Goal: Task Accomplishment & Management: Manage account settings

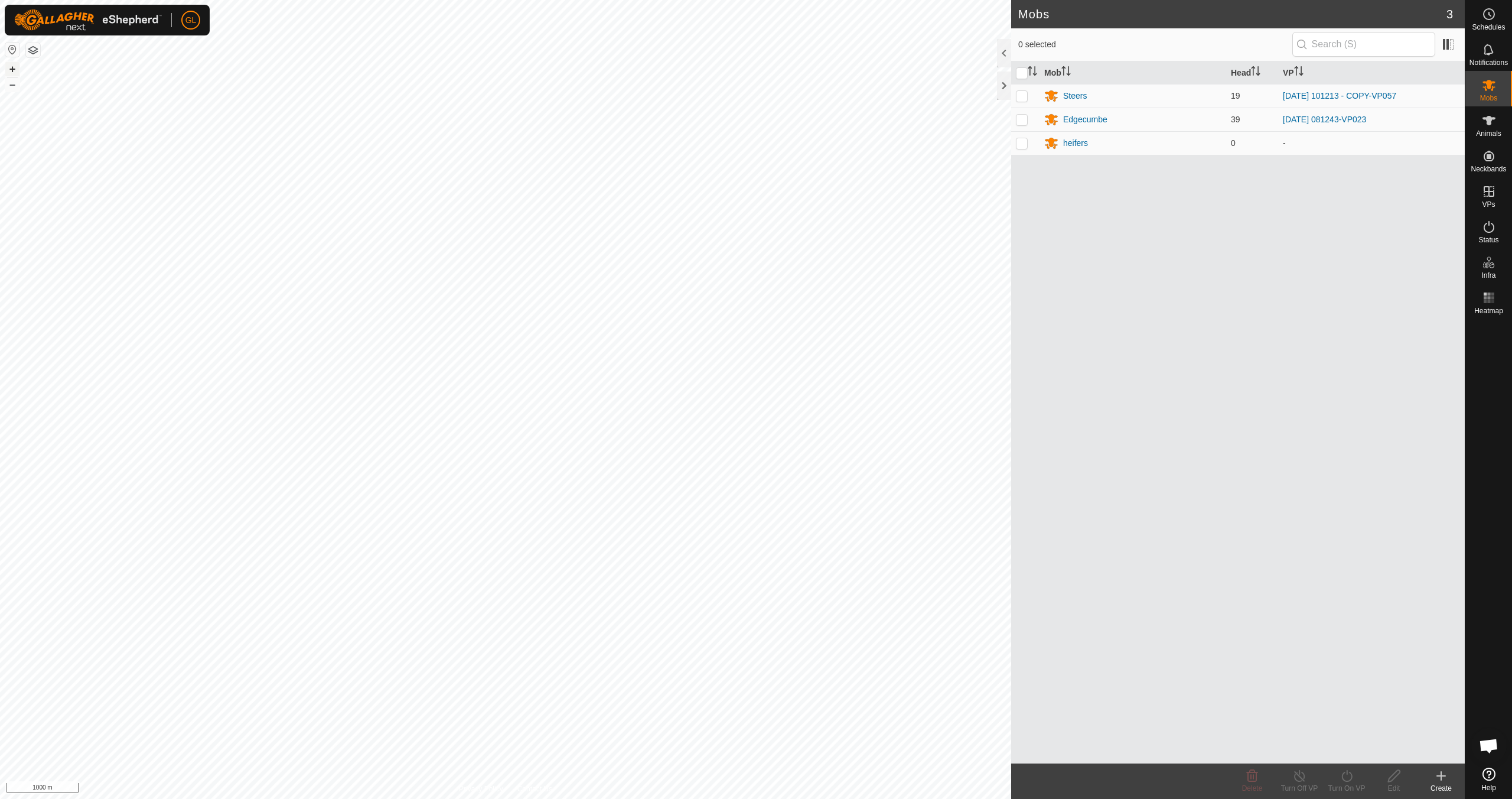
click at [12, 65] on button "+" at bounding box center [12, 69] width 14 height 14
click at [1412, 194] on link "In Rotation" at bounding box center [1413, 191] width 101 height 23
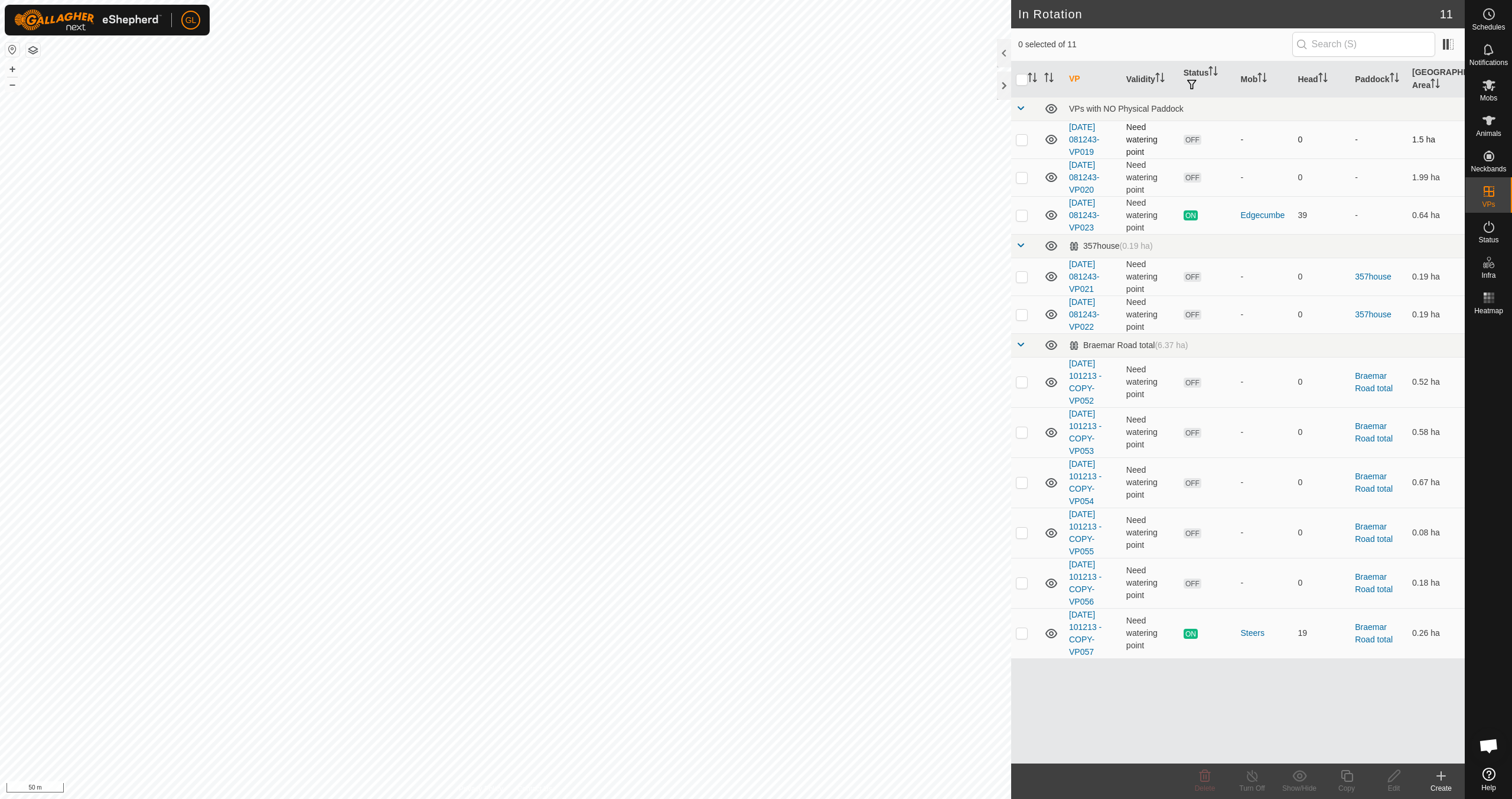
click at [1022, 138] on p-checkbox at bounding box center [1021, 139] width 12 height 10
checkbox input "true"
click at [1025, 176] on p-checkbox at bounding box center [1021, 177] width 12 height 10
checkbox input "true"
click at [1020, 277] on p-checkbox at bounding box center [1021, 276] width 12 height 10
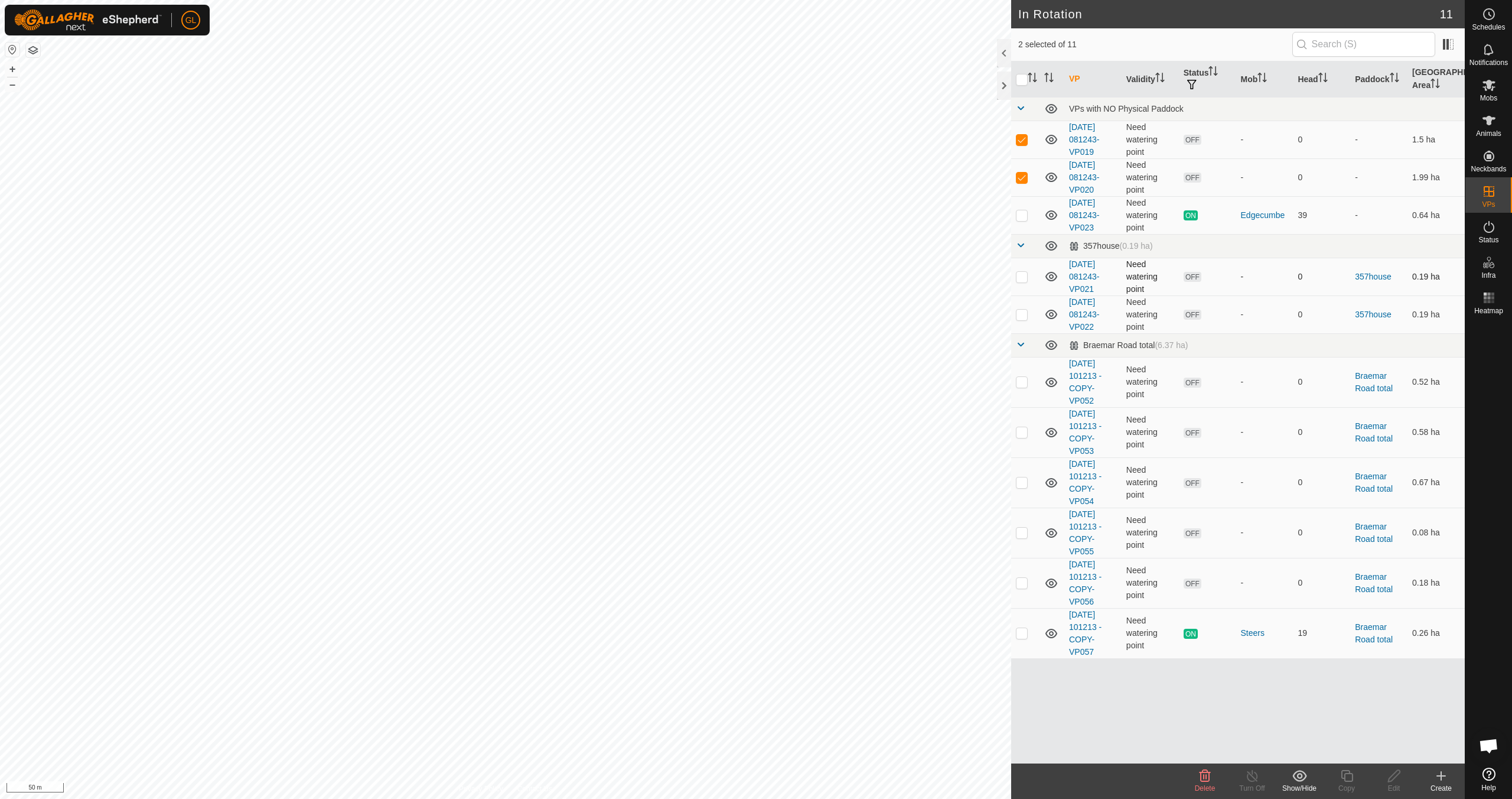
checkbox input "true"
click at [1022, 313] on p-checkbox at bounding box center [1021, 314] width 12 height 10
checkbox input "true"
click at [1202, 782] on div "Delete" at bounding box center [1204, 781] width 47 height 35
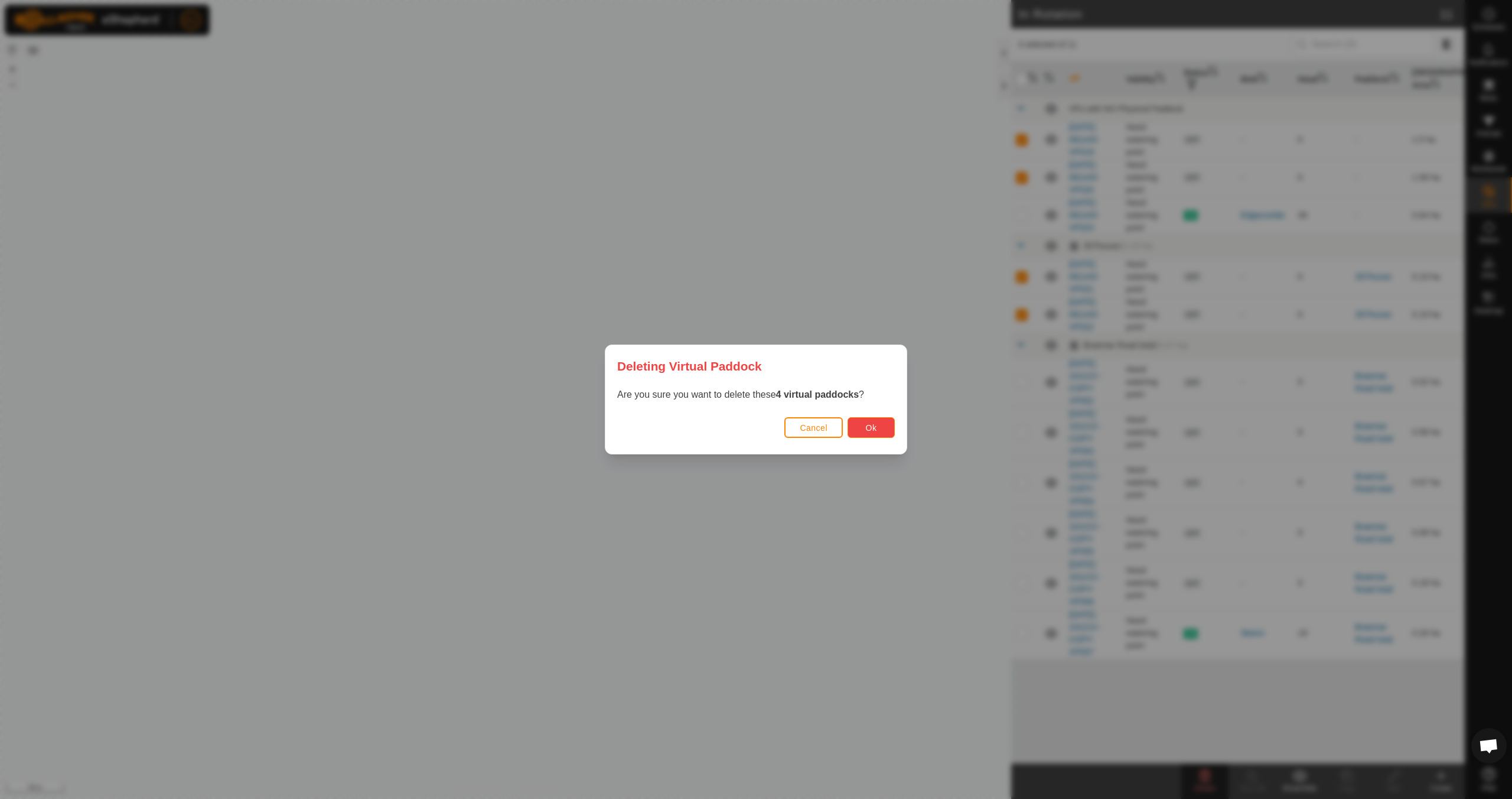
click at [874, 425] on span "Ok" at bounding box center [871, 428] width 11 height 10
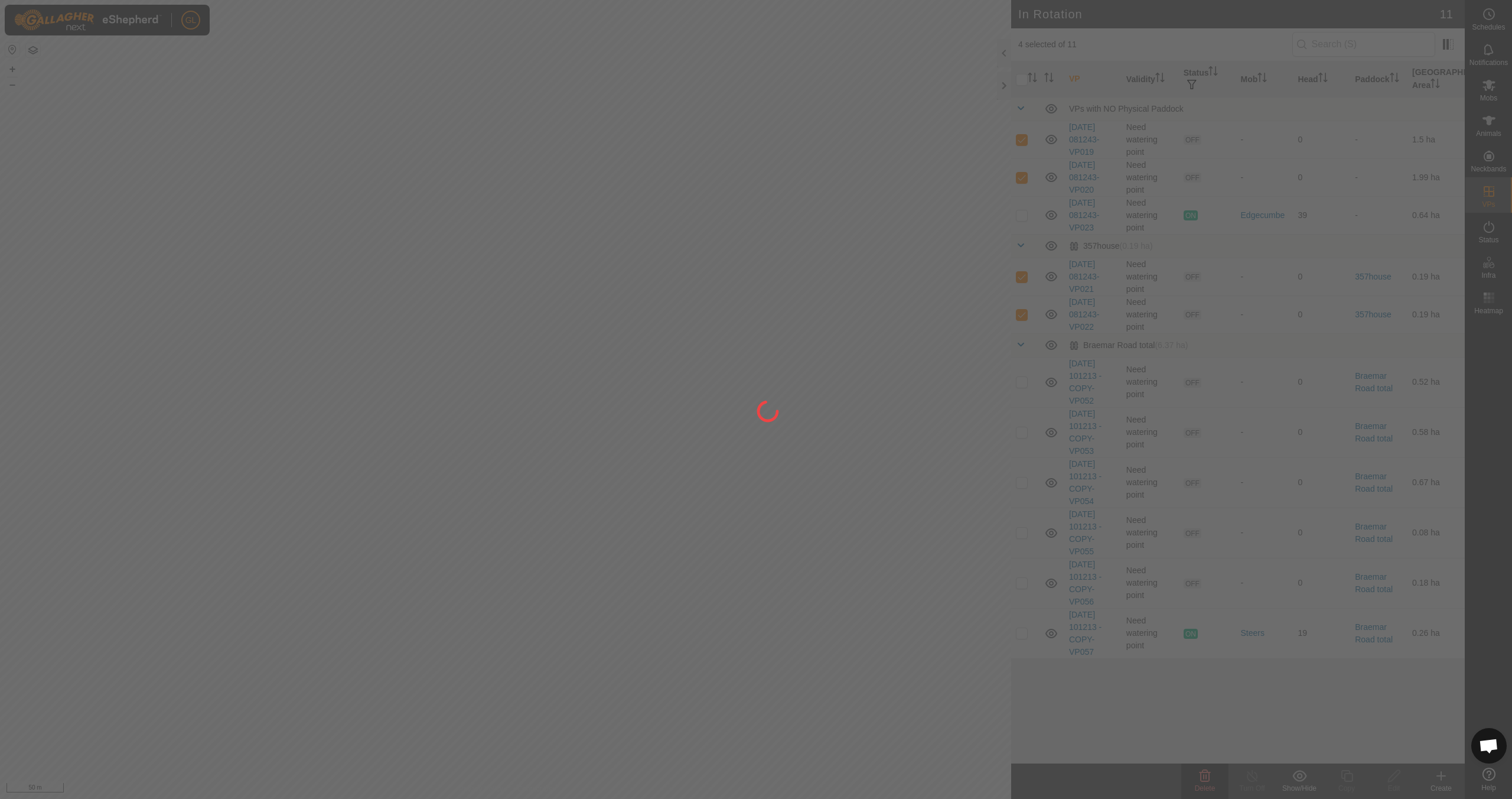
checkbox input "false"
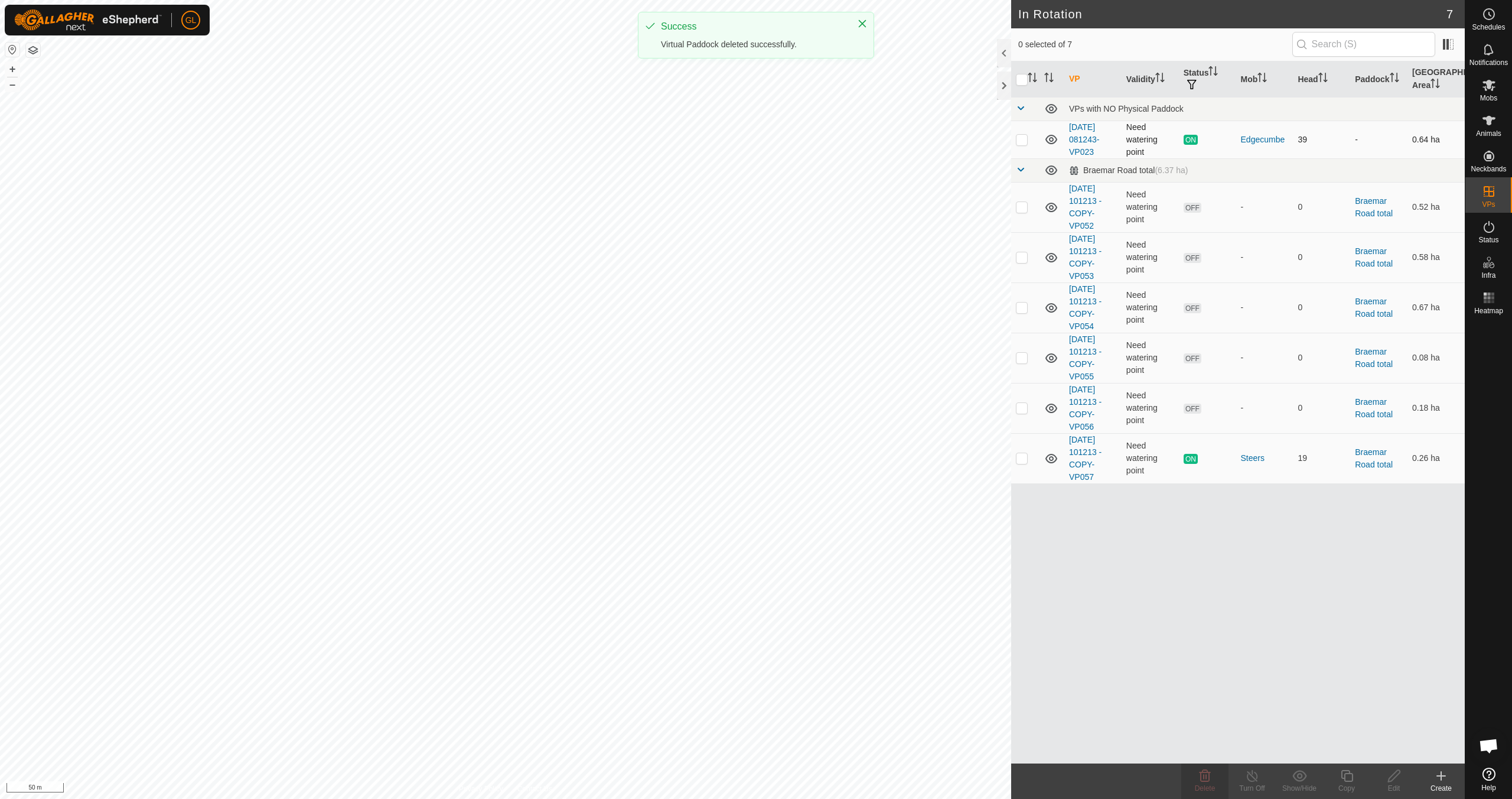
click at [1026, 139] on p-checkbox at bounding box center [1021, 139] width 12 height 10
checkbox input "true"
click at [1346, 783] on div "Copy" at bounding box center [1346, 788] width 47 height 11
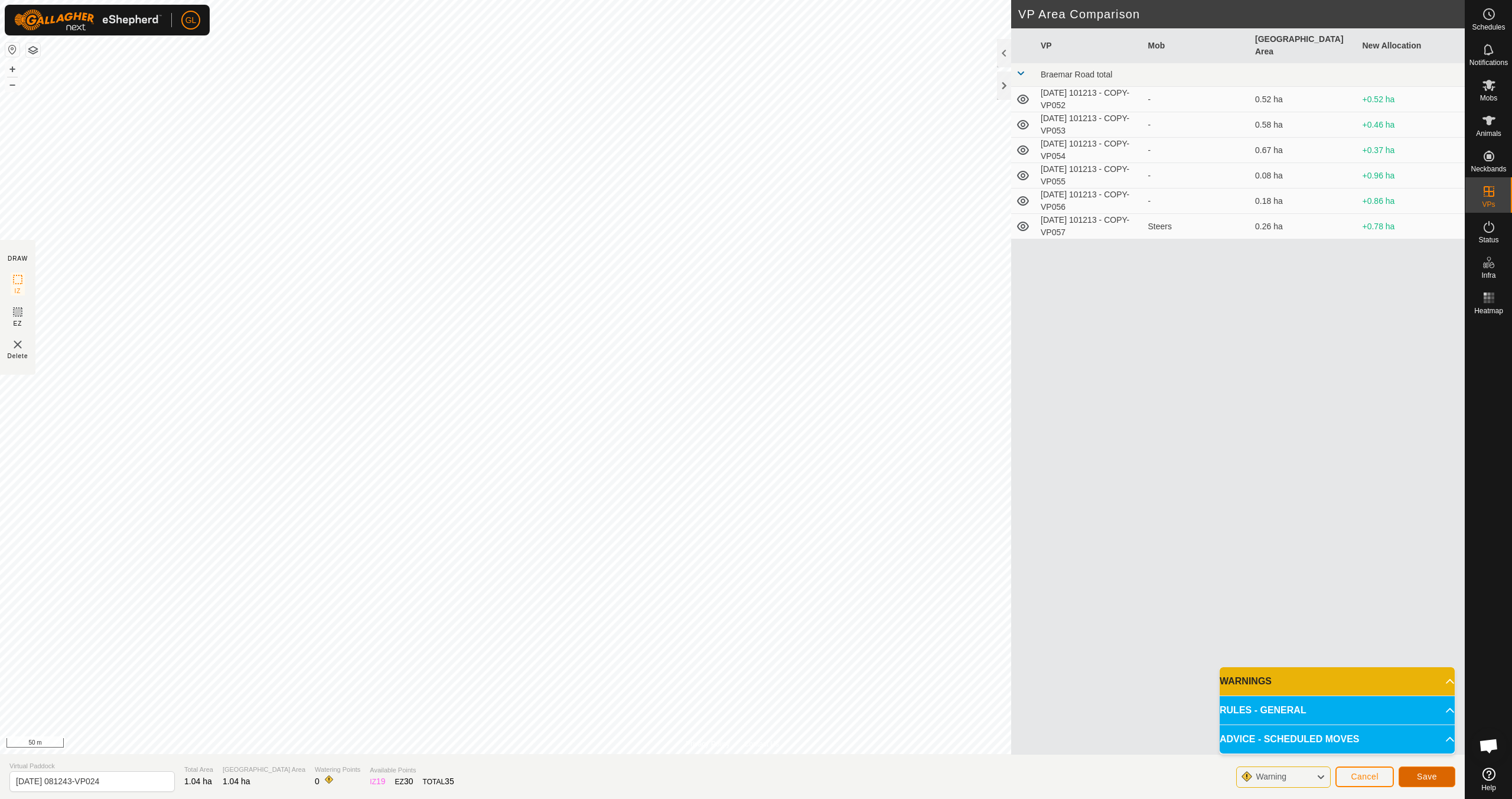
click at [1416, 778] on span "Save" at bounding box center [1426, 776] width 20 height 10
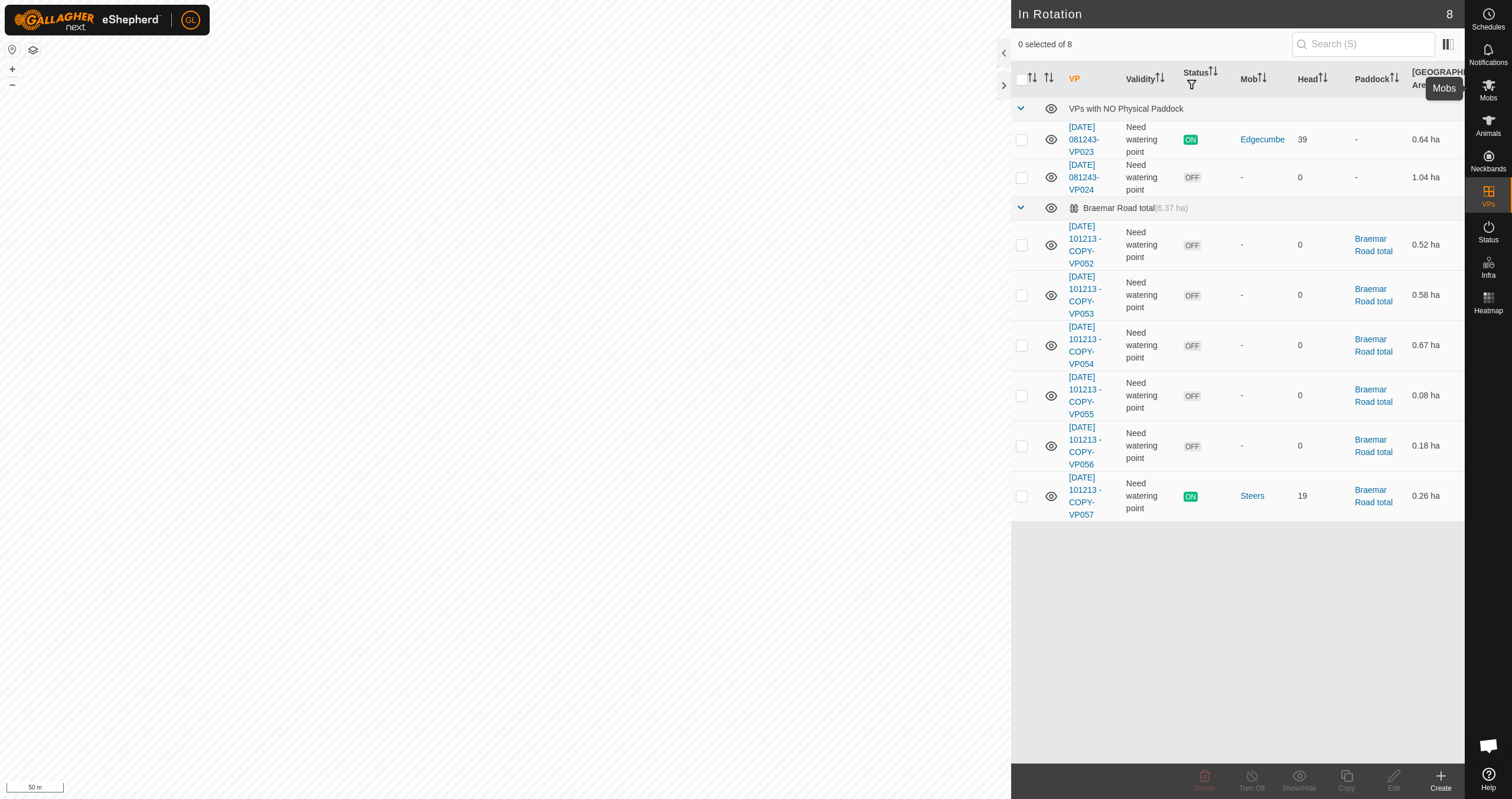
click at [1492, 87] on icon at bounding box center [1488, 85] width 13 height 11
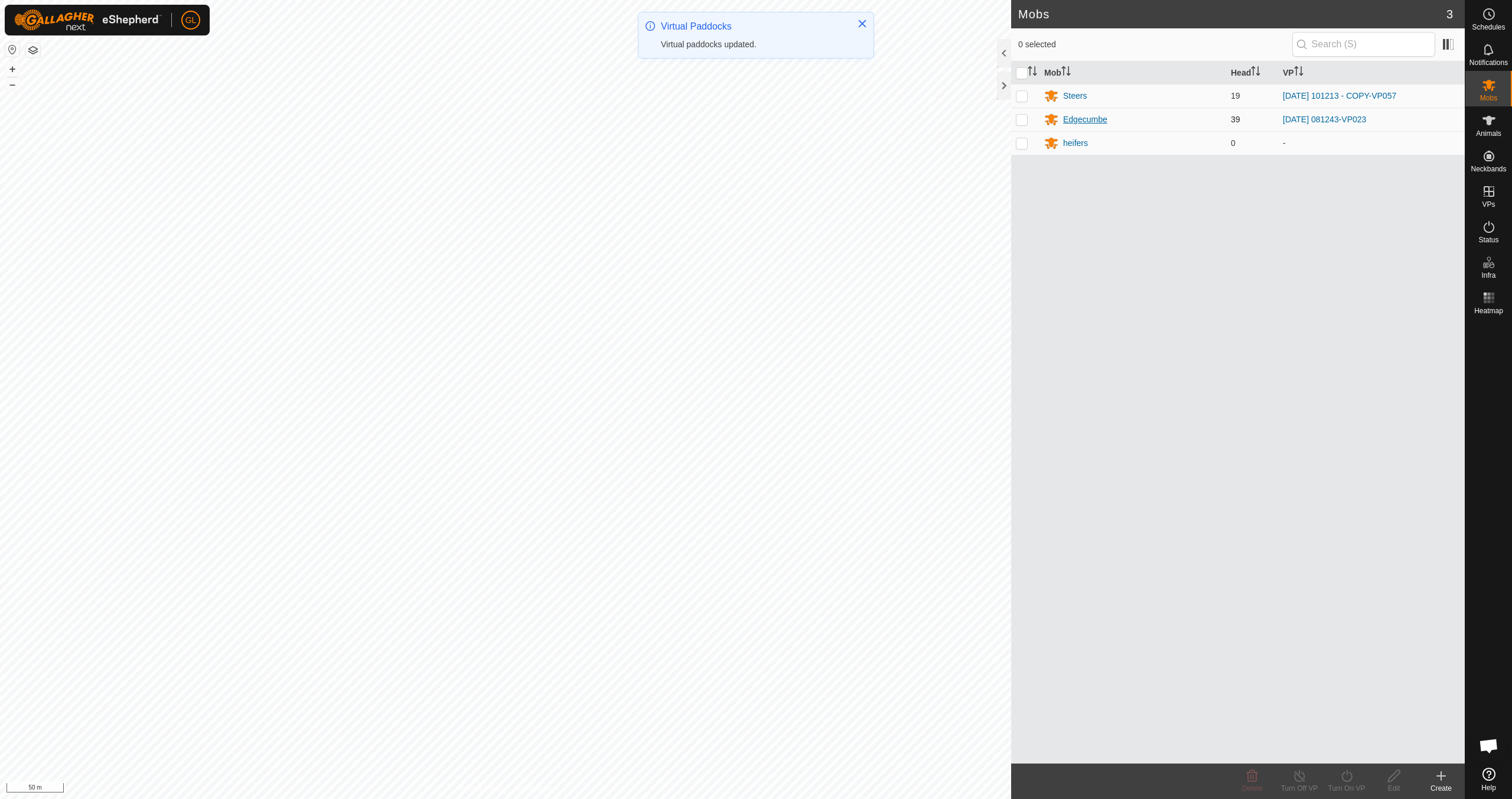
click at [1080, 118] on div "Edgecumbe" at bounding box center [1085, 120] width 44 height 12
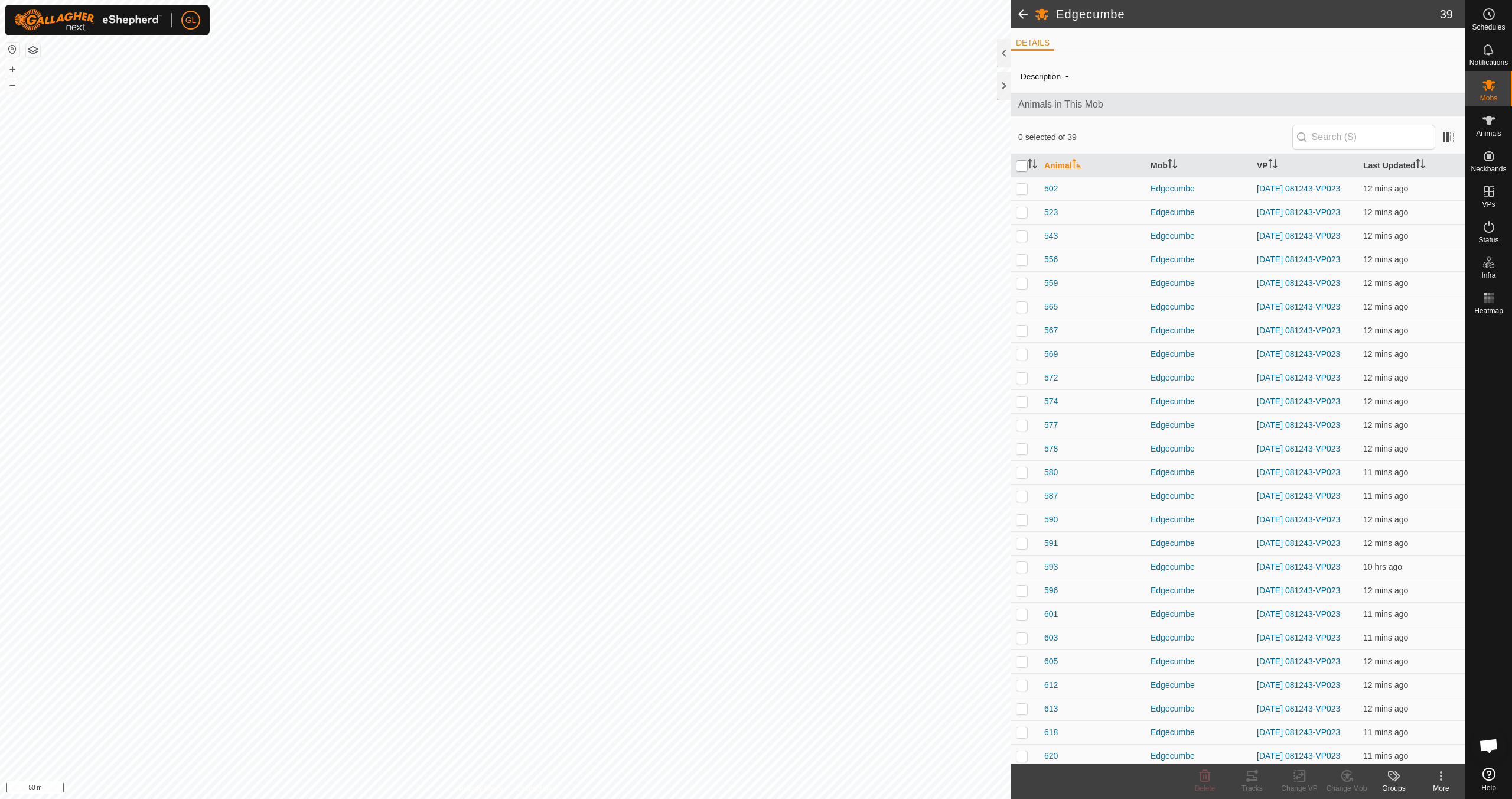
click at [1021, 163] on input "checkbox" at bounding box center [1021, 166] width 12 height 12
checkbox input "true"
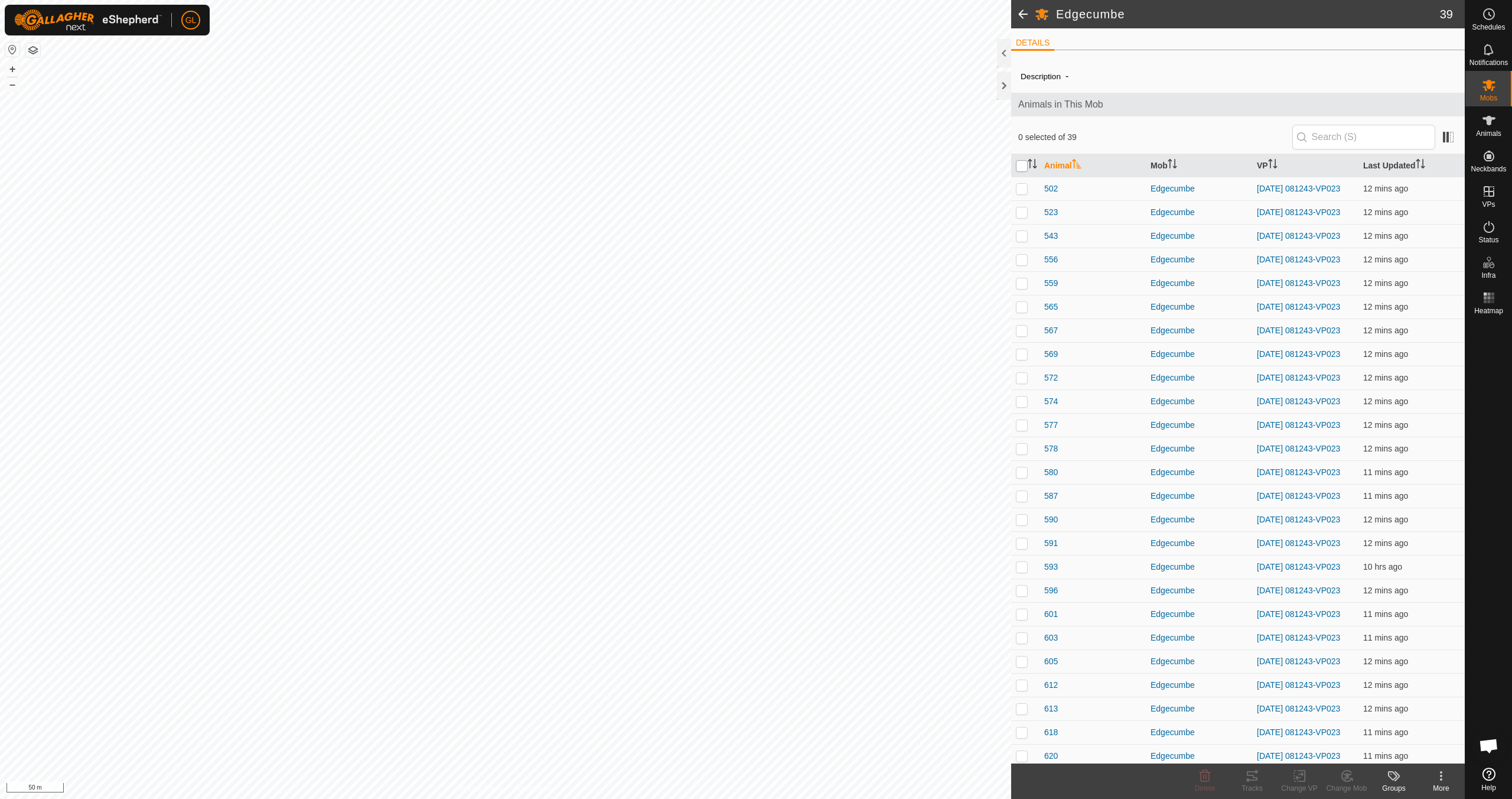
checkbox input "true"
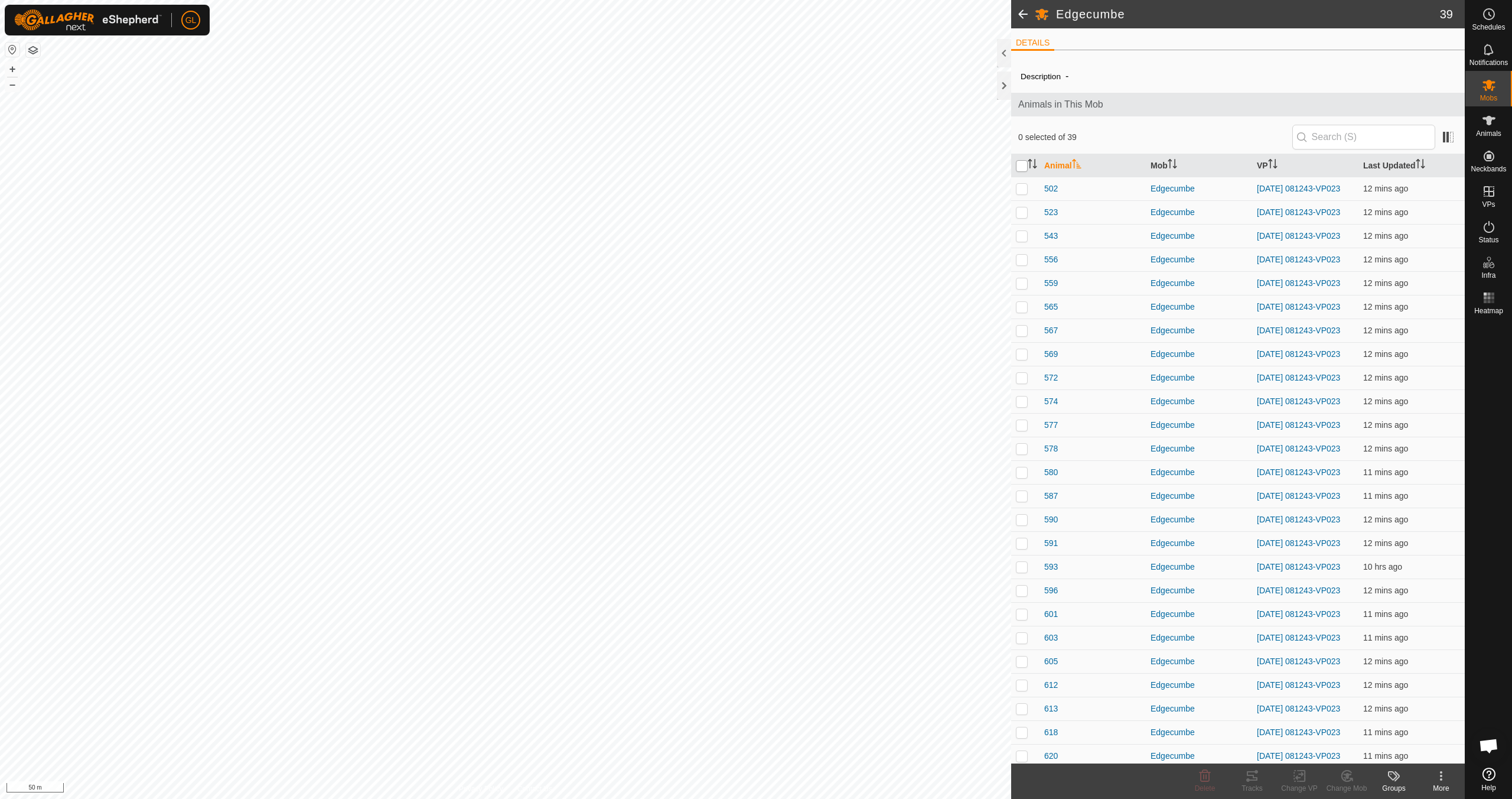
checkbox input "true"
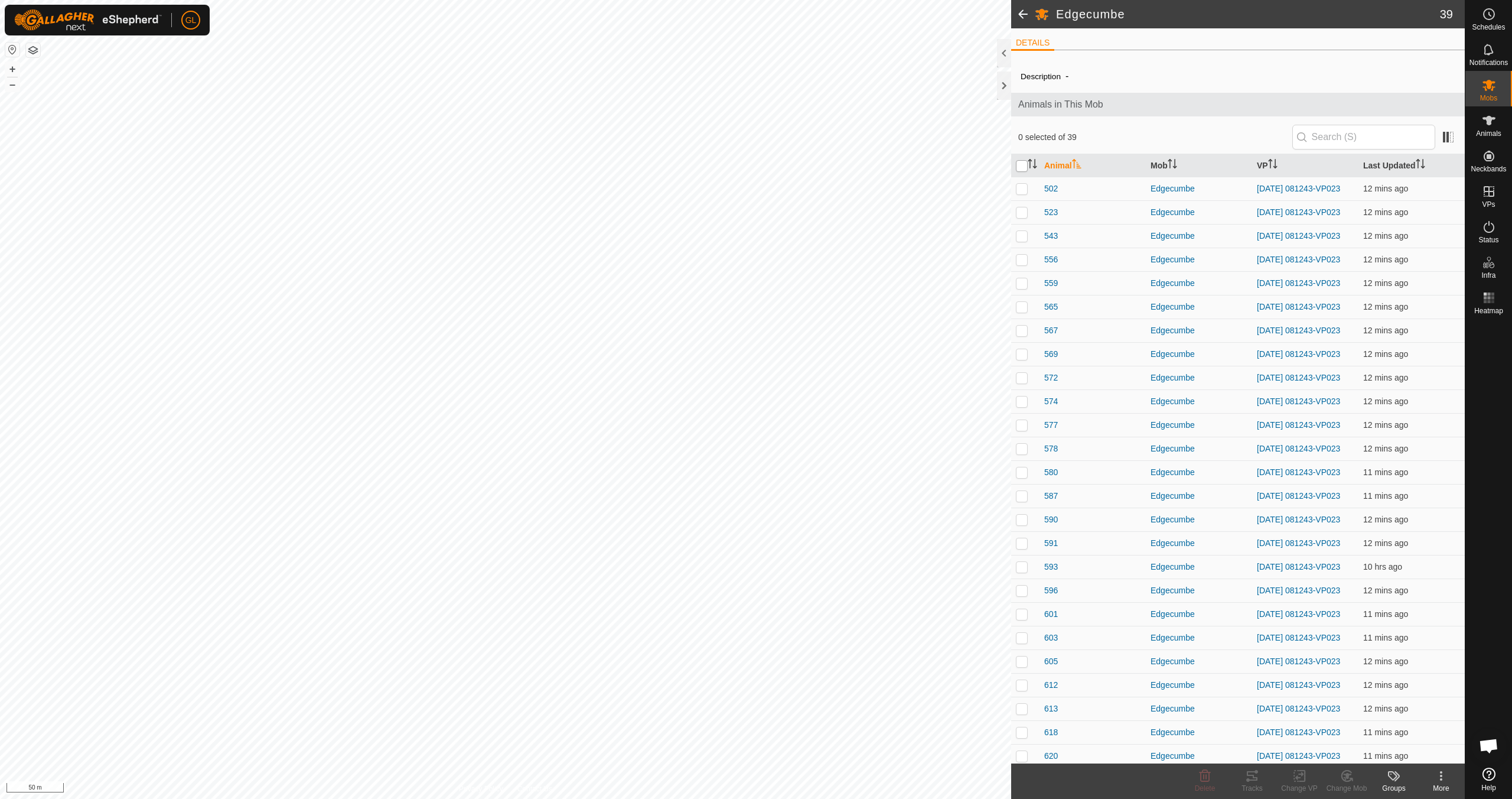
checkbox input "true"
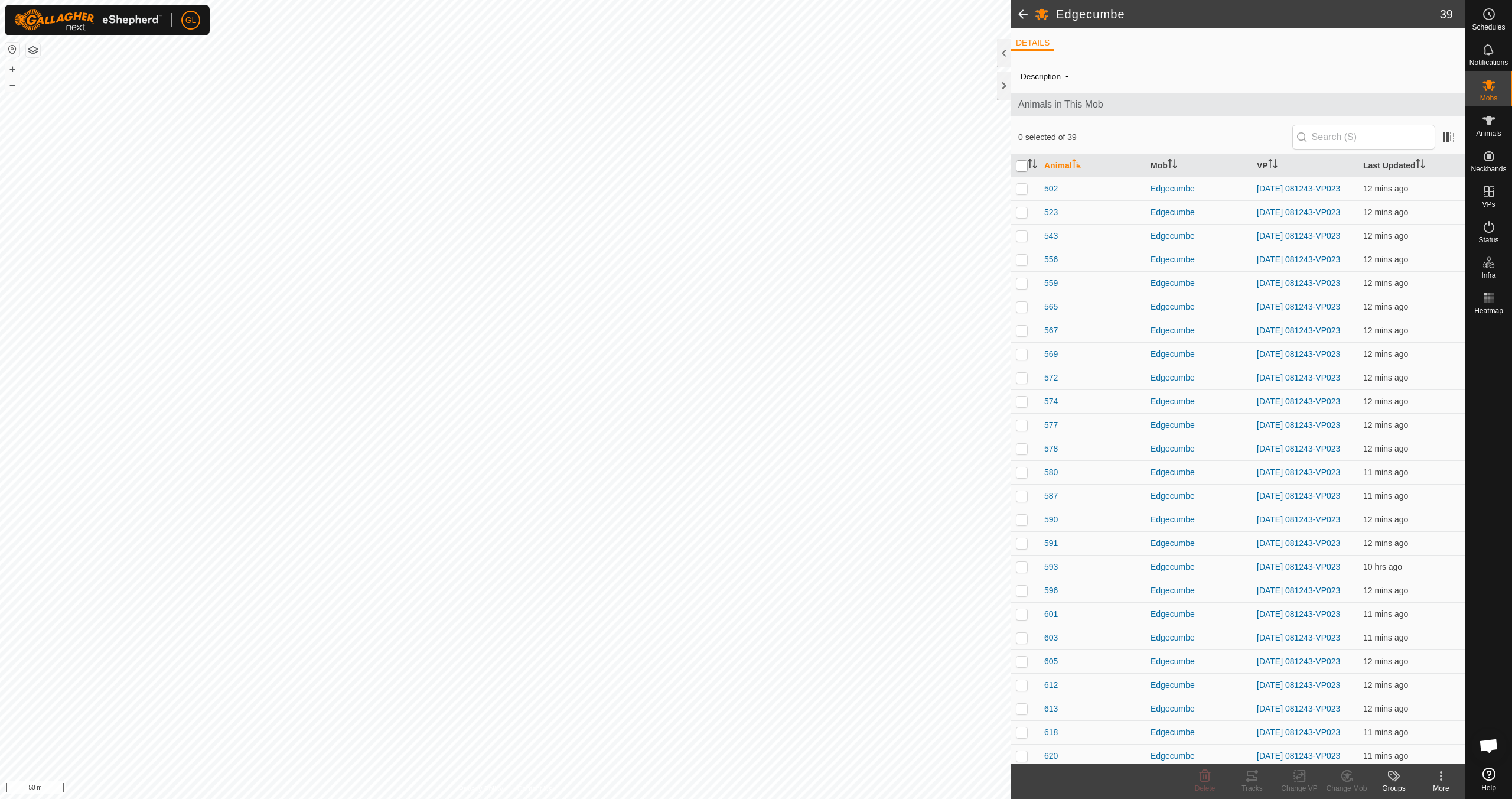
checkbox input "true"
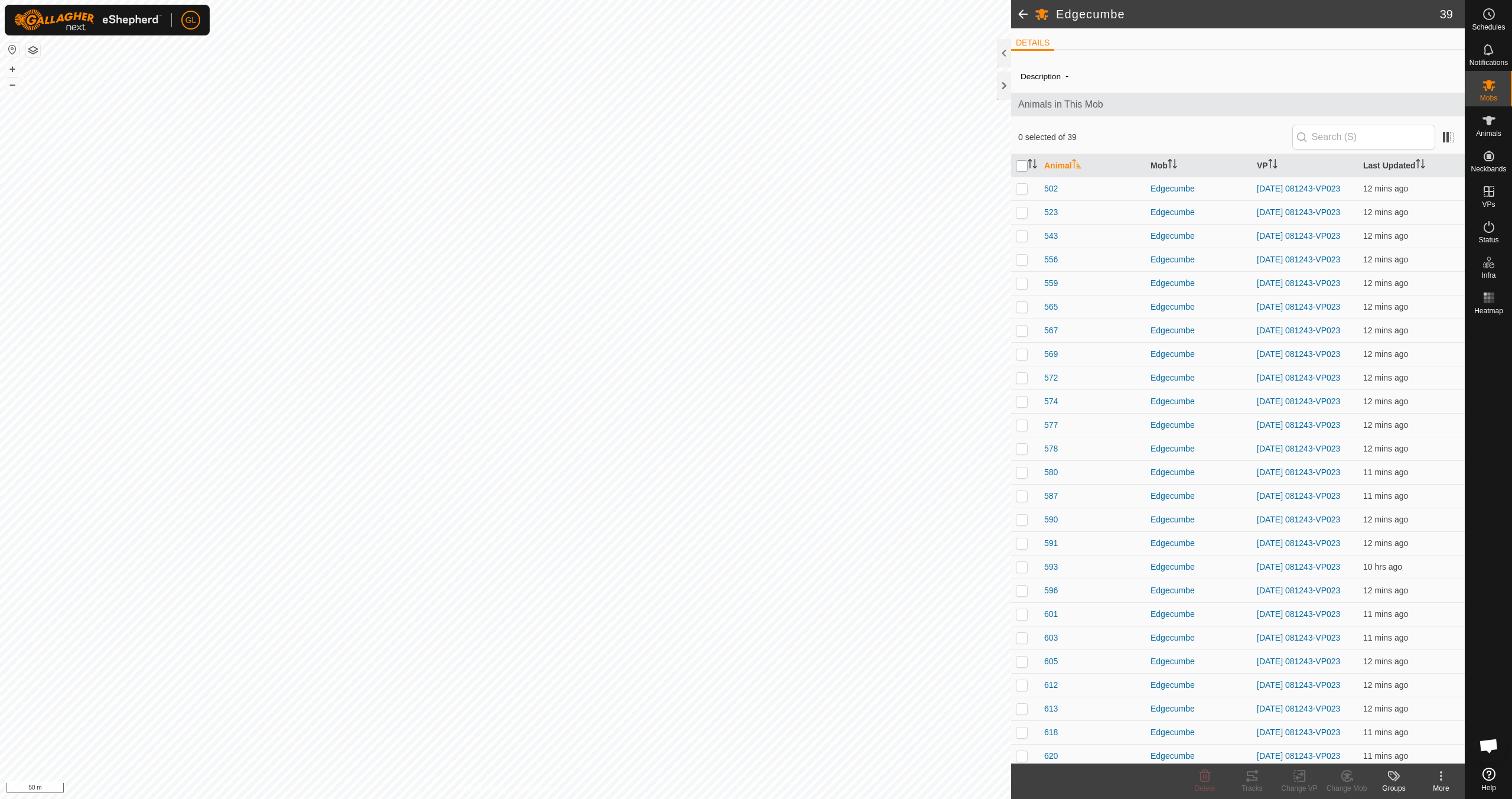
checkbox input "true"
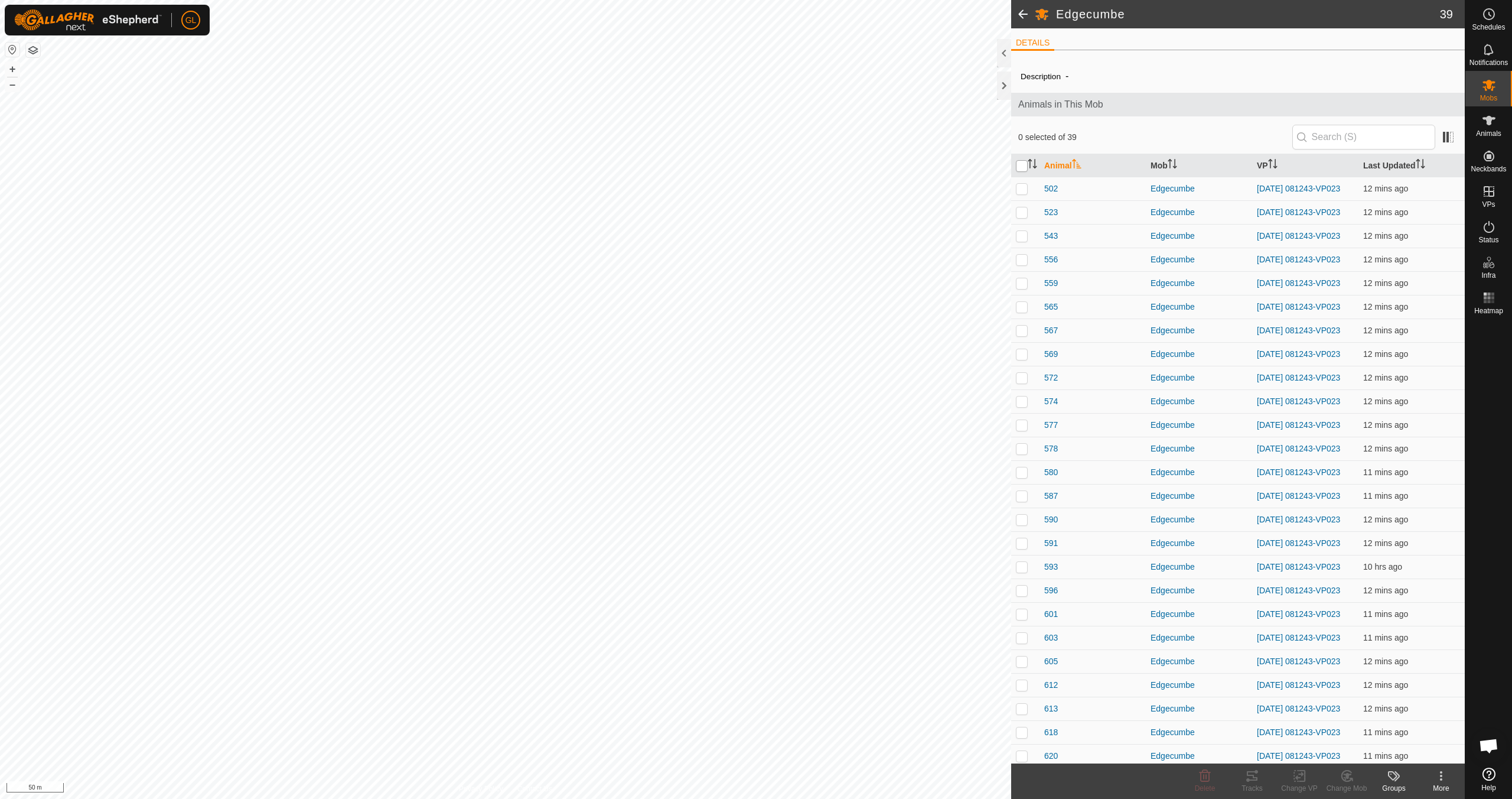
checkbox input "true"
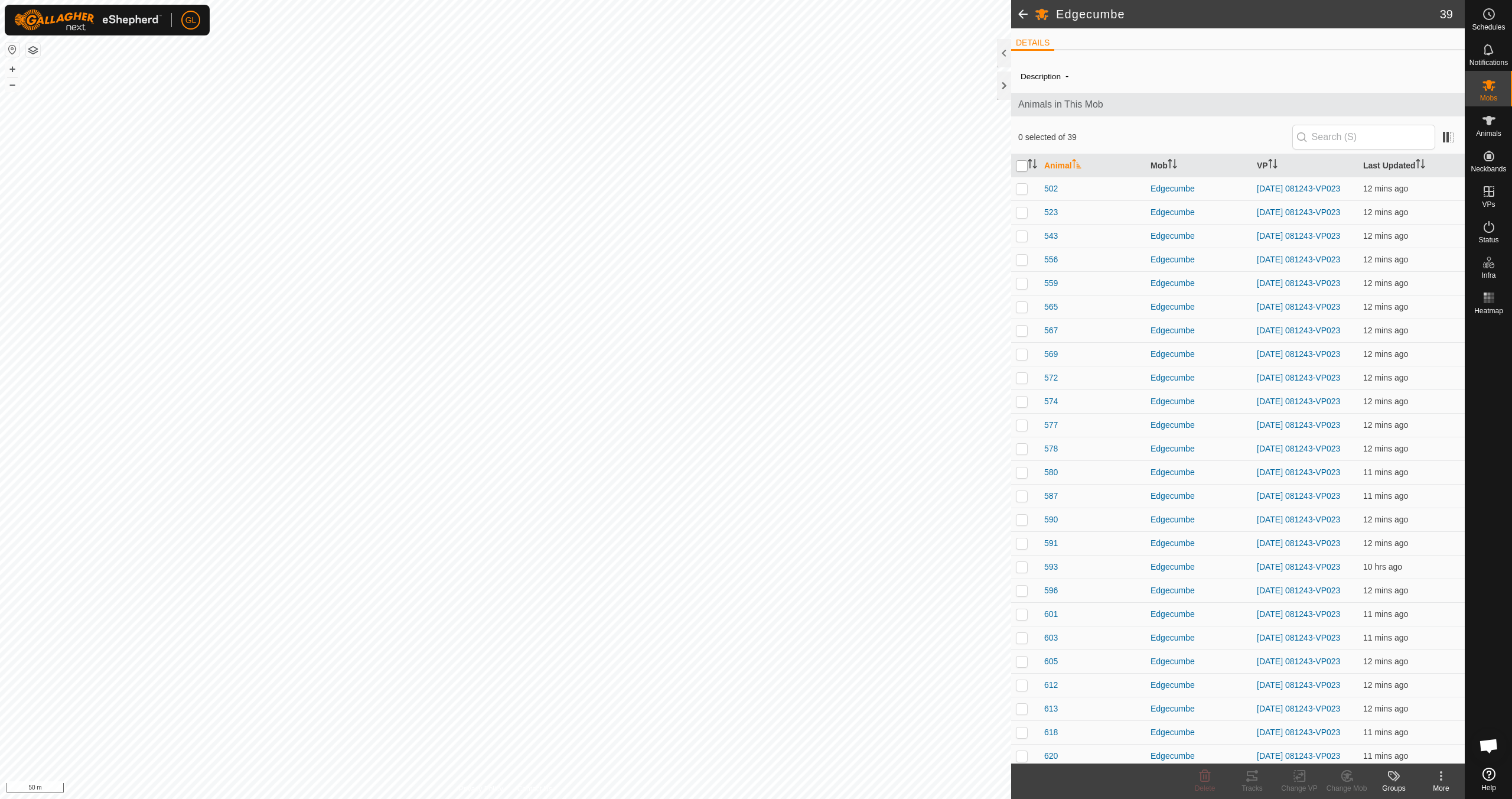
checkbox input "true"
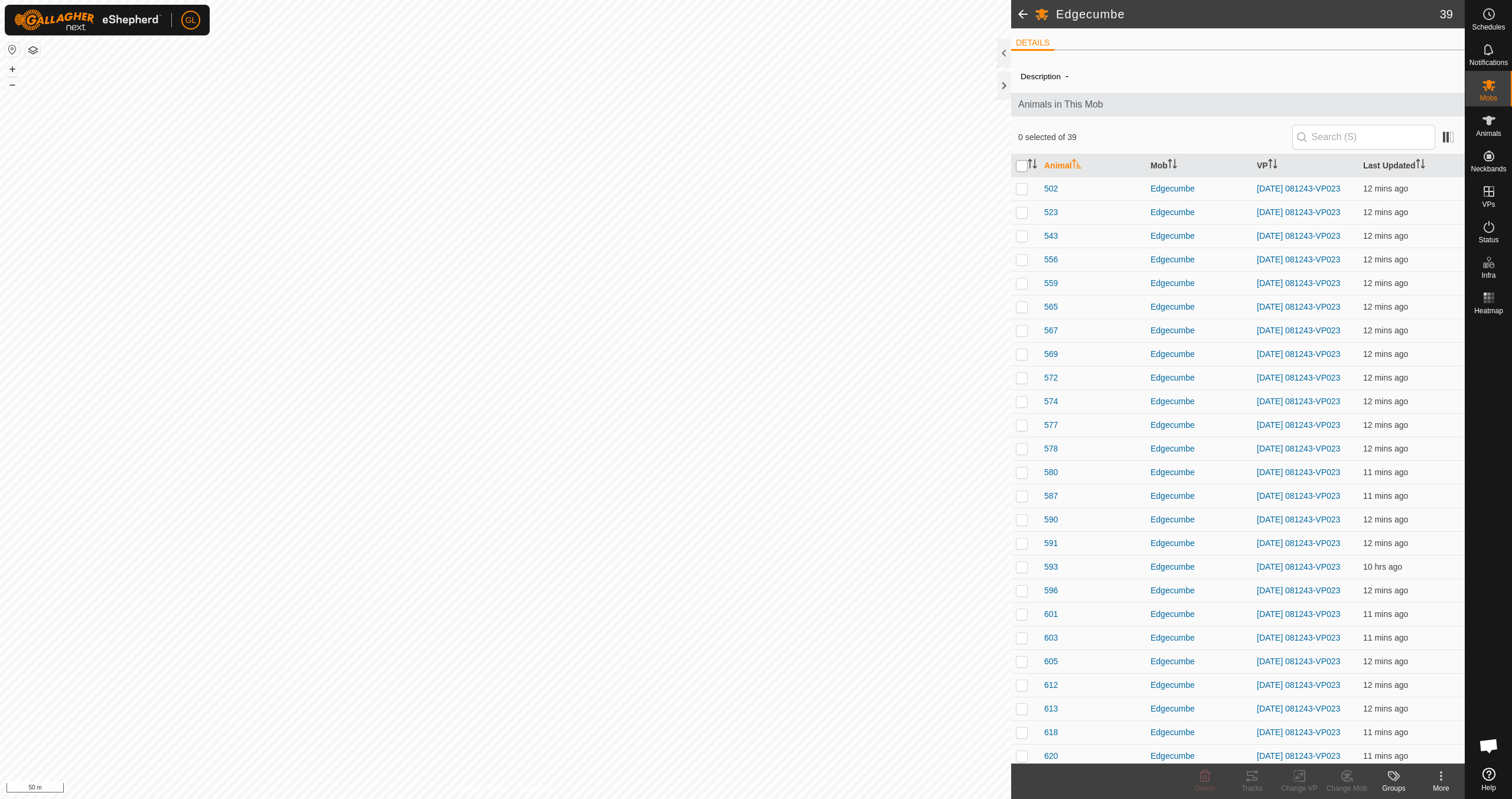
checkbox input "true"
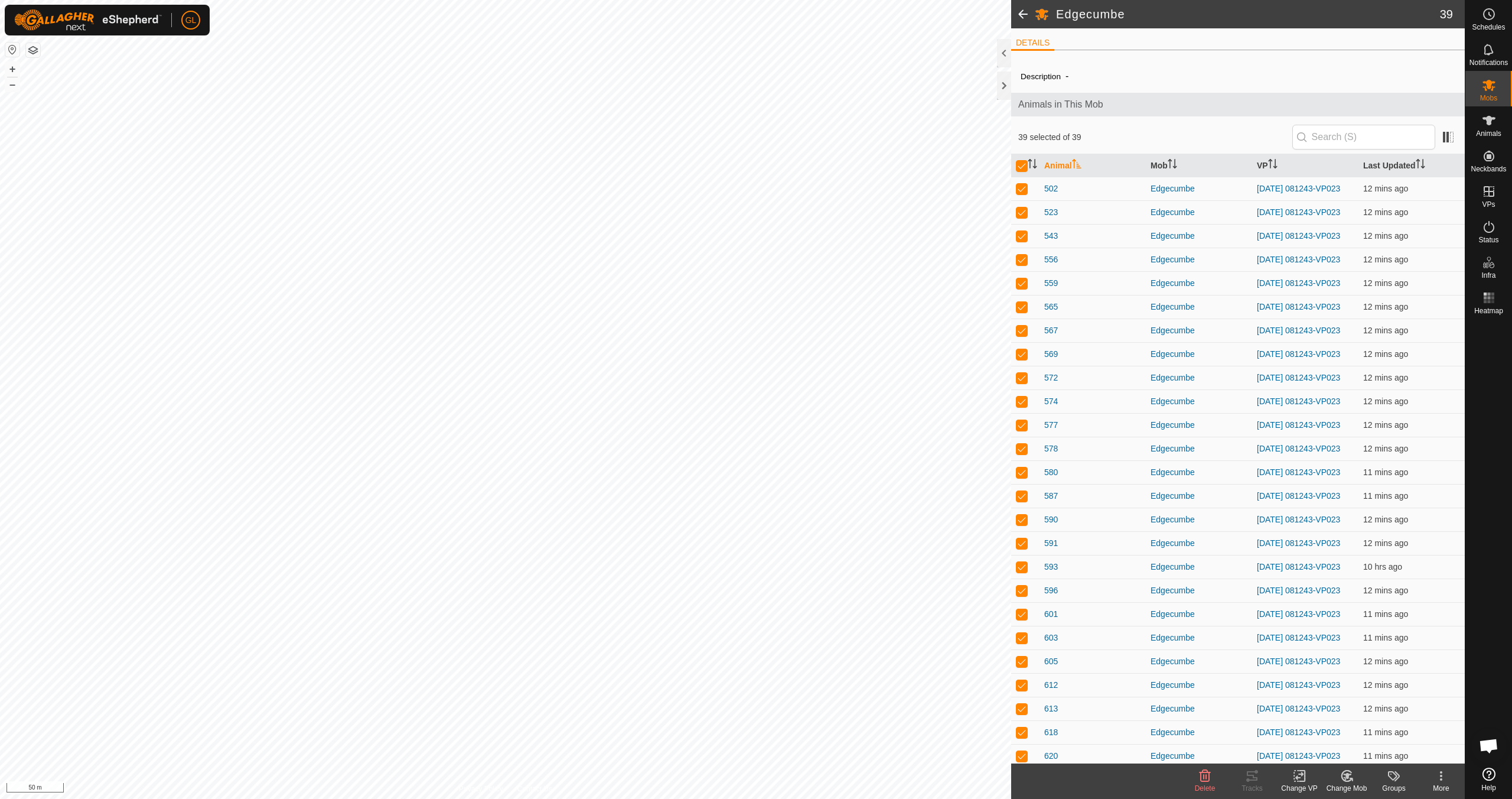
click at [1295, 776] on icon at bounding box center [1300, 776] width 15 height 14
click at [1319, 728] on link "Choose VP..." at bounding box center [1334, 724] width 117 height 23
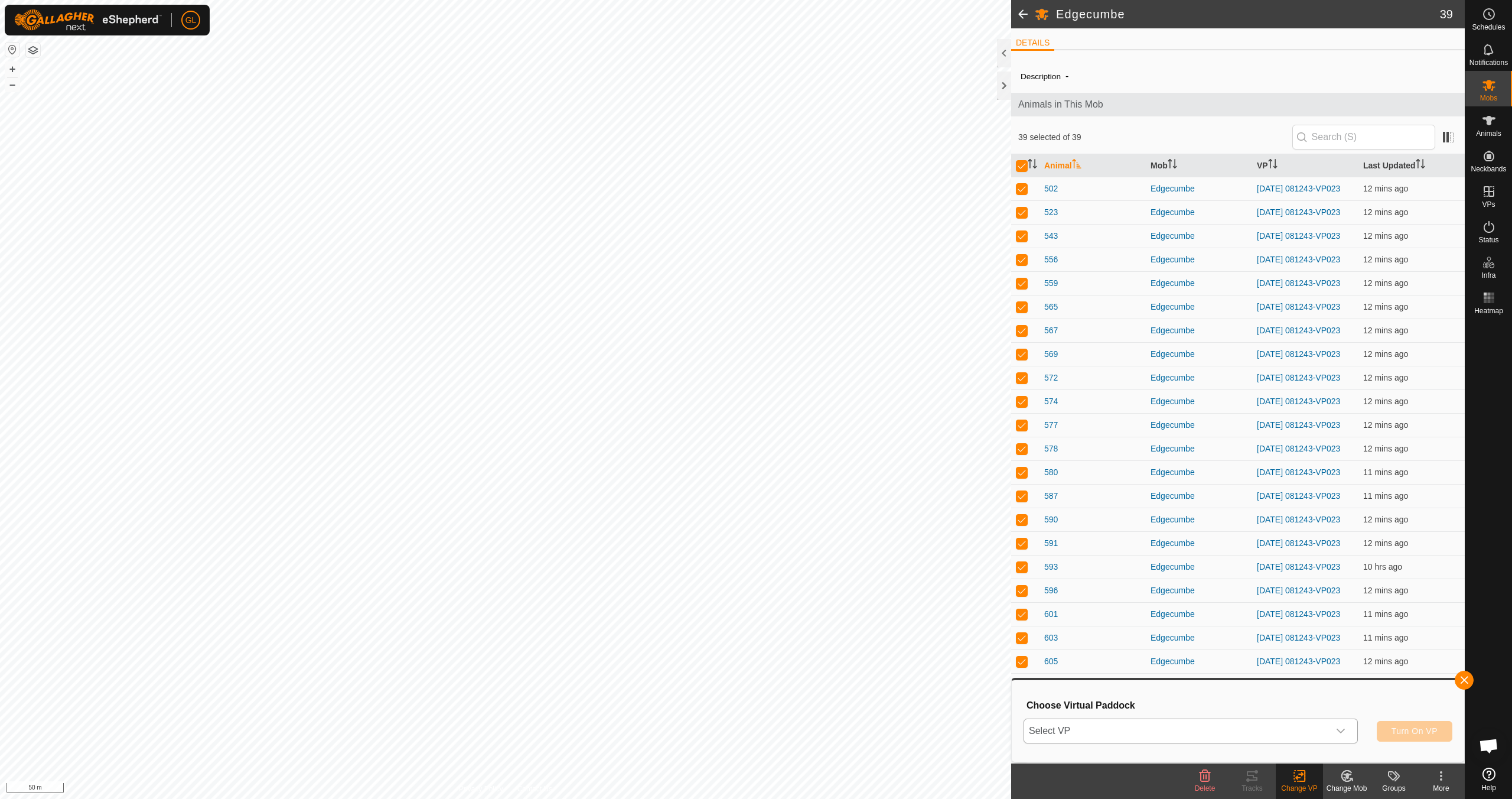
click at [1341, 727] on icon "dropdown trigger" at bounding box center [1340, 730] width 10 height 10
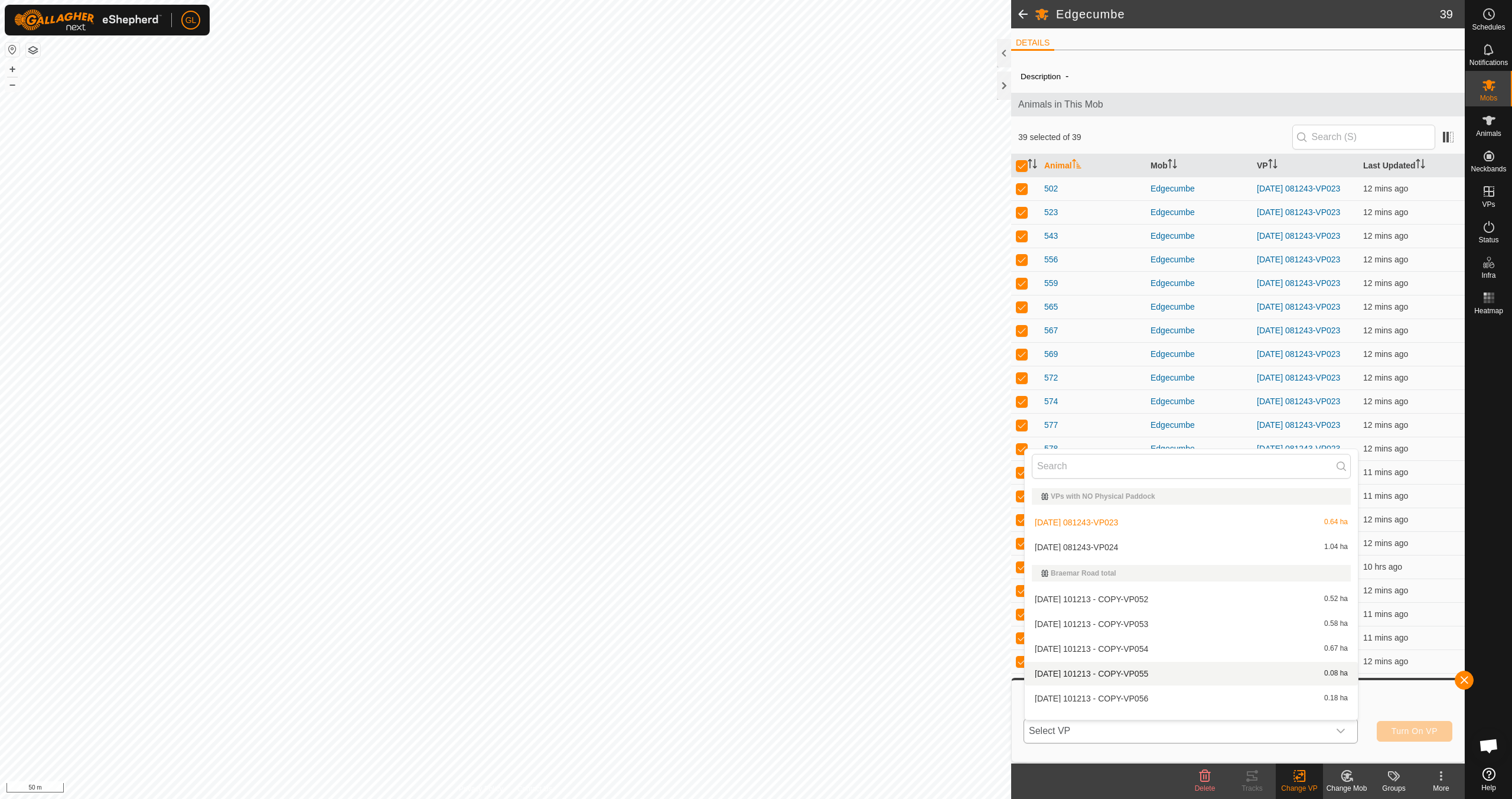
scroll to position [15, 0]
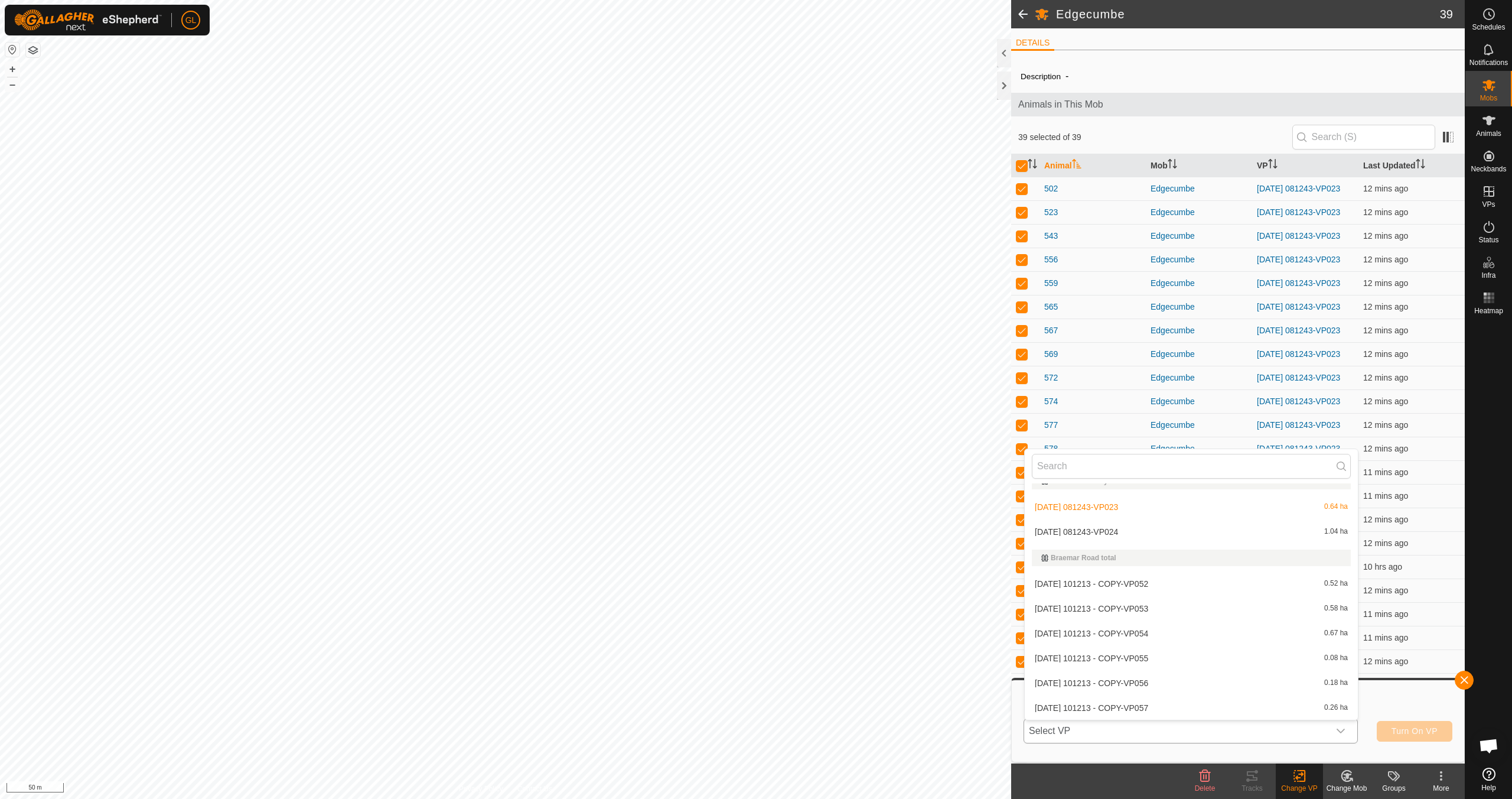
click at [1210, 528] on li "[DATE] 081243-VP024 1.04 ha" at bounding box center [1191, 531] width 333 height 23
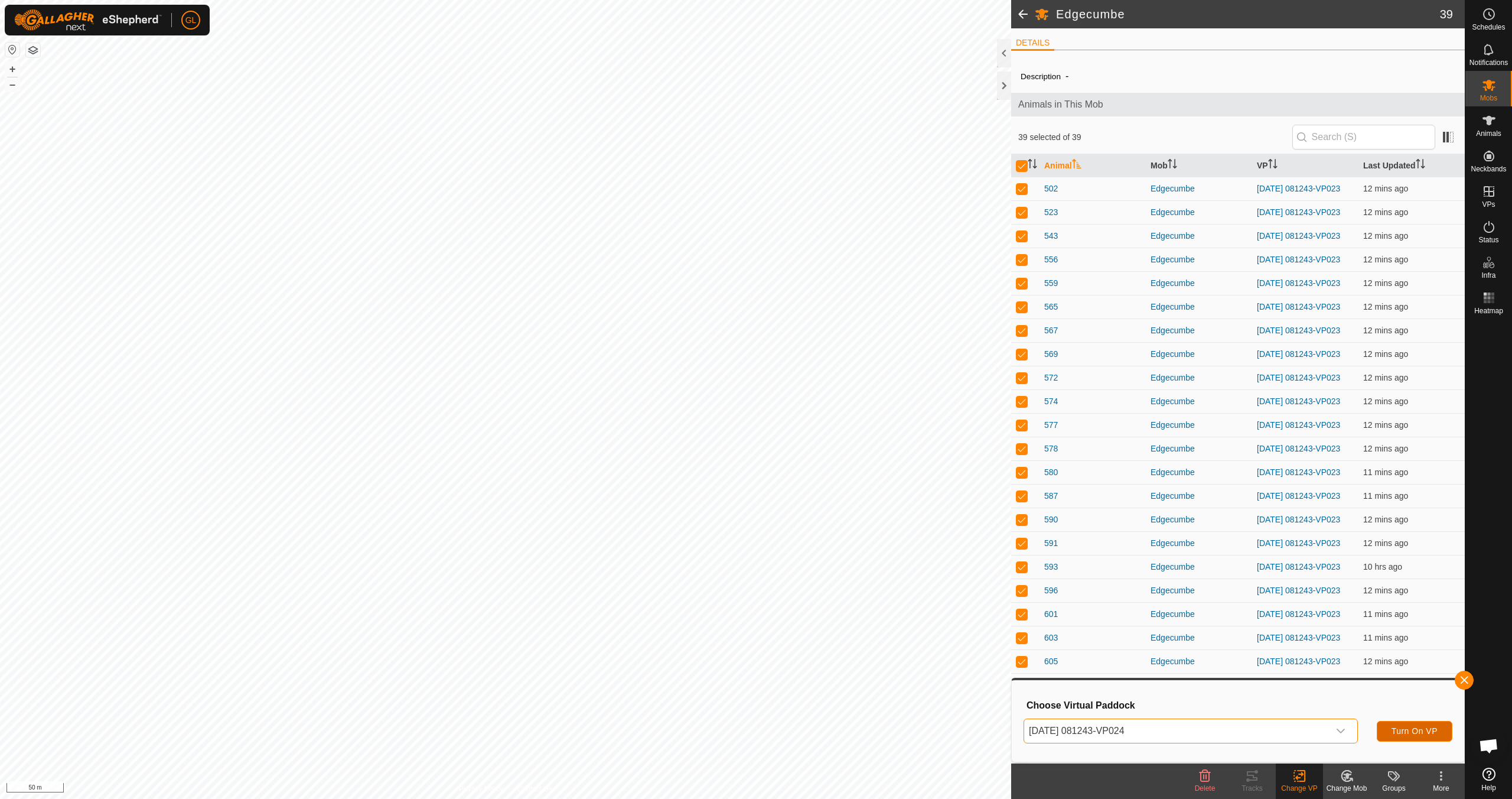
click at [1413, 731] on span "Turn On VP" at bounding box center [1413, 730] width 46 height 10
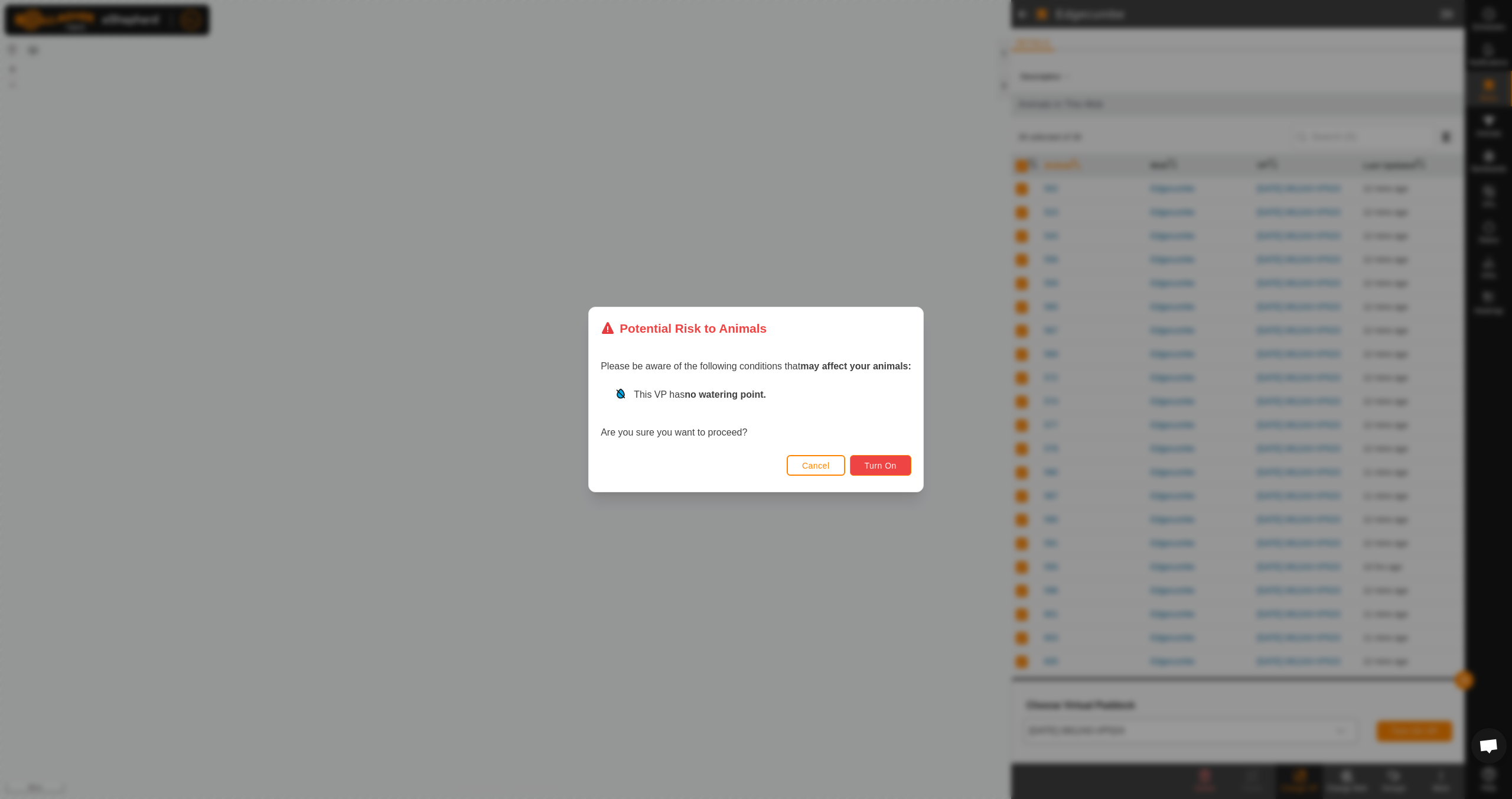
click at [893, 470] on button "Turn On" at bounding box center [881, 465] width 62 height 20
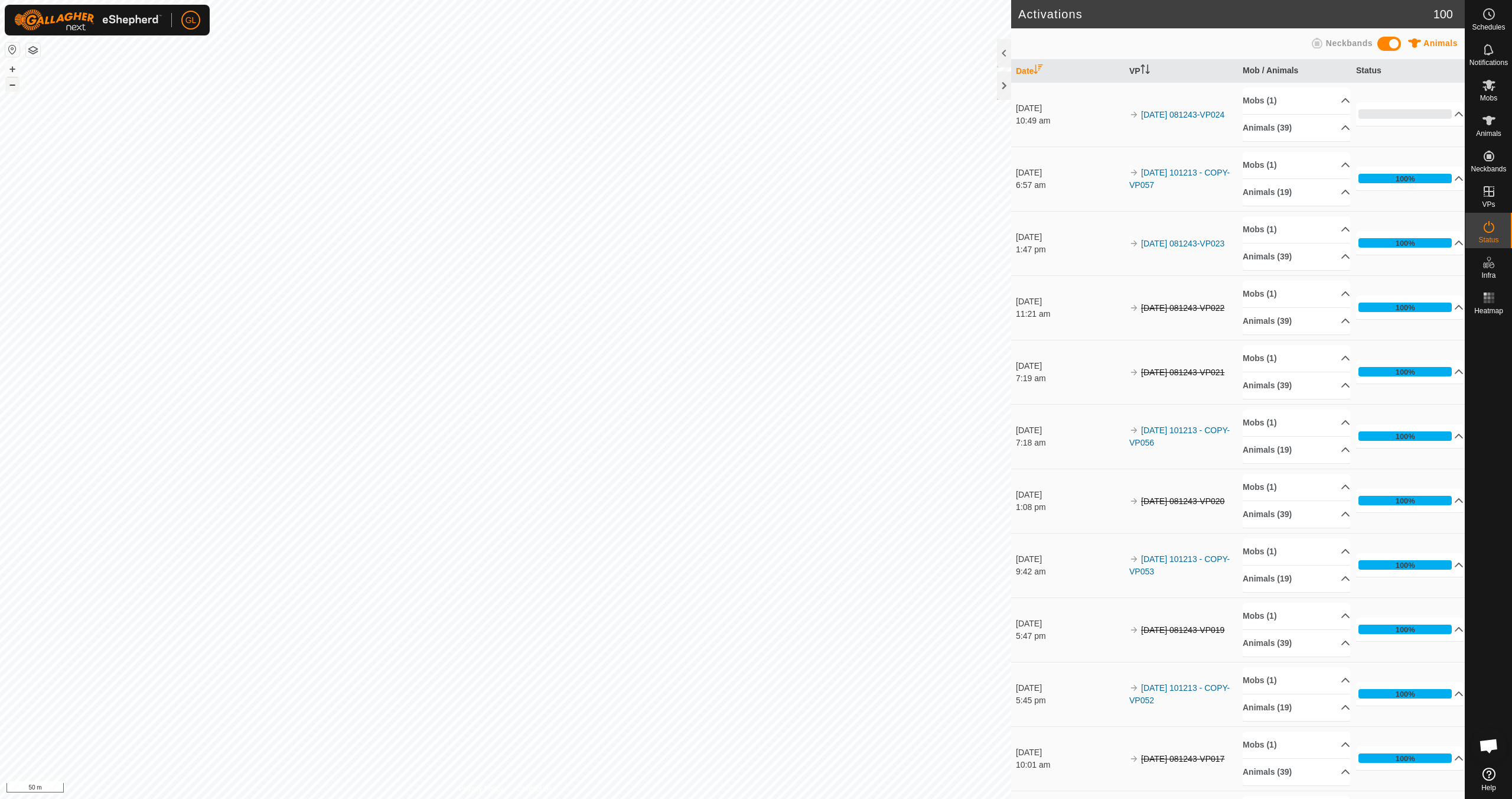
click at [8, 87] on button "–" at bounding box center [12, 84] width 14 height 14
click at [8, 85] on button "–" at bounding box center [12, 84] width 14 height 14
click at [9, 68] on button "+" at bounding box center [12, 69] width 14 height 14
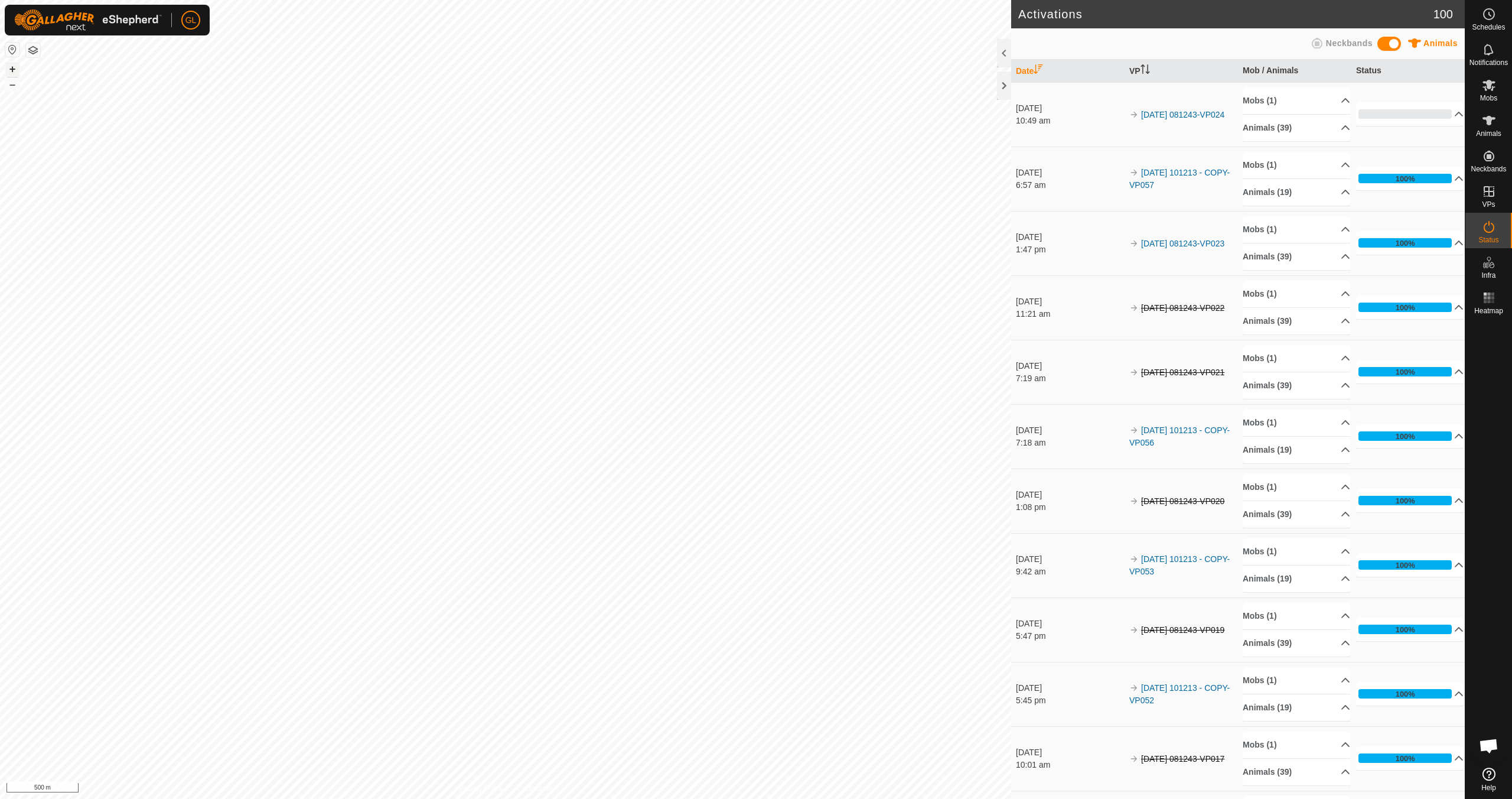
click at [10, 67] on button "+" at bounding box center [12, 69] width 14 height 14
click at [10, 66] on button "+" at bounding box center [12, 69] width 14 height 14
click at [14, 69] on button "+" at bounding box center [12, 69] width 14 height 14
click at [14, 67] on button "+" at bounding box center [12, 69] width 14 height 14
click at [1407, 190] on link "In Rotation" at bounding box center [1413, 191] width 101 height 23
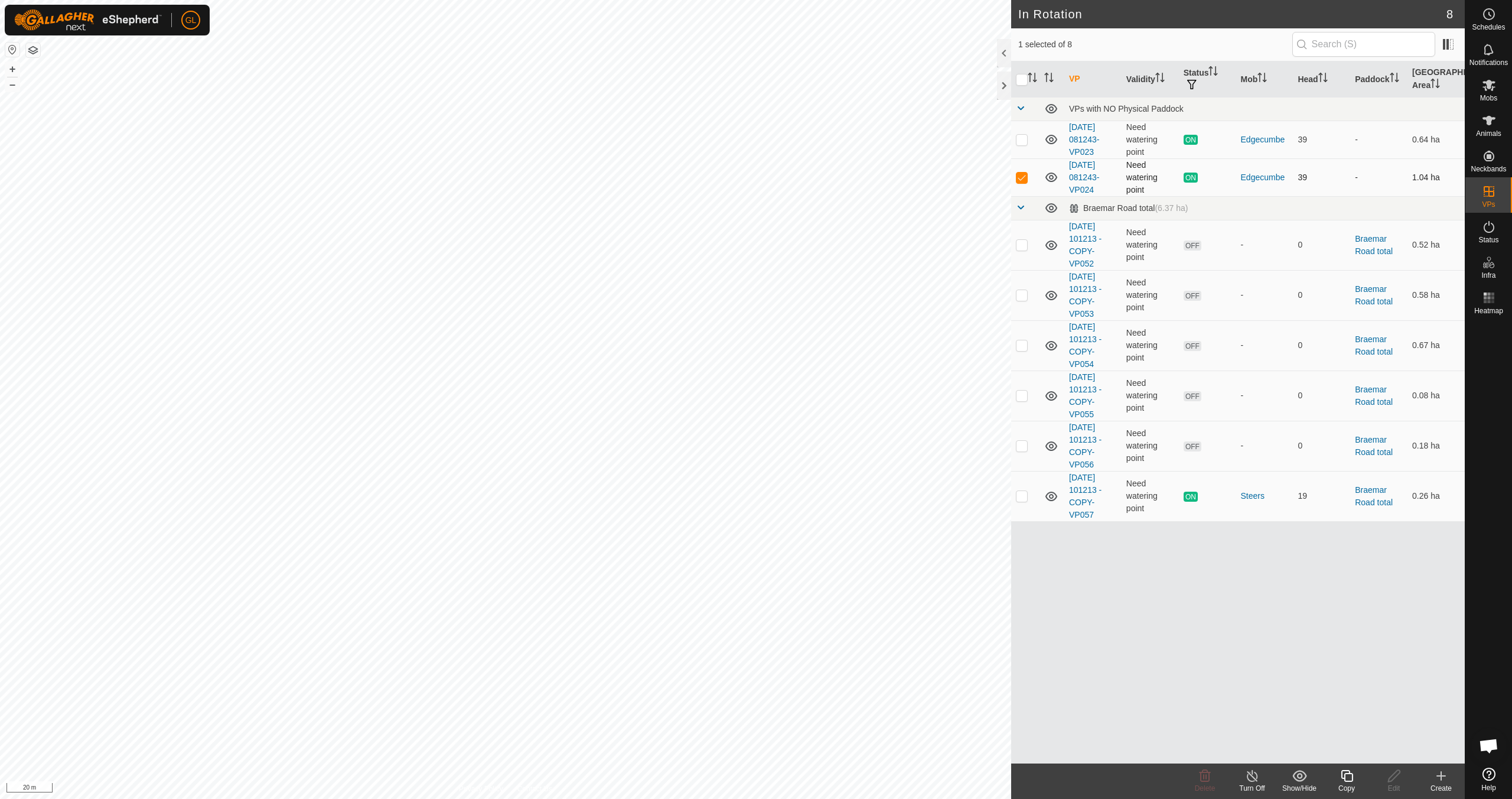
click at [1021, 177] on p-checkbox at bounding box center [1021, 177] width 12 height 10
checkbox input "false"
click at [1024, 246] on p-checkbox at bounding box center [1021, 245] width 12 height 10
checkbox input "true"
click at [1024, 297] on p-checkbox at bounding box center [1021, 294] width 12 height 10
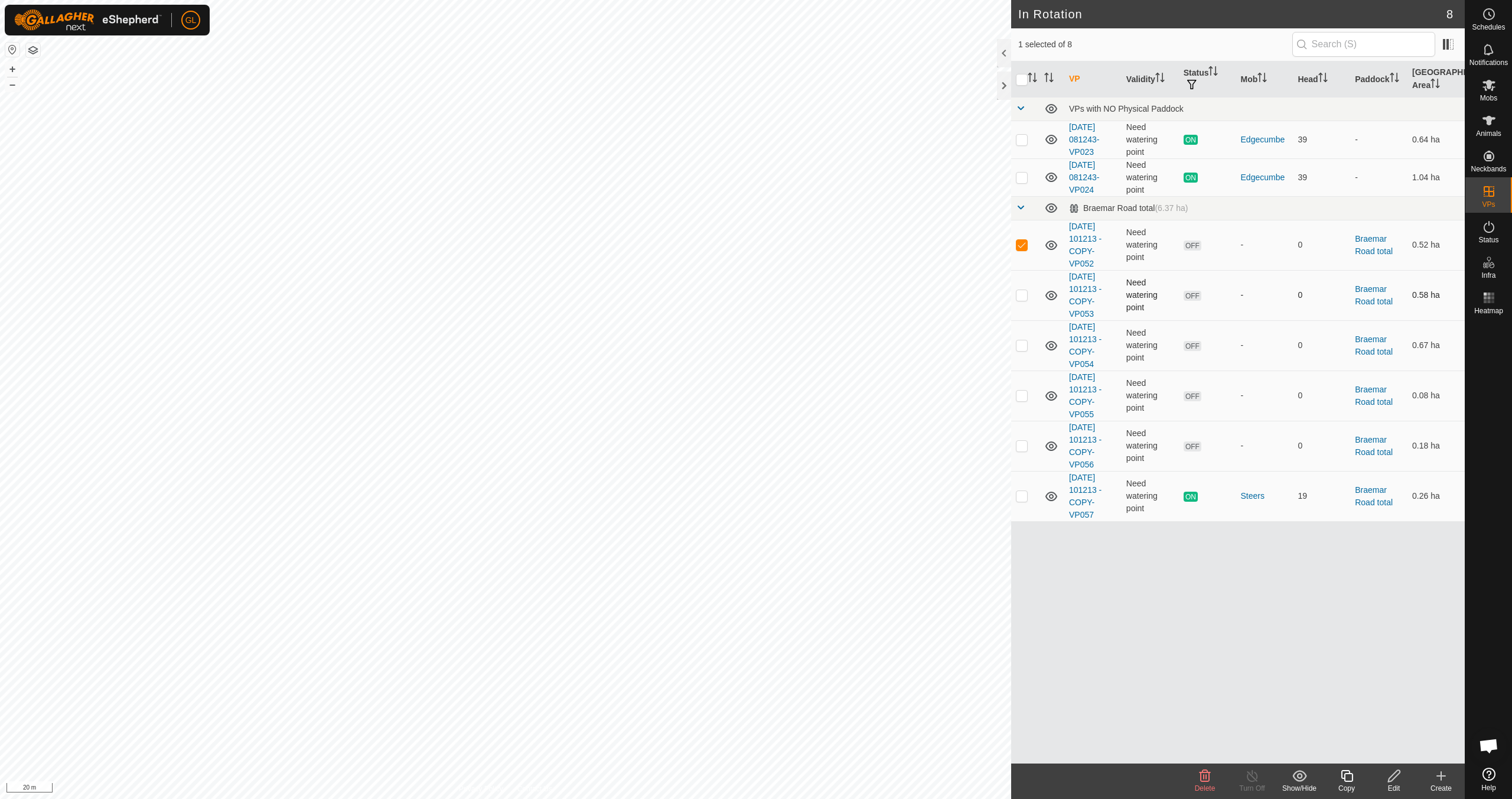
checkbox input "true"
click at [1022, 344] on p-checkbox at bounding box center [1021, 345] width 12 height 10
checkbox input "true"
click at [1021, 397] on p-checkbox at bounding box center [1021, 395] width 12 height 10
checkbox input "true"
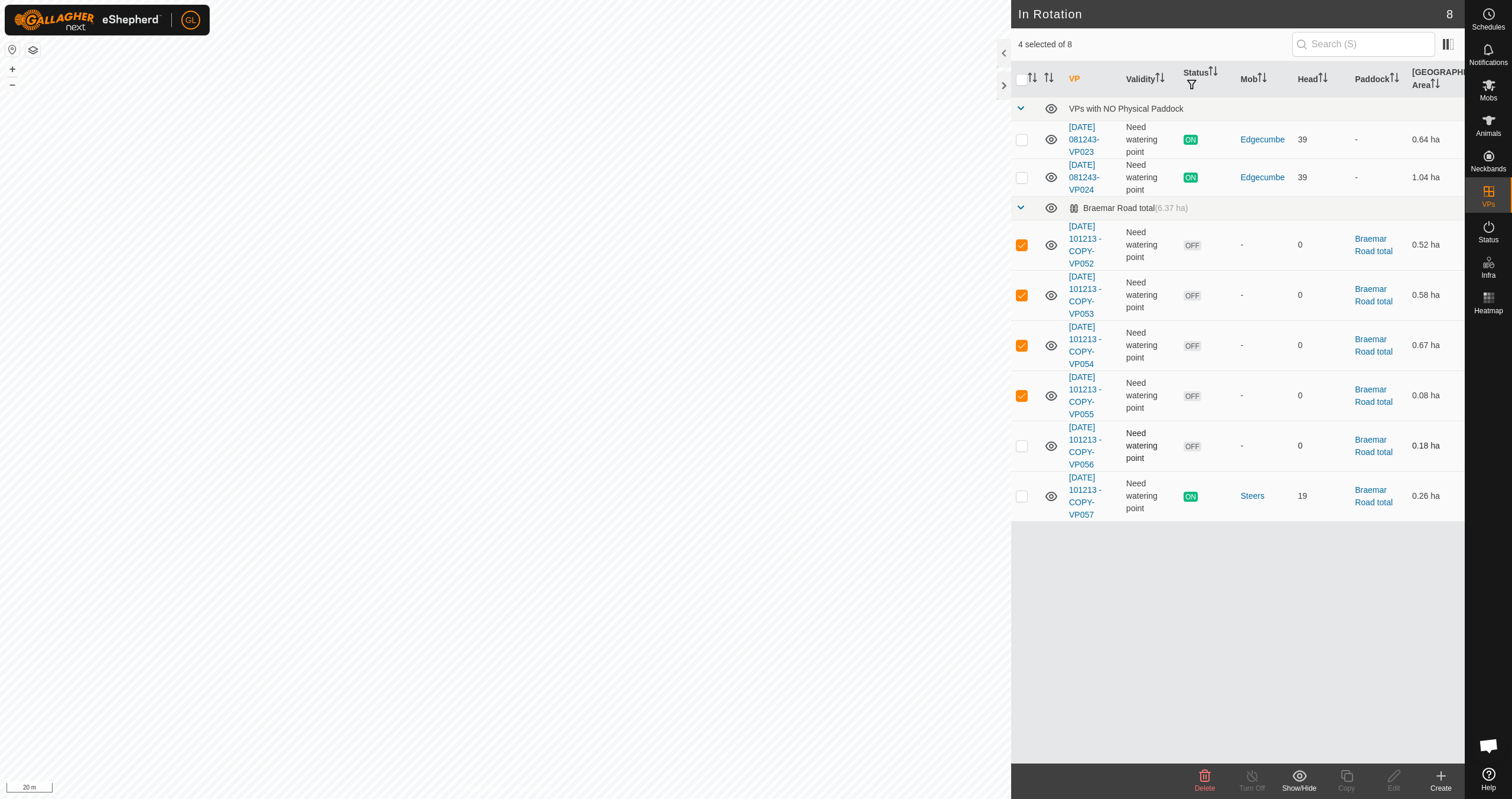
click at [1021, 444] on p-checkbox at bounding box center [1021, 445] width 12 height 10
checkbox input "true"
click at [1206, 780] on icon at bounding box center [1205, 776] width 11 height 12
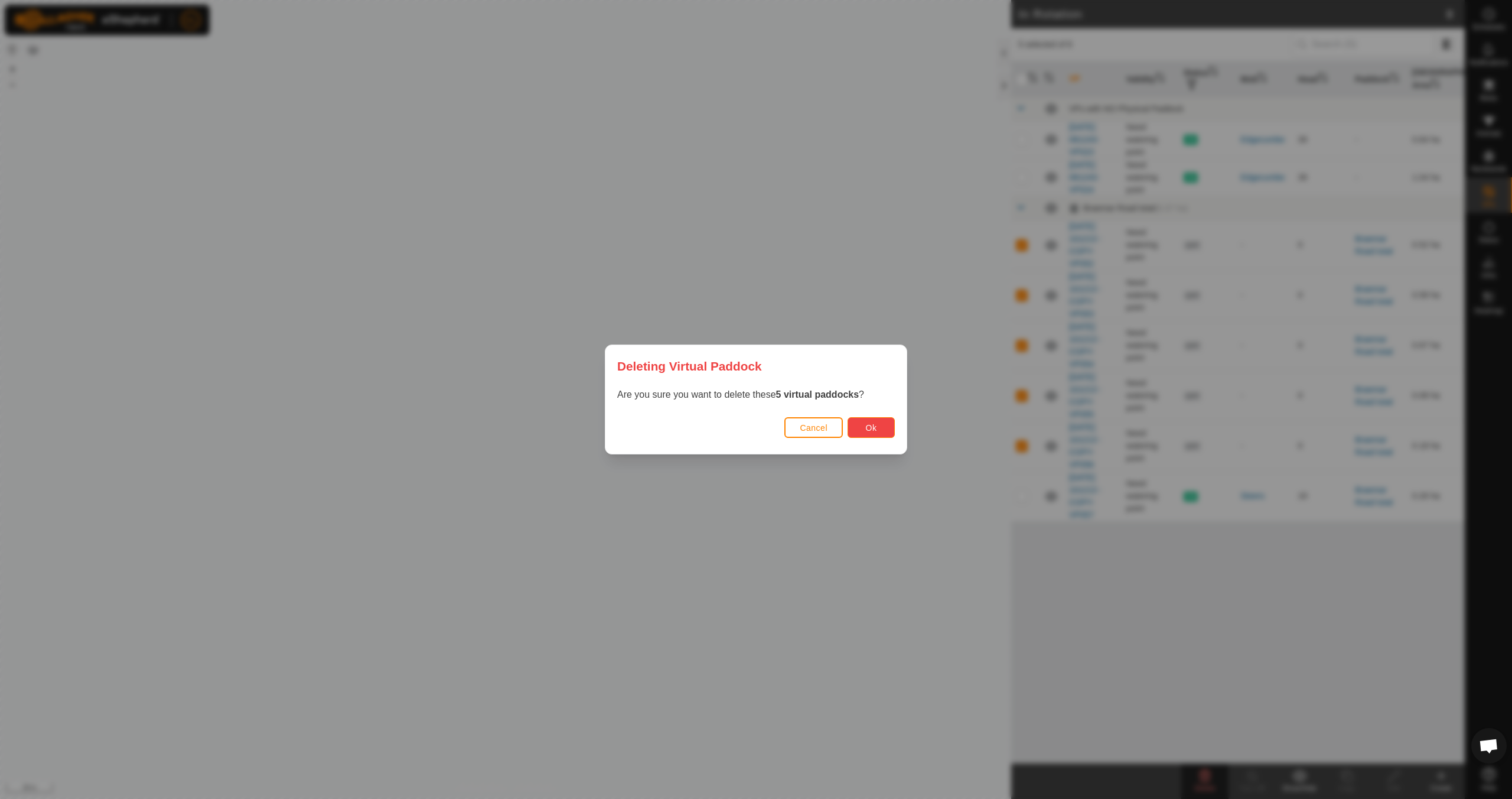
click at [881, 428] on button "Ok" at bounding box center [871, 427] width 47 height 20
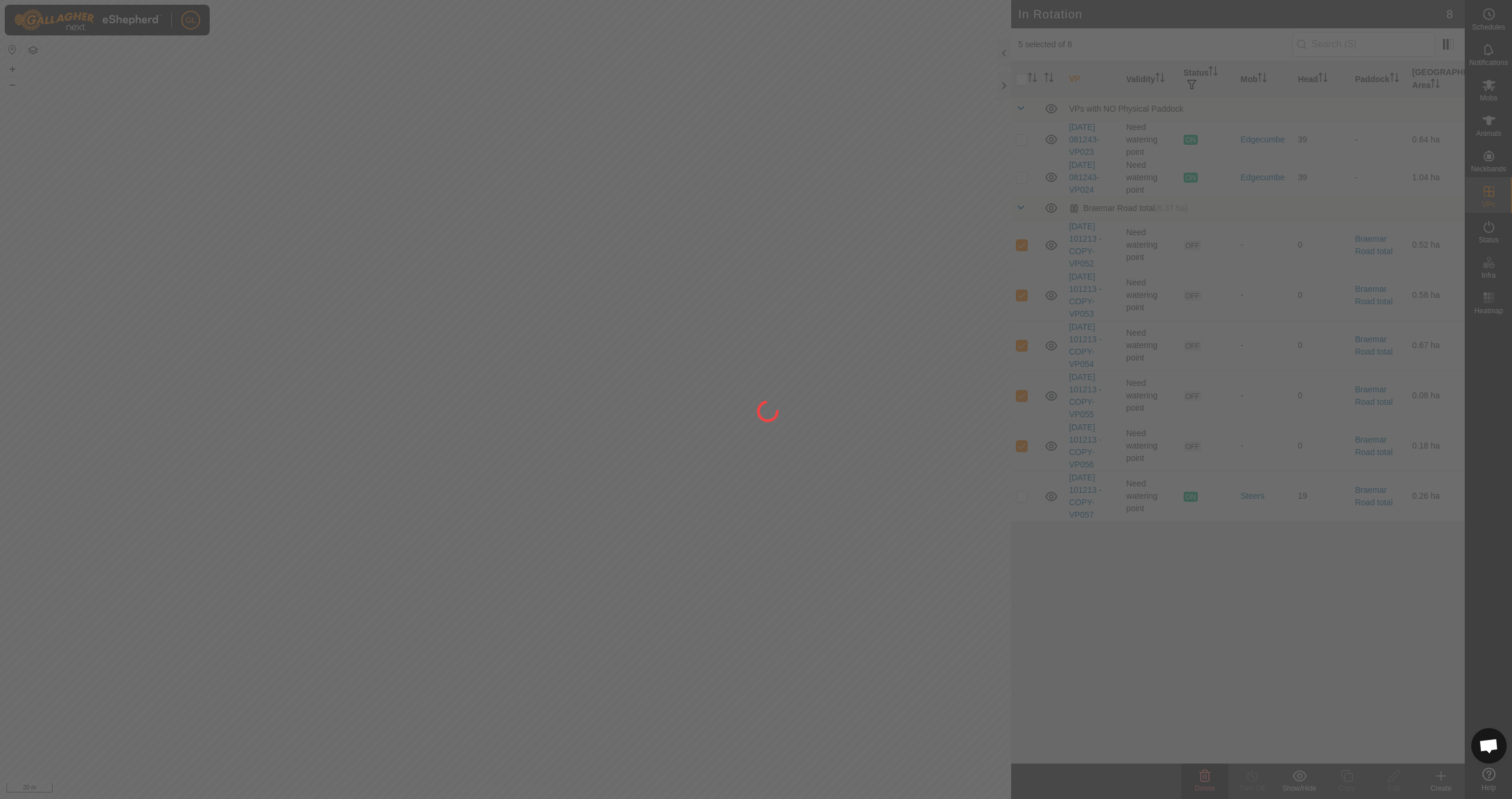
checkbox input "false"
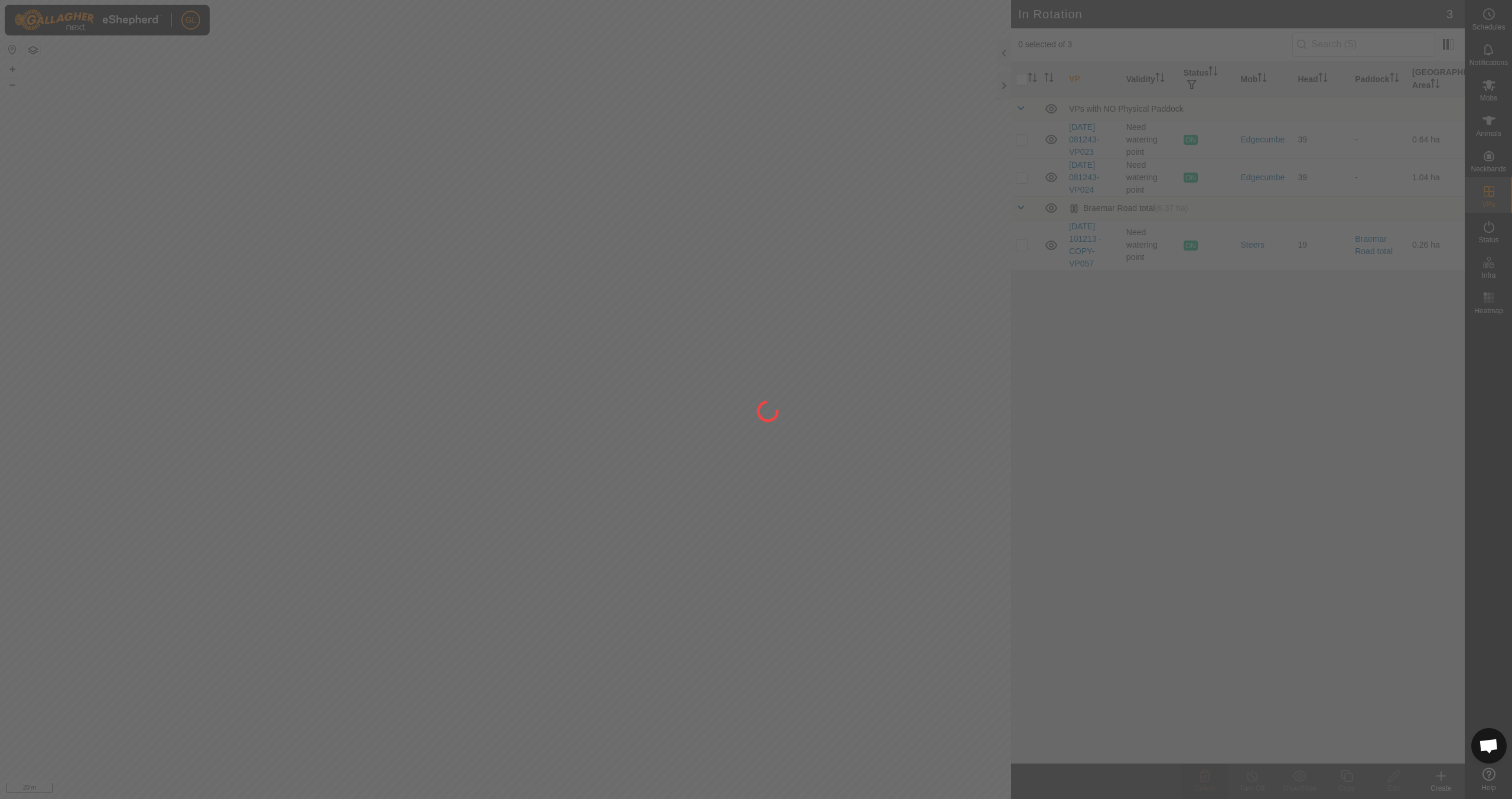
click at [816, 449] on div "GL Schedules Notifications Mobs Animals Neckbands VPs Status Infra Heatmap Help…" at bounding box center [756, 399] width 1512 height 799
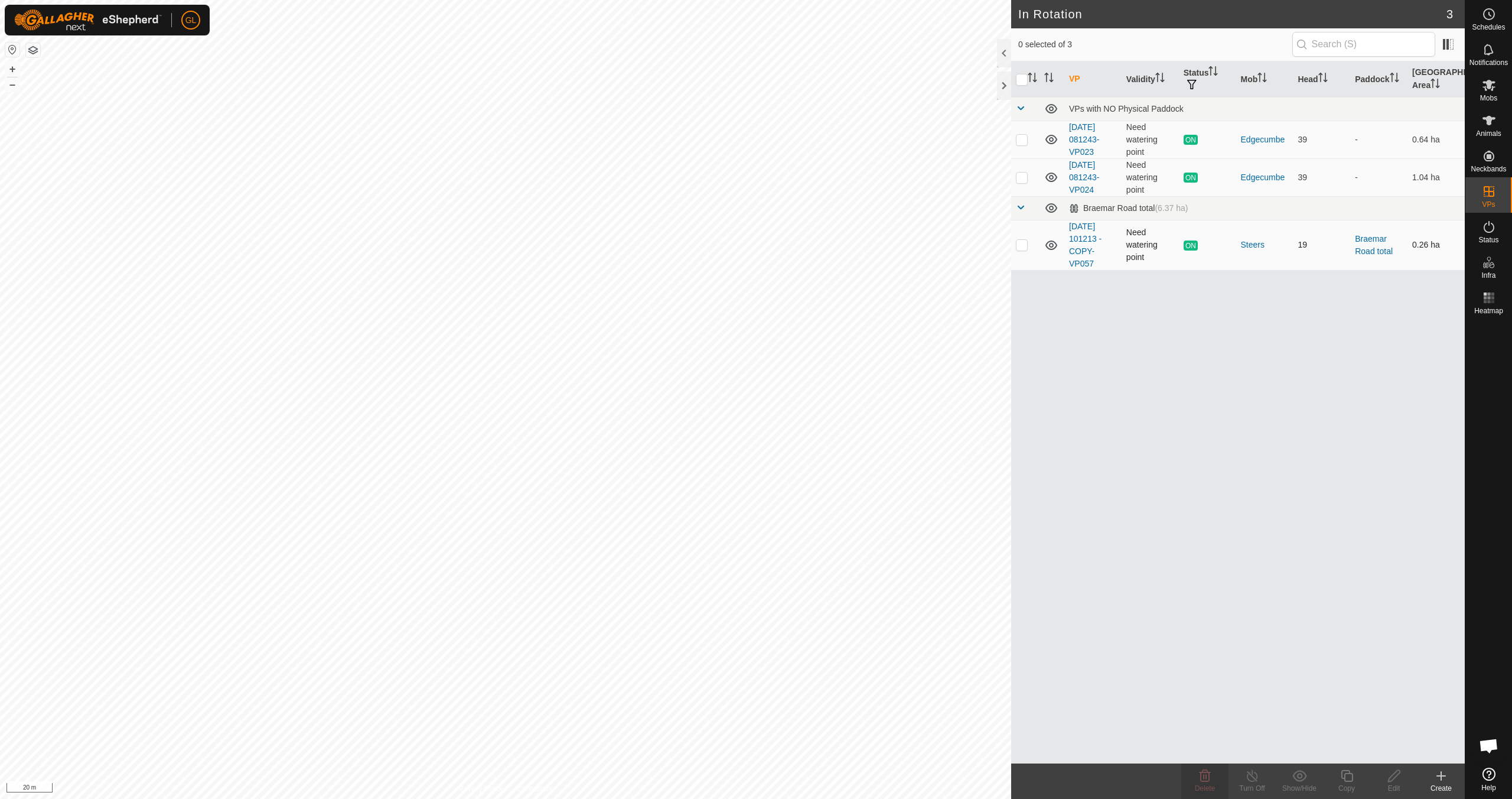
click at [1022, 249] on p-checkbox at bounding box center [1021, 245] width 12 height 10
checkbox input "true"
click at [1343, 774] on icon at bounding box center [1346, 776] width 15 height 14
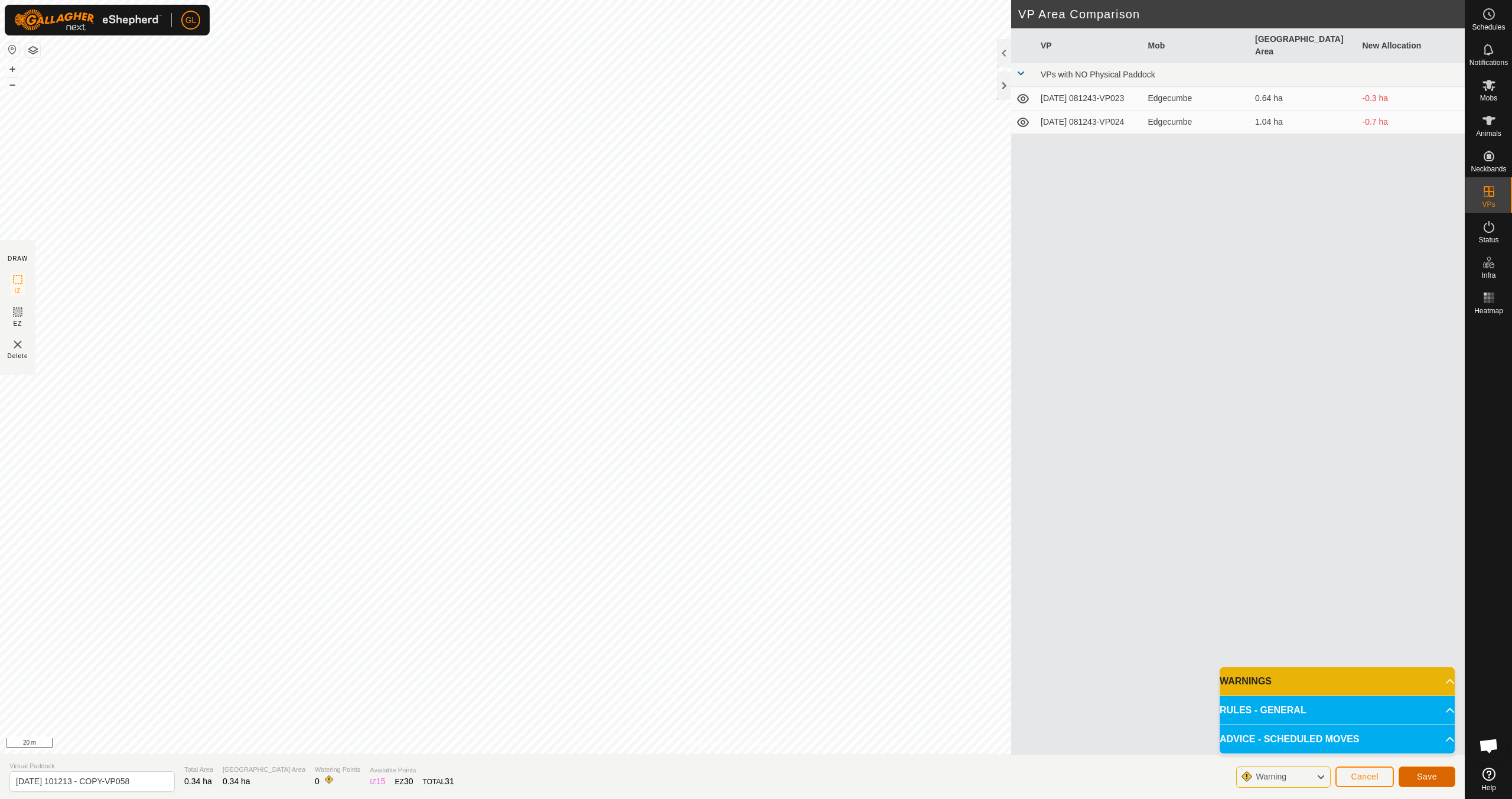
click at [1435, 778] on span "Save" at bounding box center [1426, 776] width 20 height 10
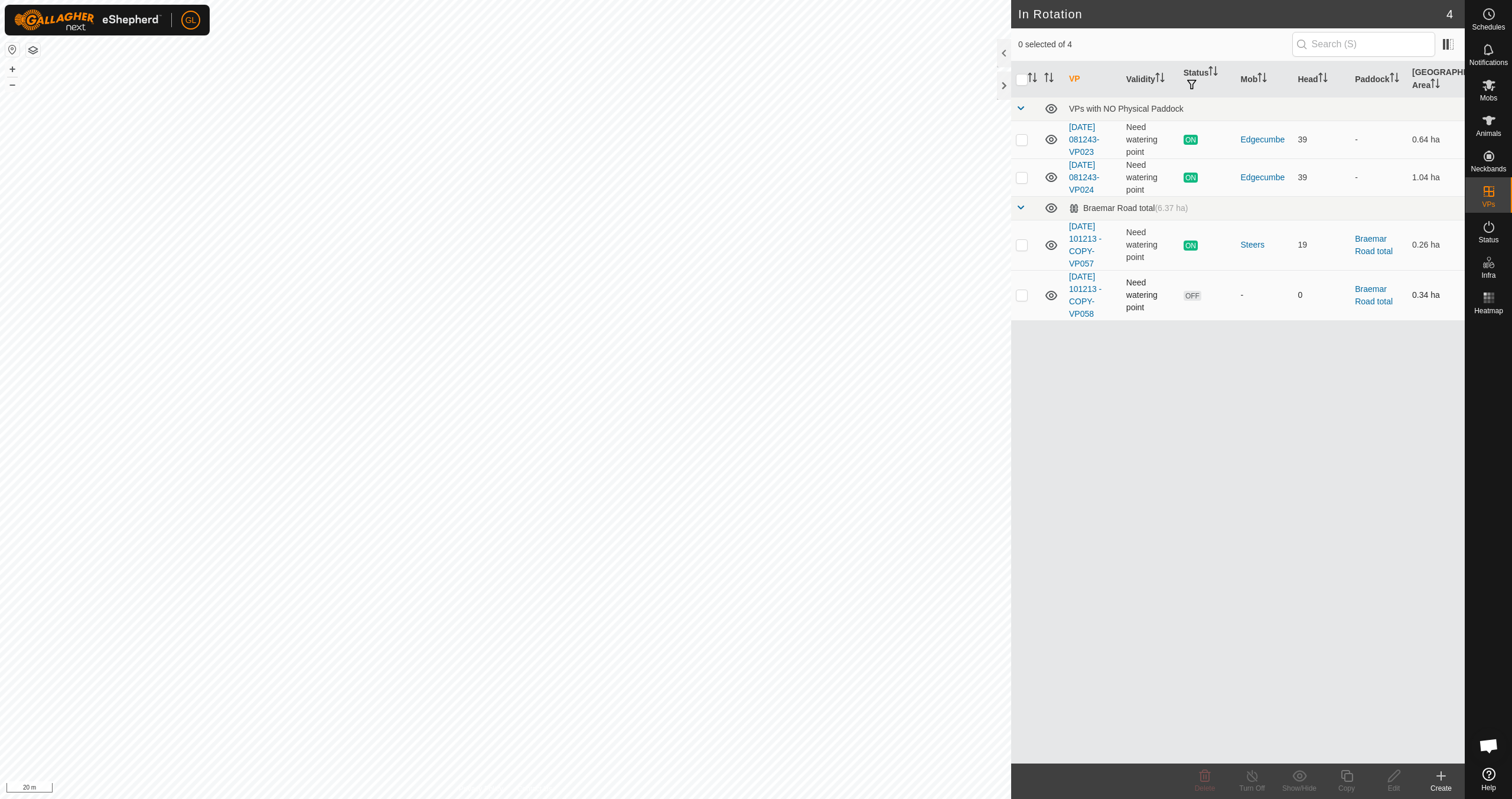
click at [1022, 297] on p-checkbox at bounding box center [1021, 294] width 12 height 10
checkbox input "true"
click at [1346, 780] on icon at bounding box center [1346, 776] width 15 height 14
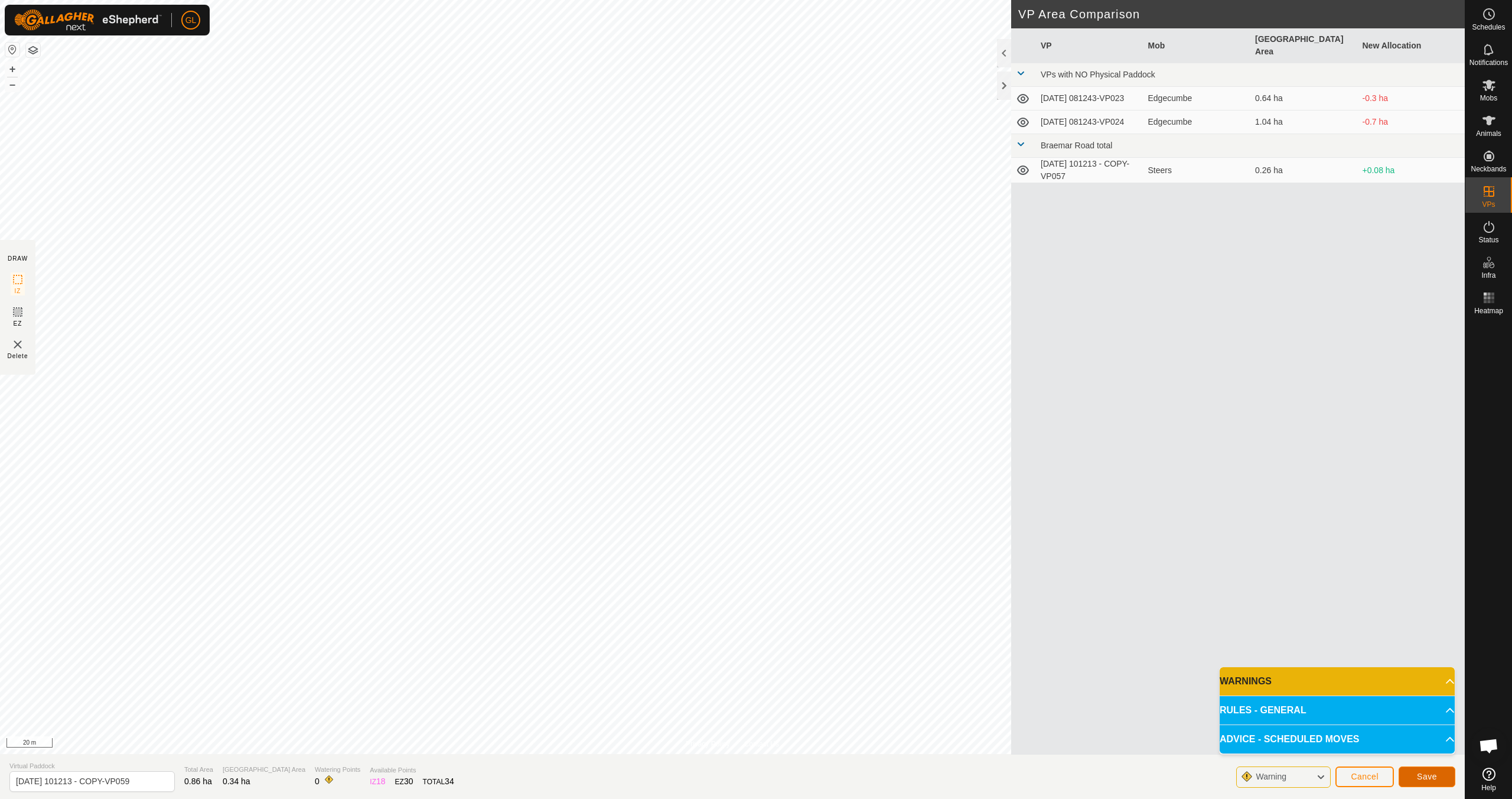
click at [1424, 776] on span "Save" at bounding box center [1426, 776] width 20 height 10
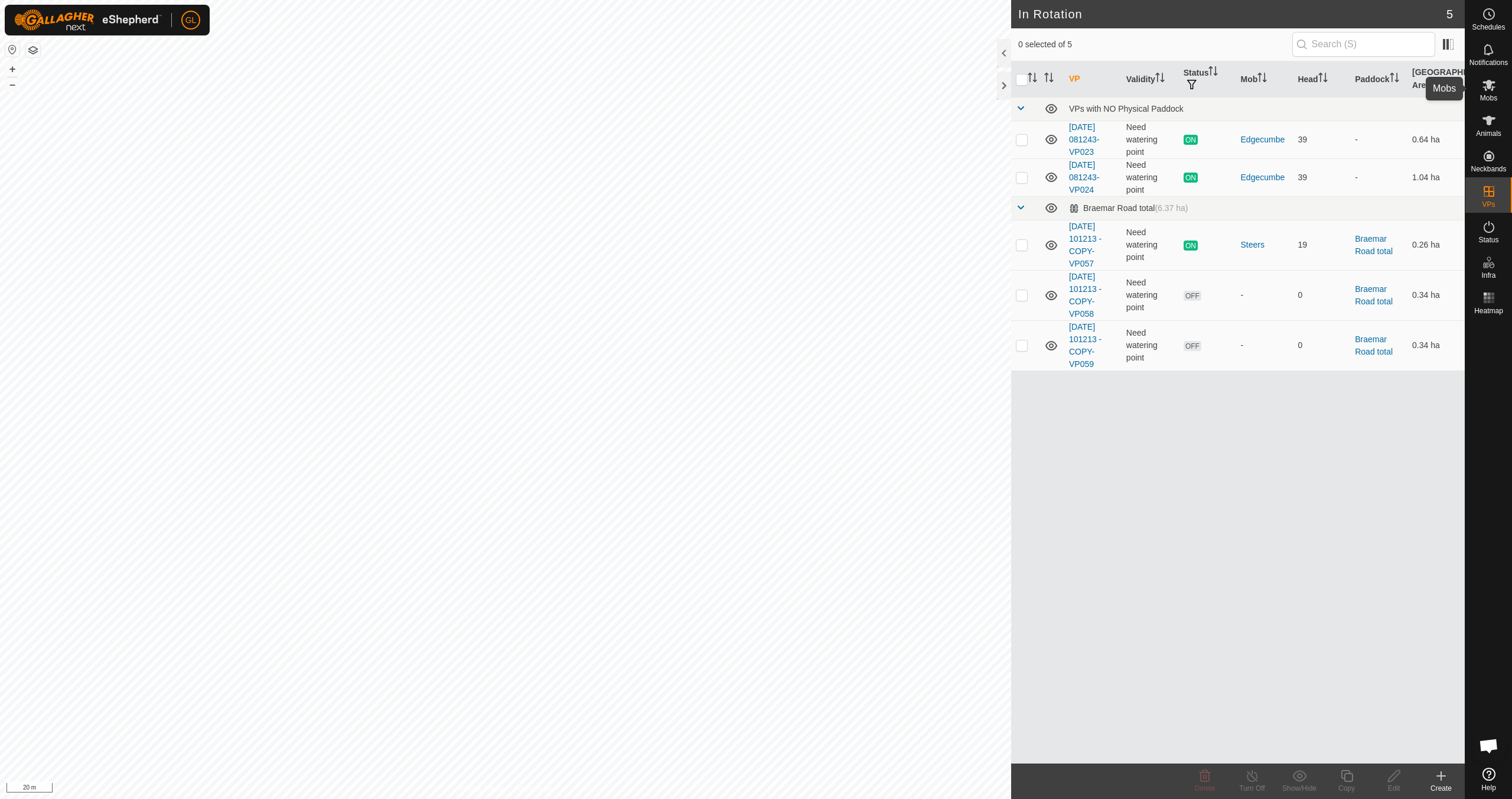
click at [1491, 92] on es-mob-svg-icon at bounding box center [1489, 84] width 21 height 19
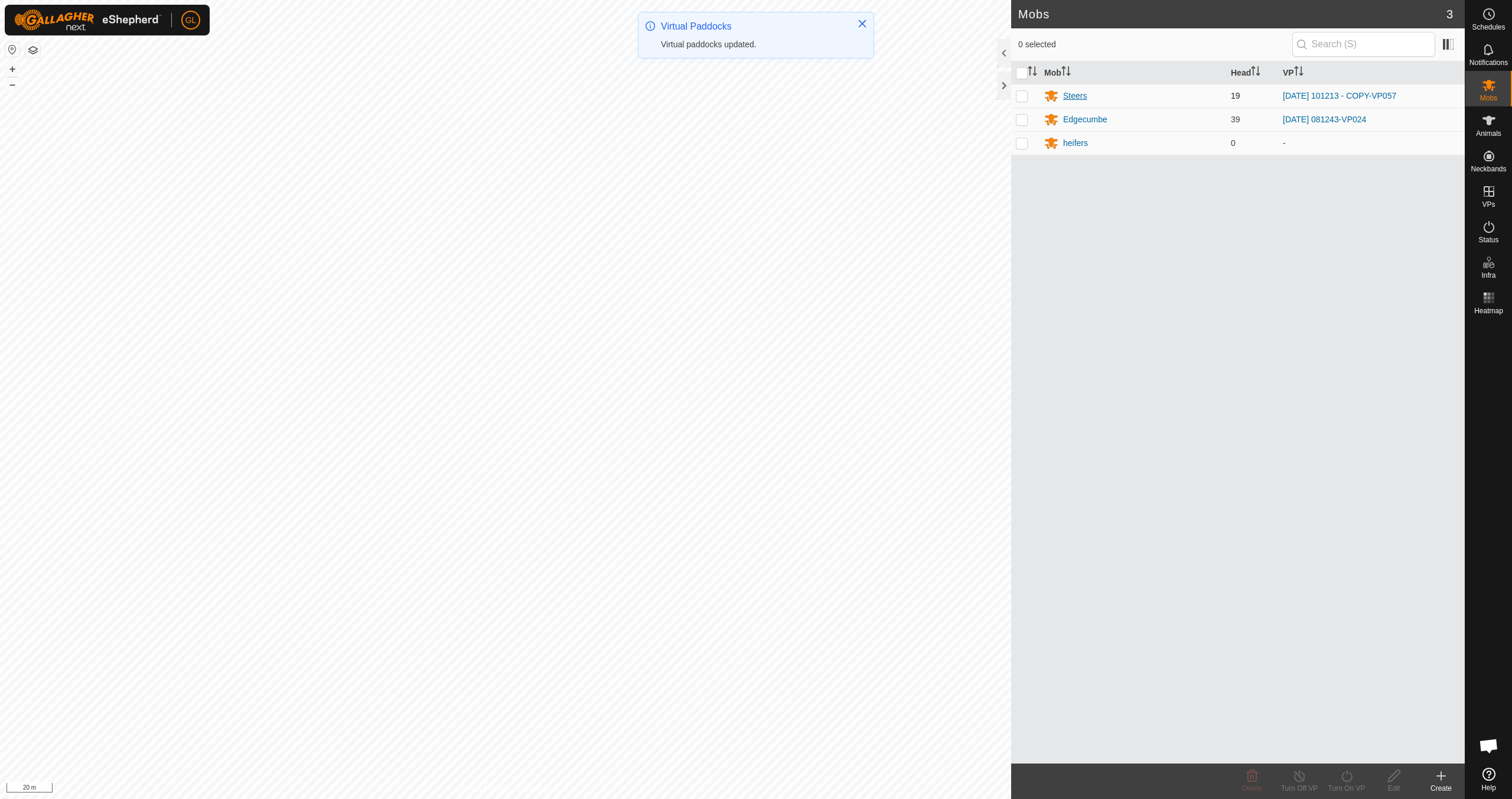
click at [1075, 96] on div "Steers" at bounding box center [1074, 96] width 23 height 12
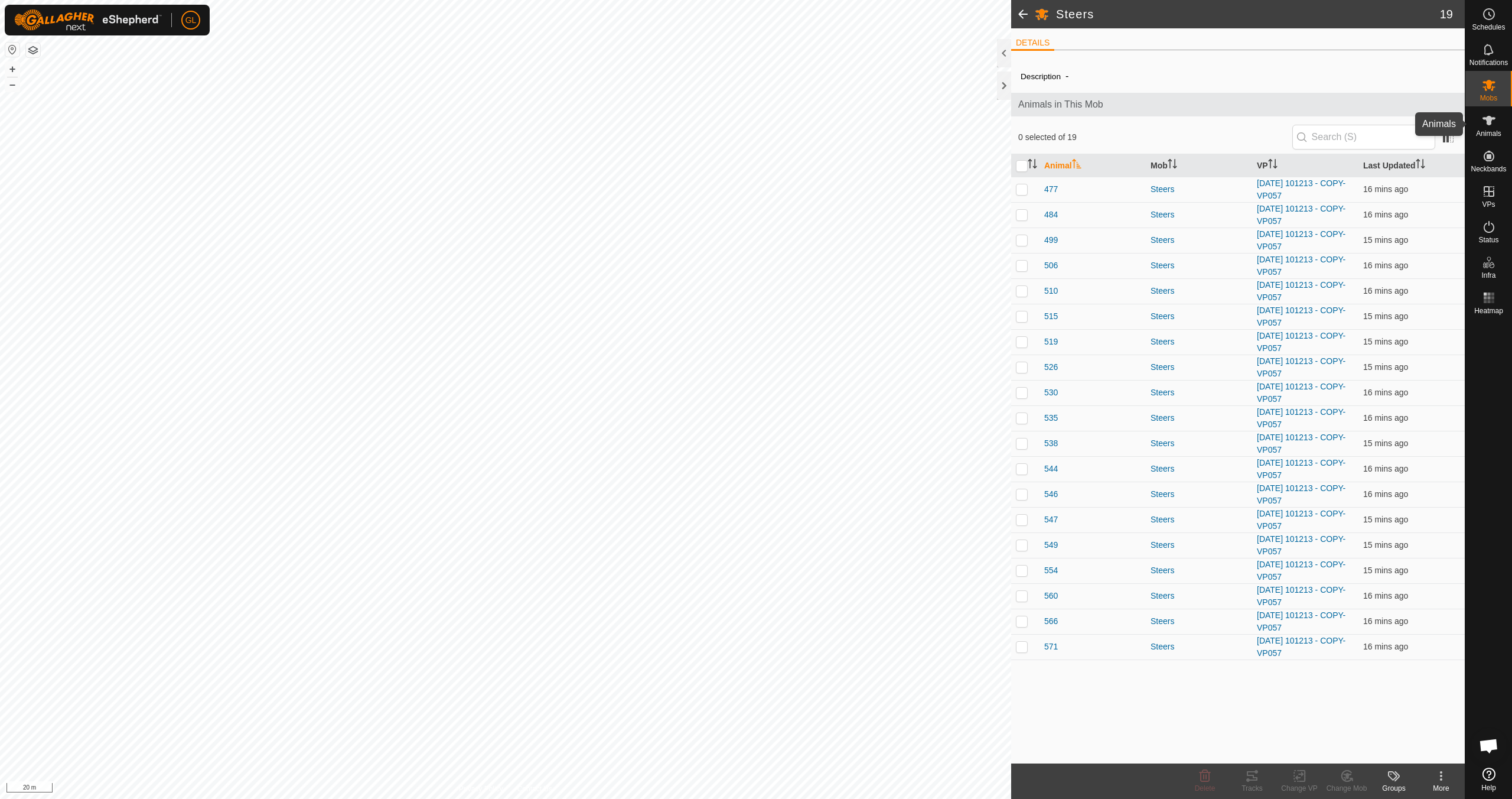
click at [1492, 129] on es-animals-svg-icon at bounding box center [1489, 120] width 21 height 19
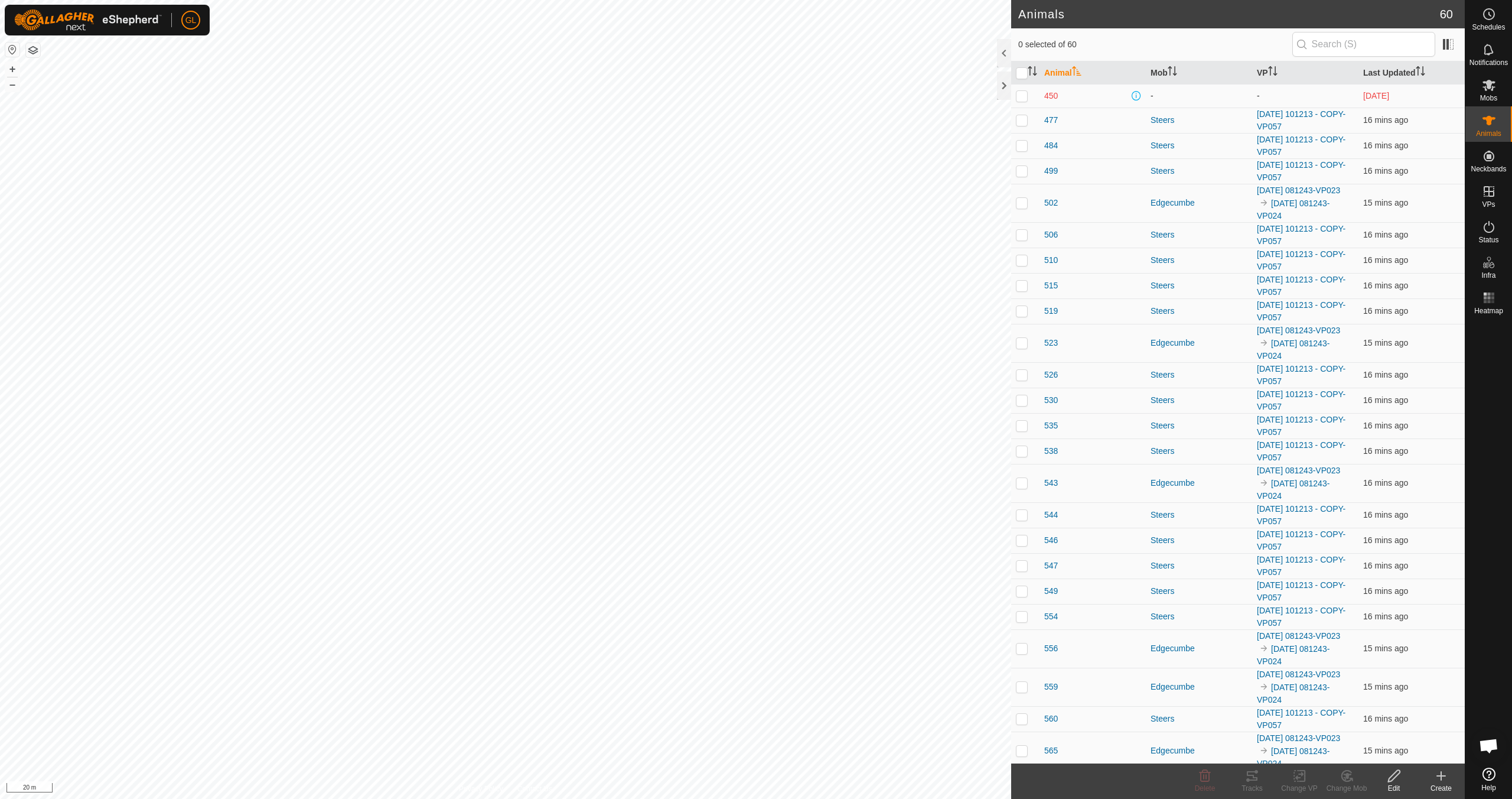
click at [1024, 96] on p-checkbox at bounding box center [1021, 96] width 12 height 10
click at [1023, 96] on p-checkbox at bounding box center [1021, 96] width 12 height 10
checkbox input "false"
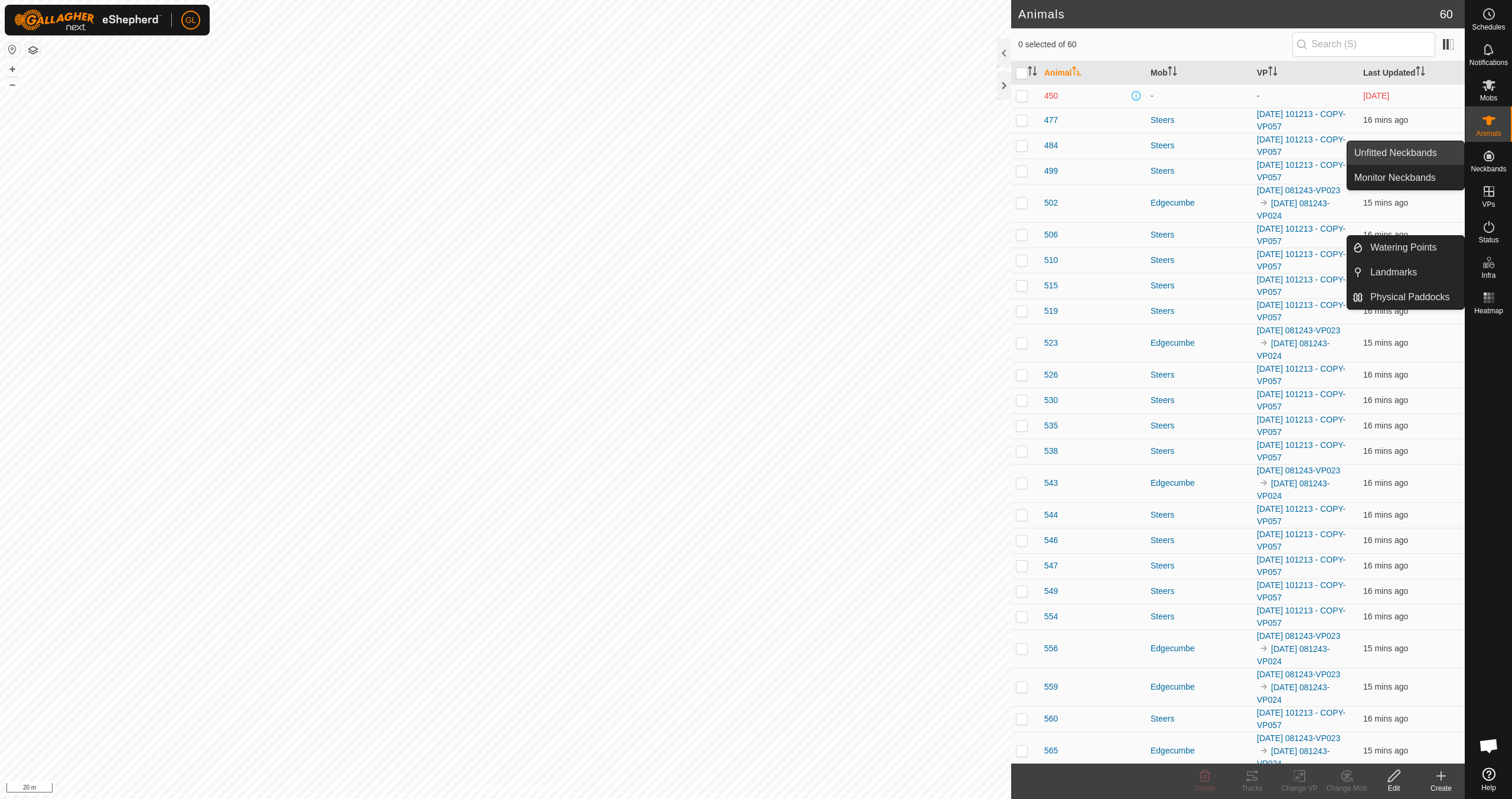
click at [1398, 156] on link "Unfitted Neckbands" at bounding box center [1405, 153] width 117 height 23
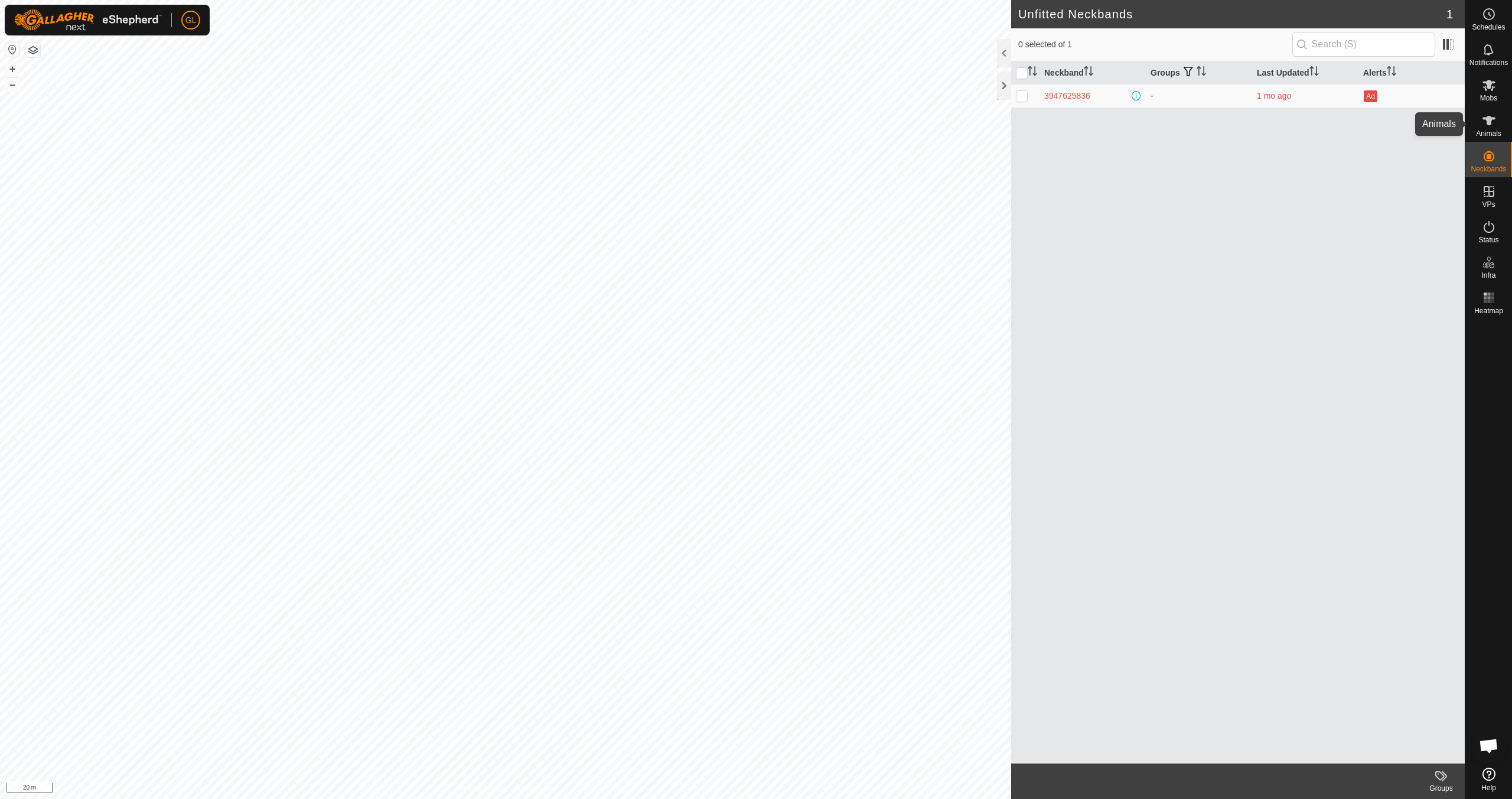
click at [1487, 130] on span "Animals" at bounding box center [1489, 133] width 26 height 7
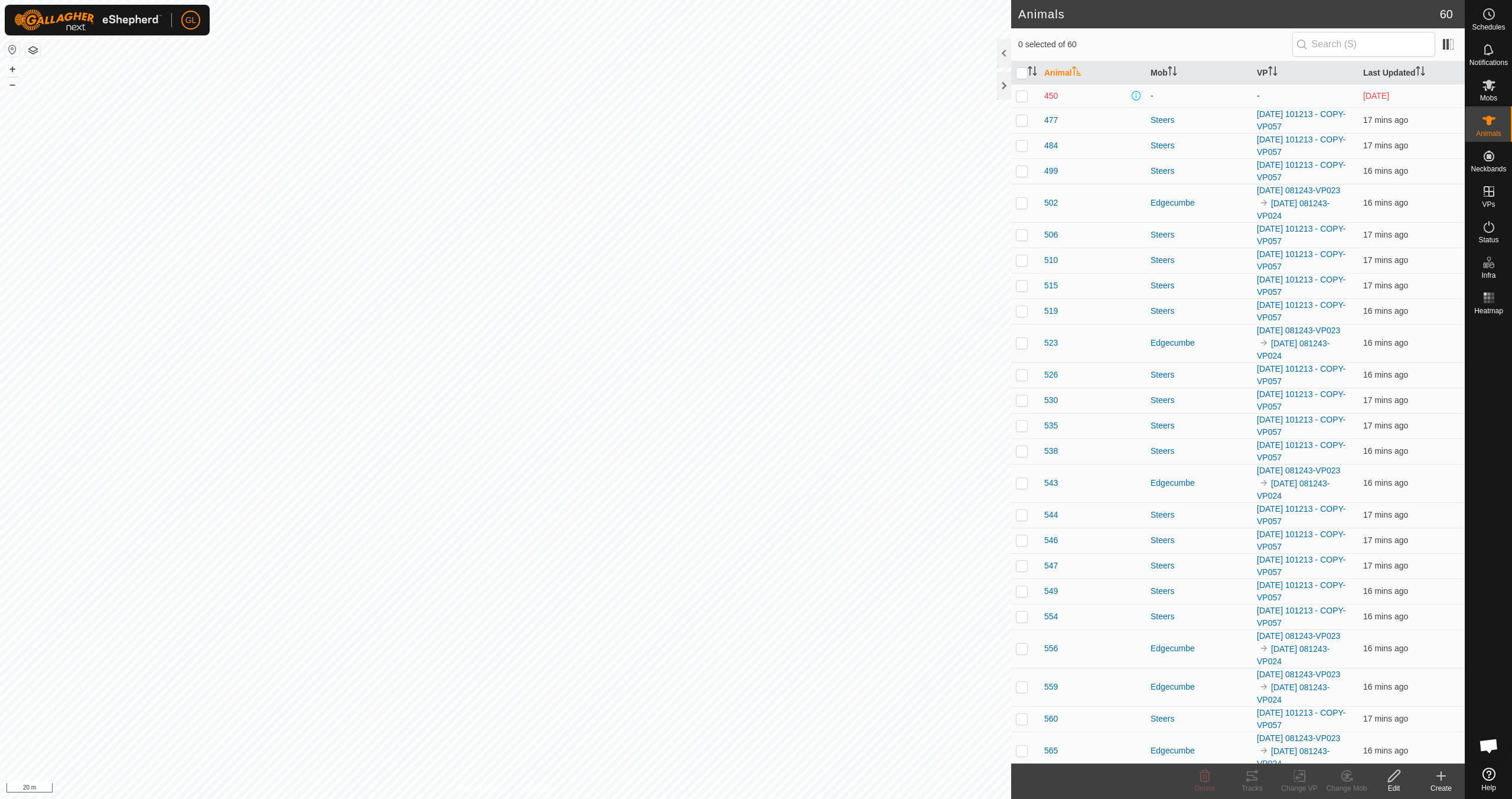
click at [1023, 94] on p-checkbox at bounding box center [1021, 96] width 12 height 10
click at [1299, 778] on icon at bounding box center [1300, 776] width 15 height 14
click at [1349, 783] on div "Change Mob" at bounding box center [1346, 788] width 47 height 11
click at [1371, 730] on link "Choose Mob..." at bounding box center [1381, 724] width 117 height 23
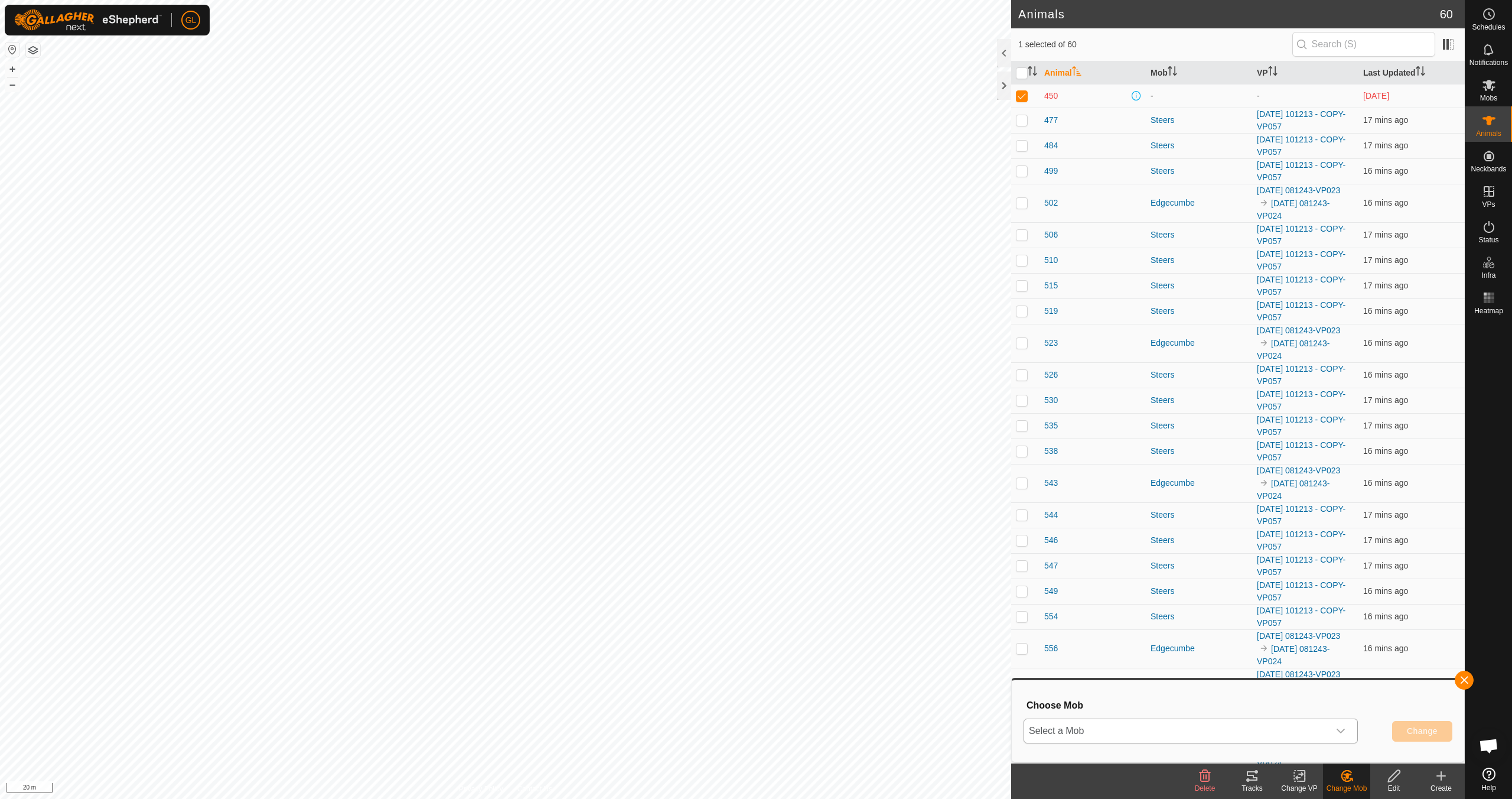
click at [1340, 728] on icon "dropdown trigger" at bounding box center [1340, 730] width 10 height 10
click at [1109, 641] on li "Steers" at bounding box center [1191, 643] width 333 height 29
click at [1419, 730] on span "Change" at bounding box center [1422, 730] width 31 height 10
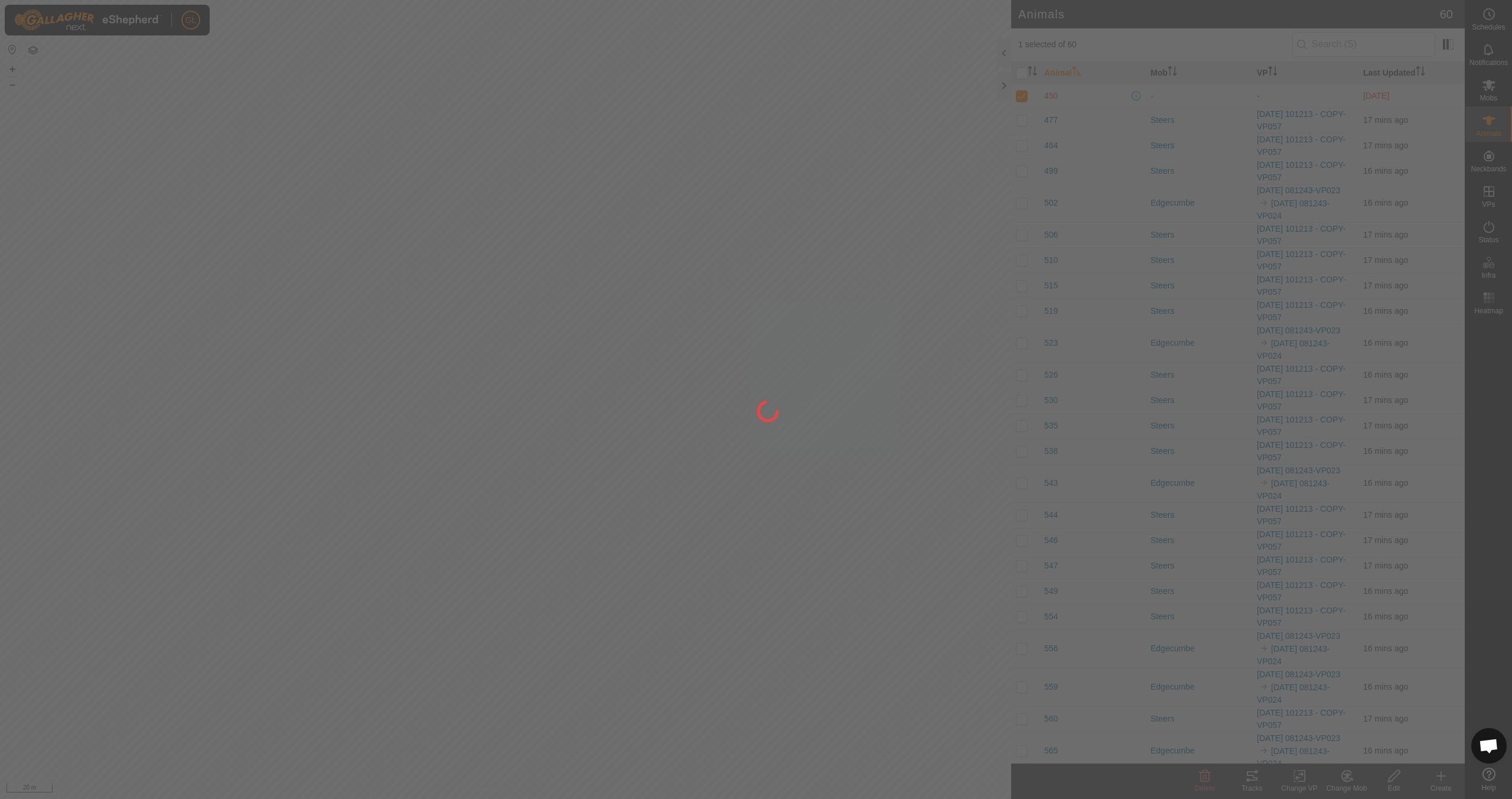
checkbox input "false"
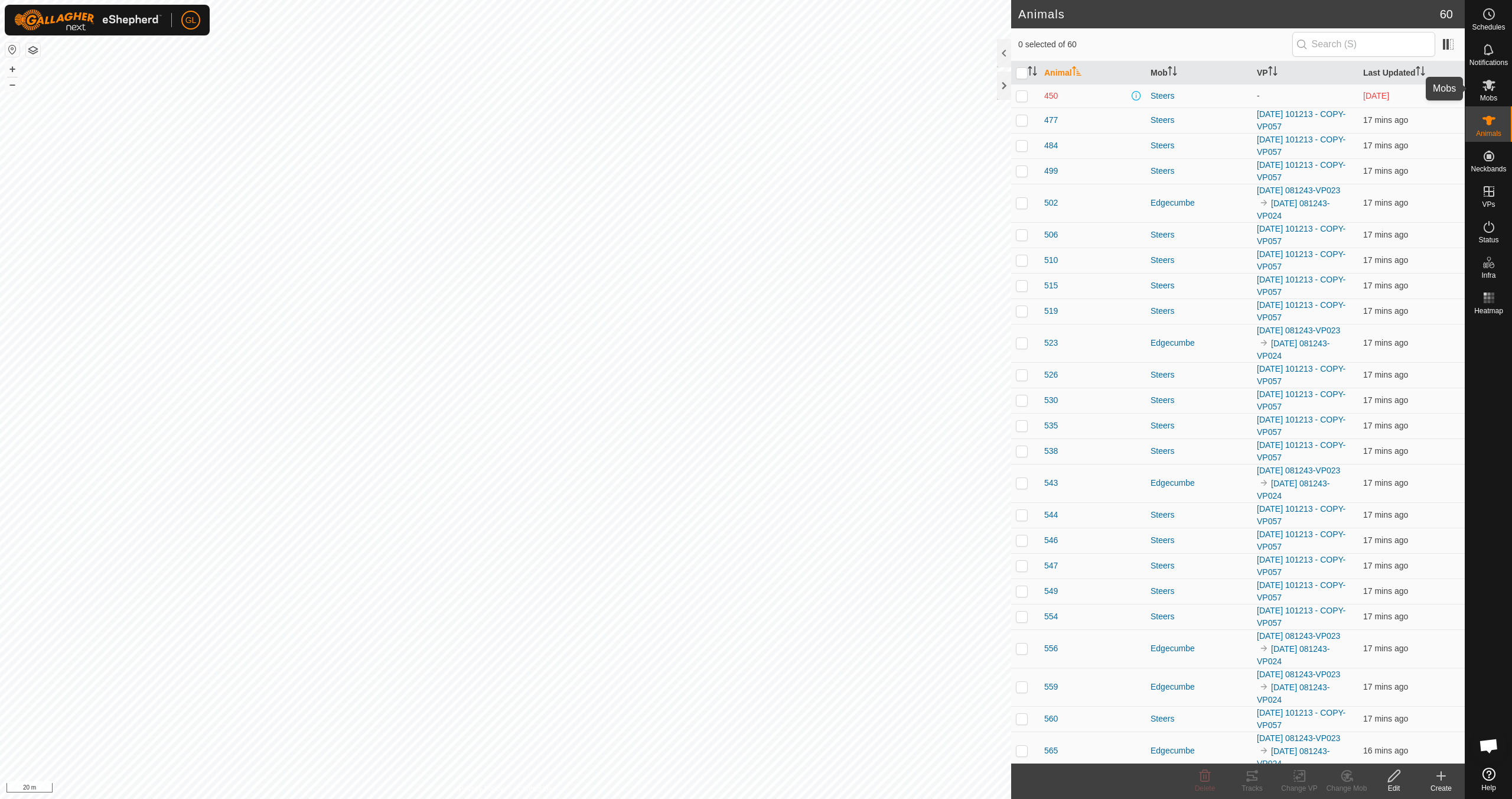
click at [1490, 92] on icon at bounding box center [1489, 85] width 14 height 14
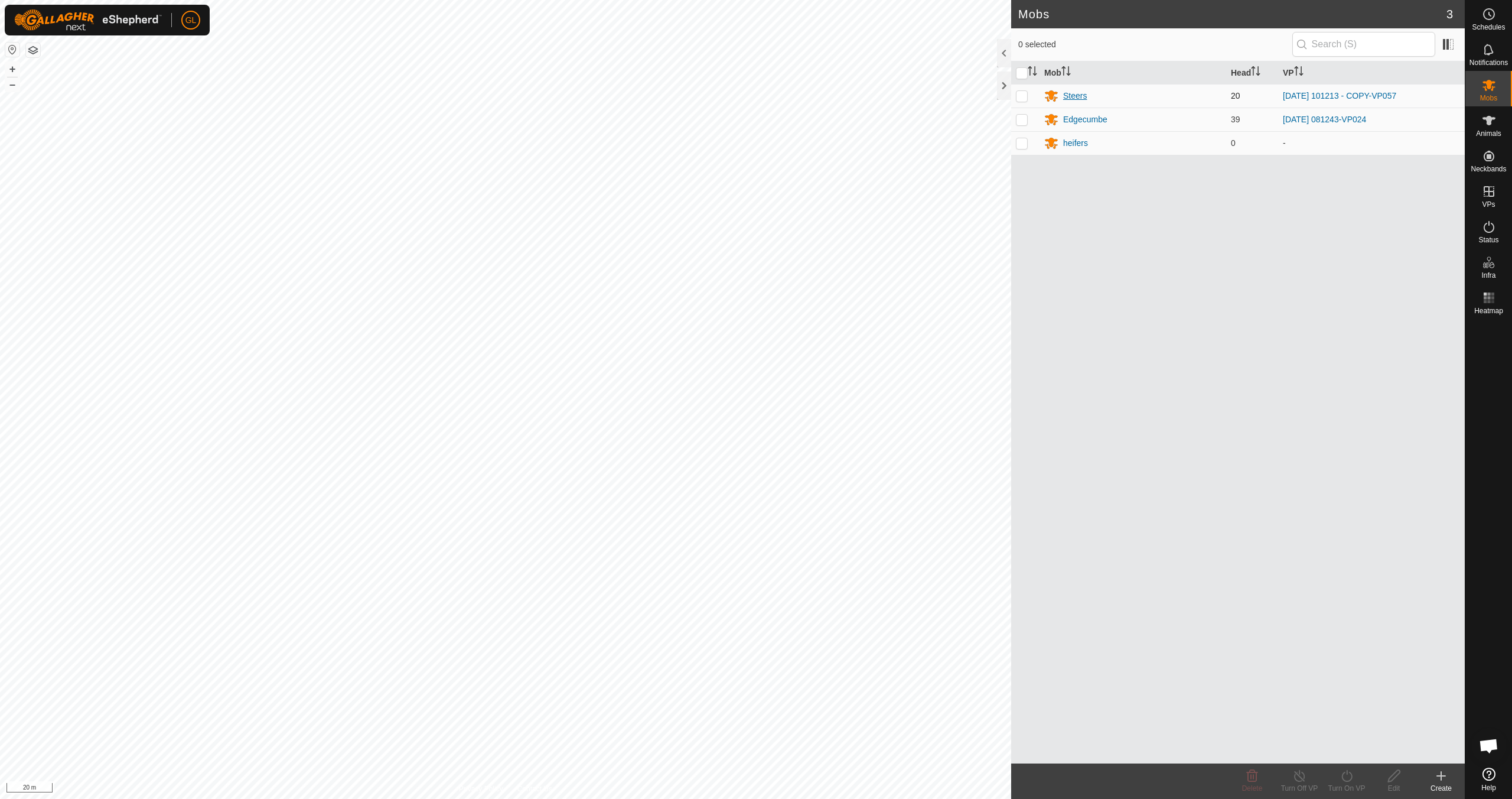
click at [1078, 96] on div "Steers" at bounding box center [1074, 96] width 23 height 12
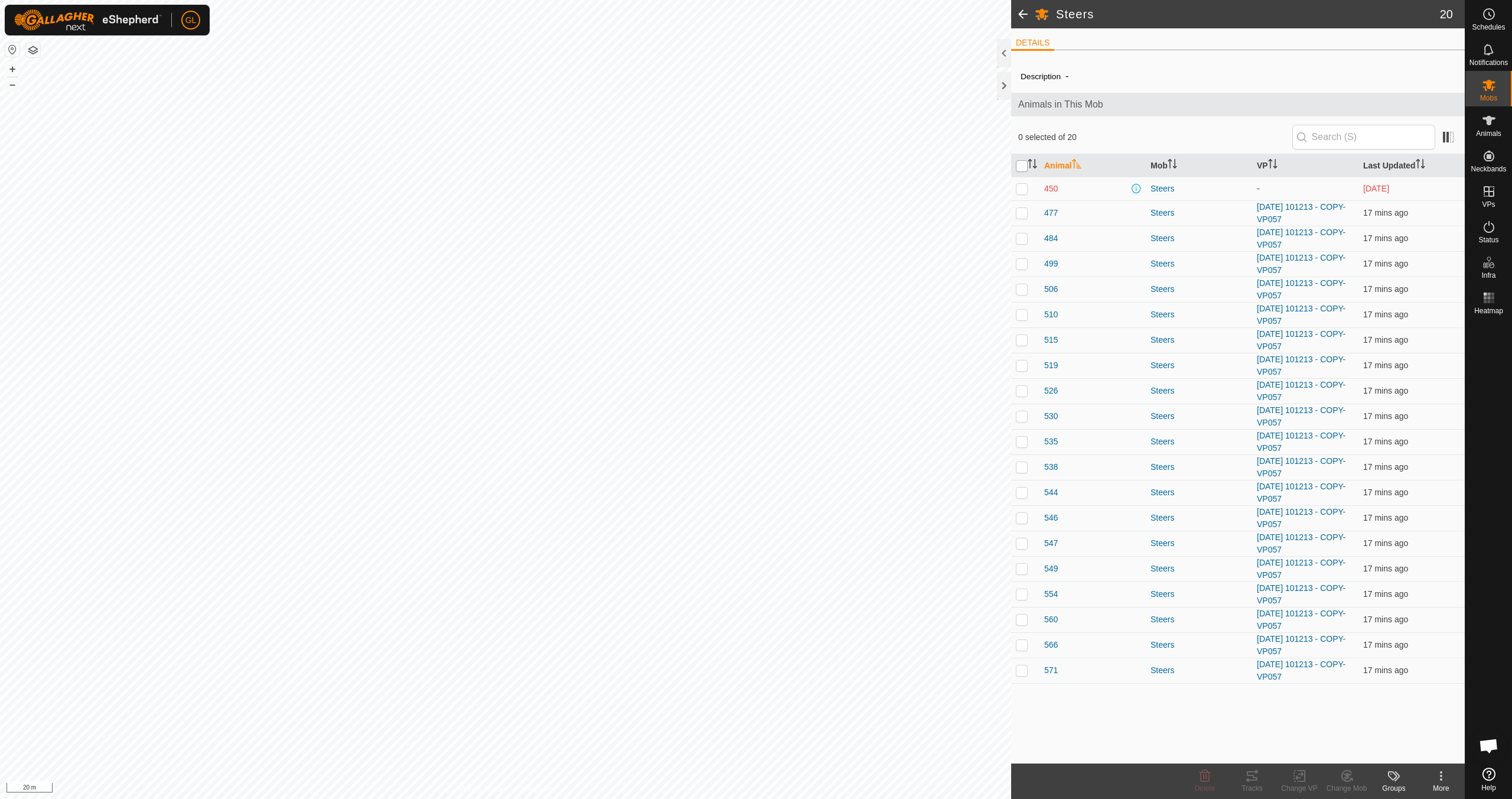
click at [1019, 163] on input "checkbox" at bounding box center [1021, 166] width 12 height 12
checkbox input "true"
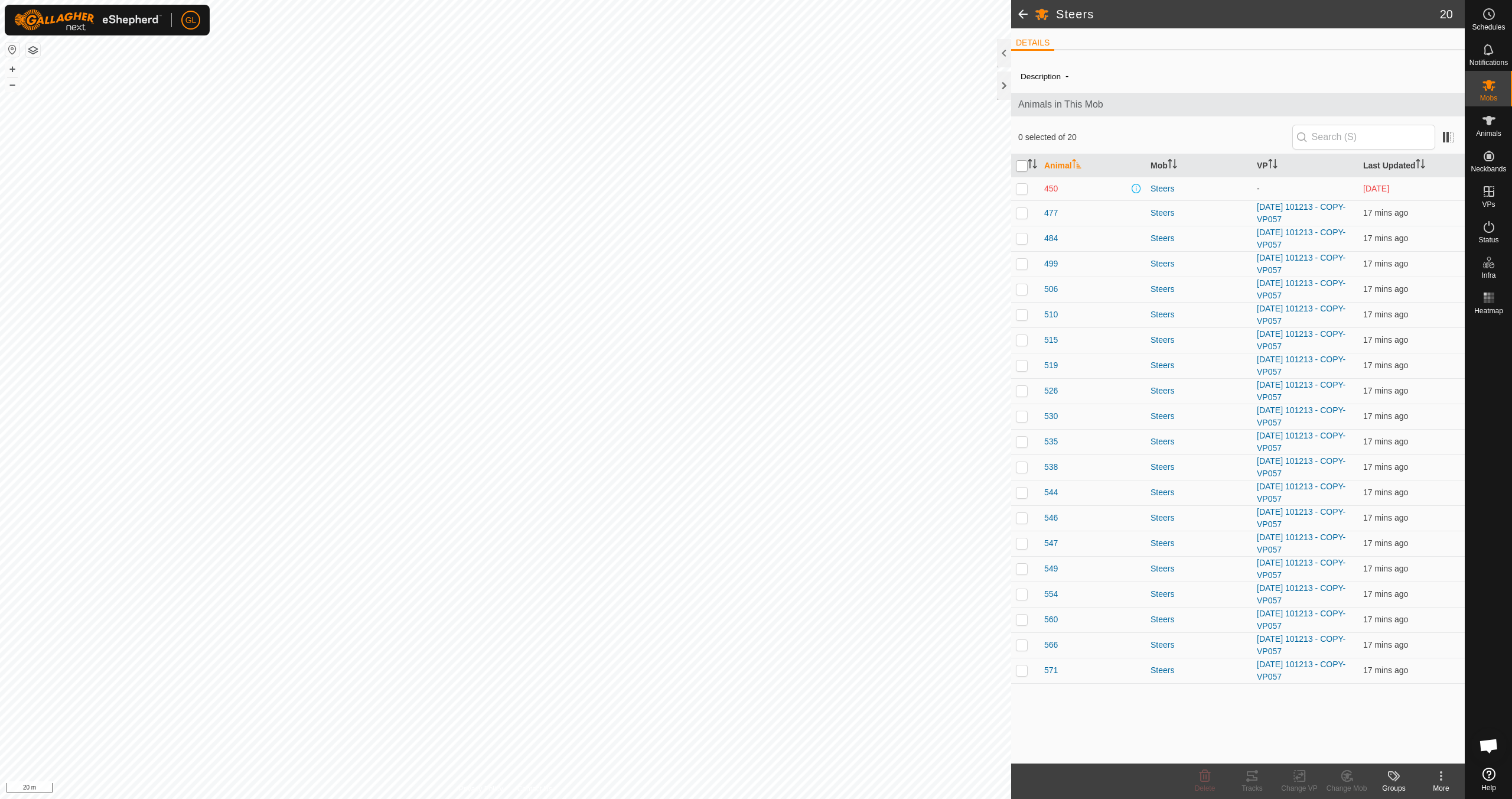
checkbox input "true"
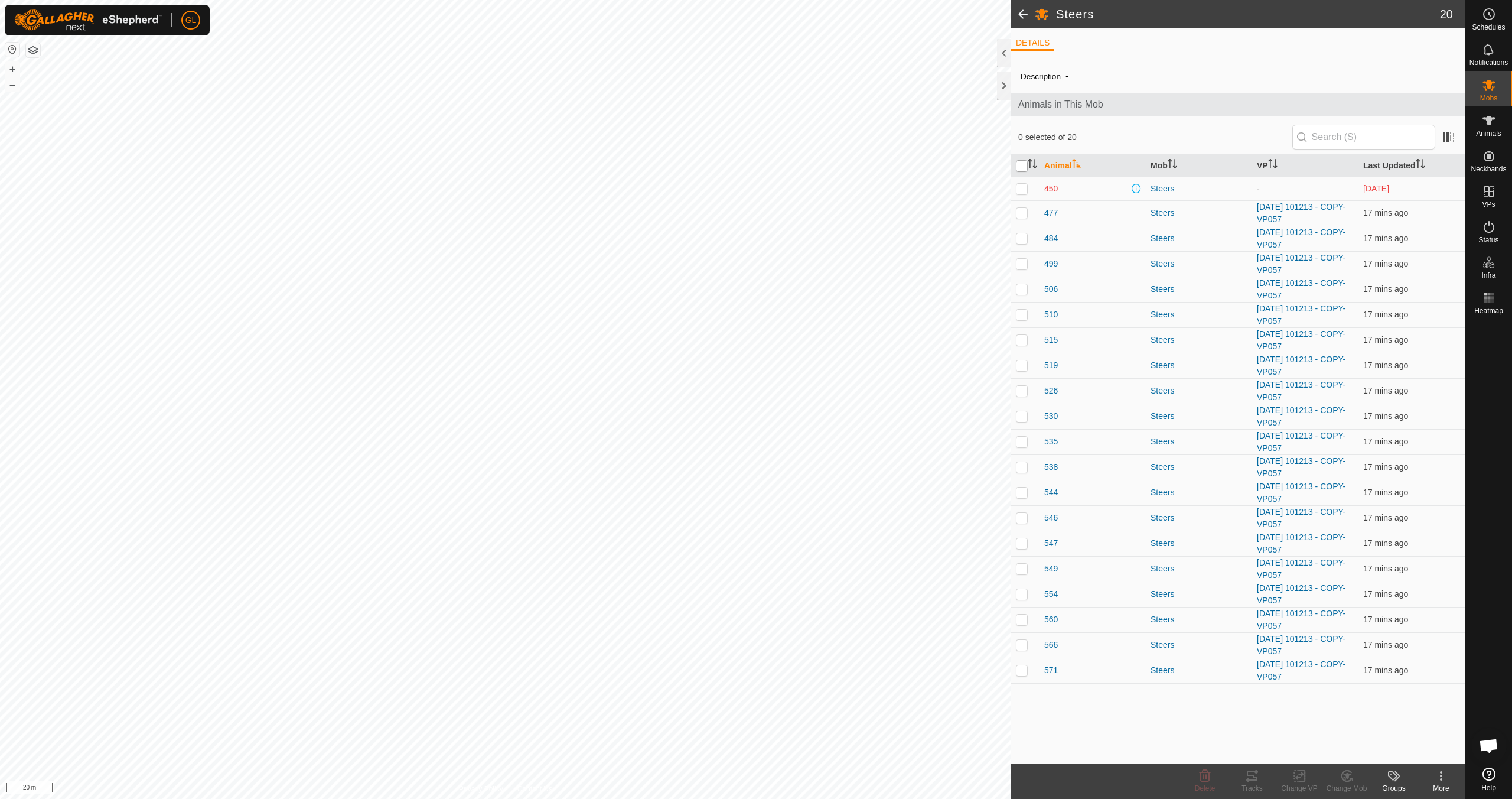
checkbox input "true"
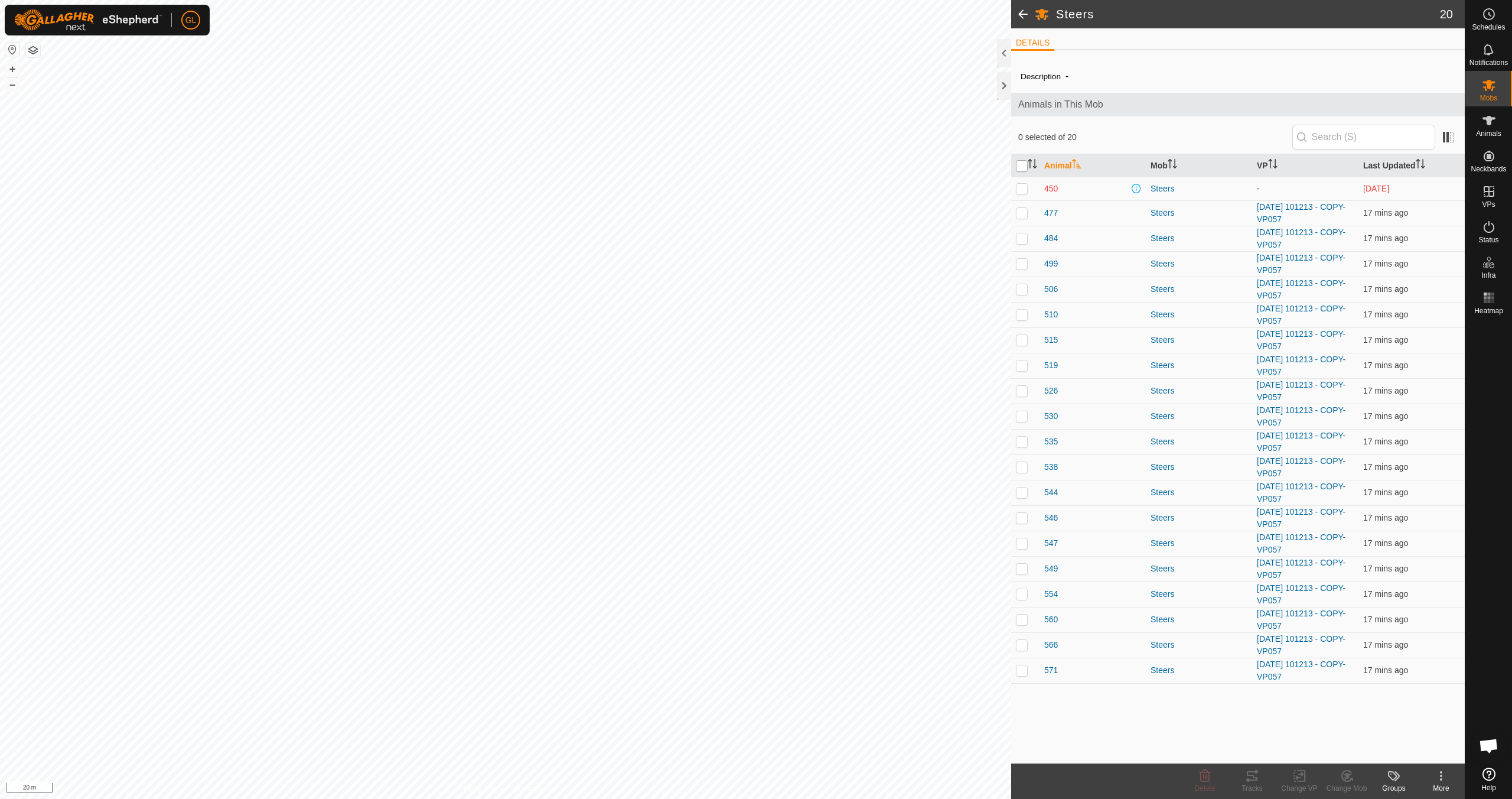
checkbox input "true"
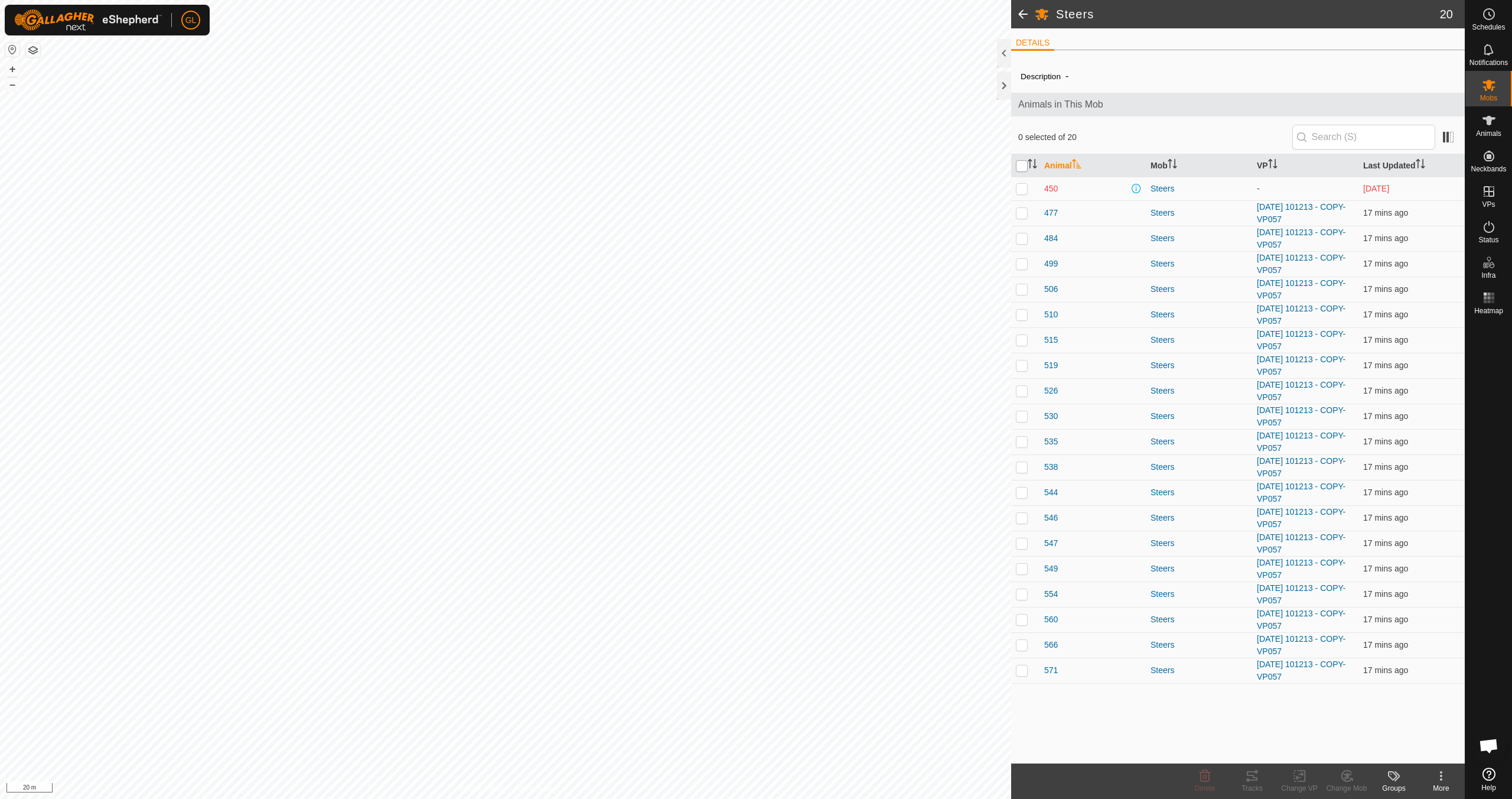
checkbox input "true"
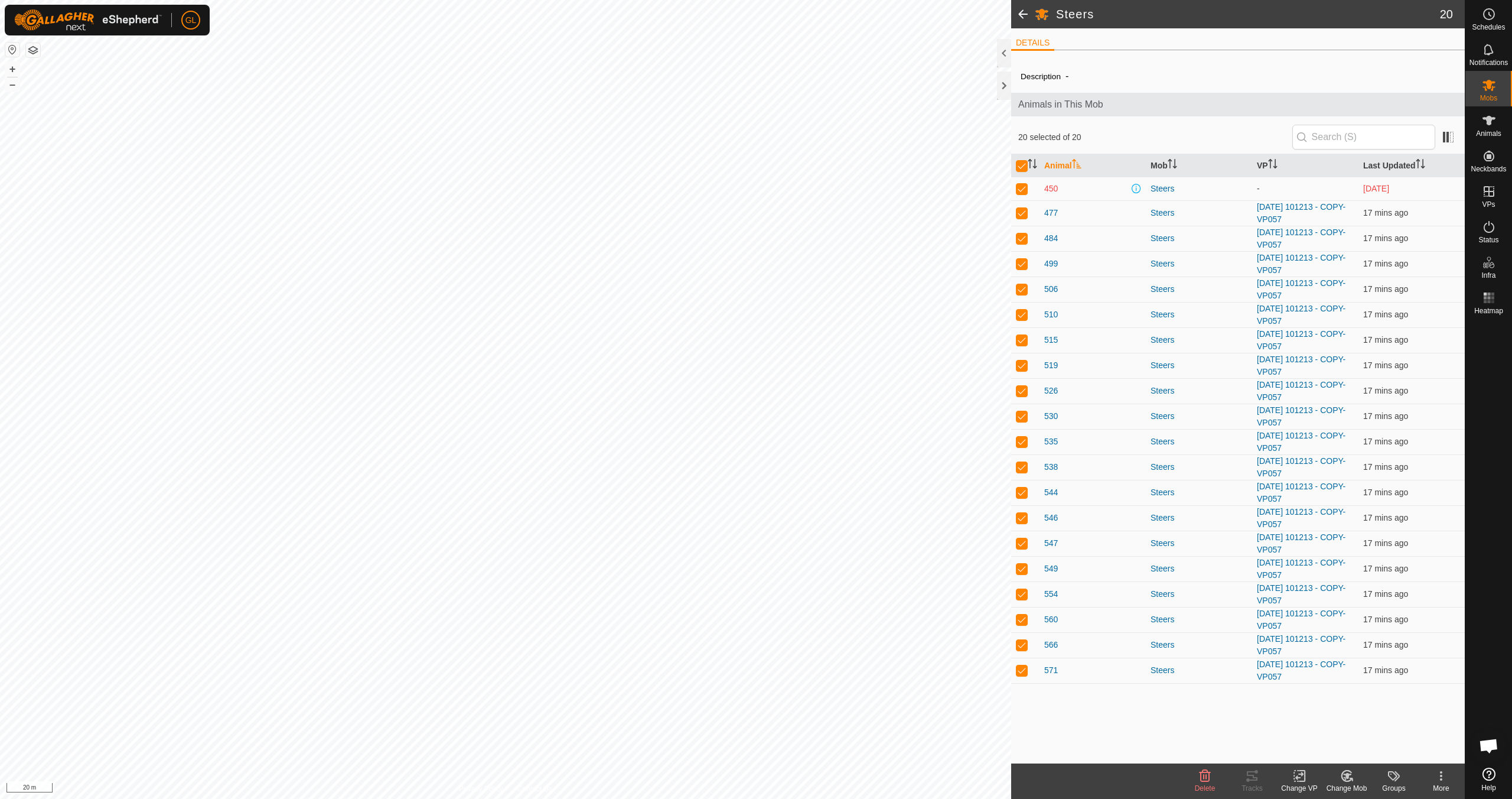
click at [1298, 777] on icon at bounding box center [1299, 776] width 8 height 8
click at [1322, 726] on link "Choose VP..." at bounding box center [1334, 724] width 117 height 23
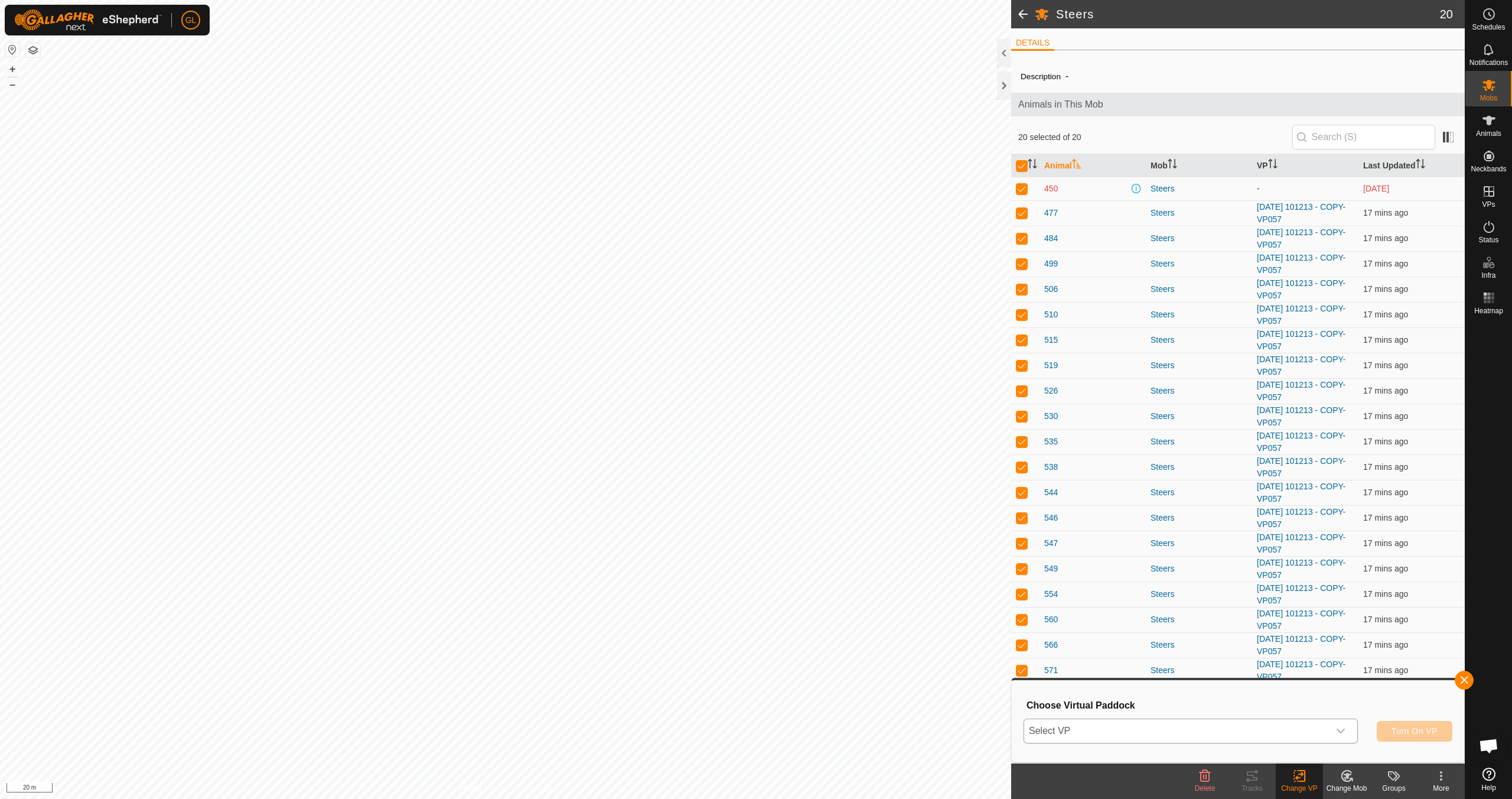
click at [1339, 730] on icon "dropdown trigger" at bounding box center [1340, 730] width 10 height 10
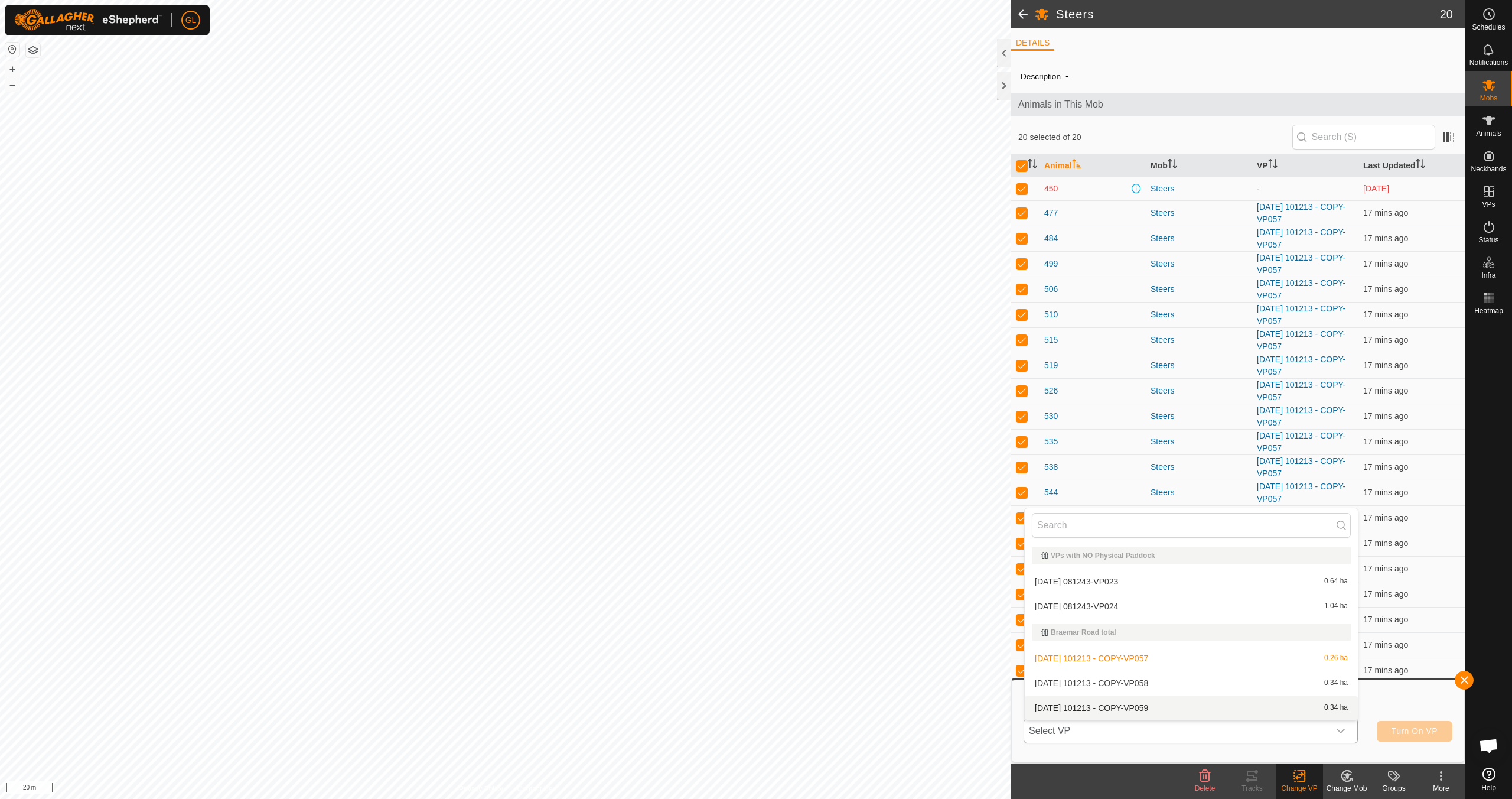
click at [1200, 709] on li "[DATE] 101213 - COPY-VP059 0.34 ha" at bounding box center [1191, 707] width 333 height 23
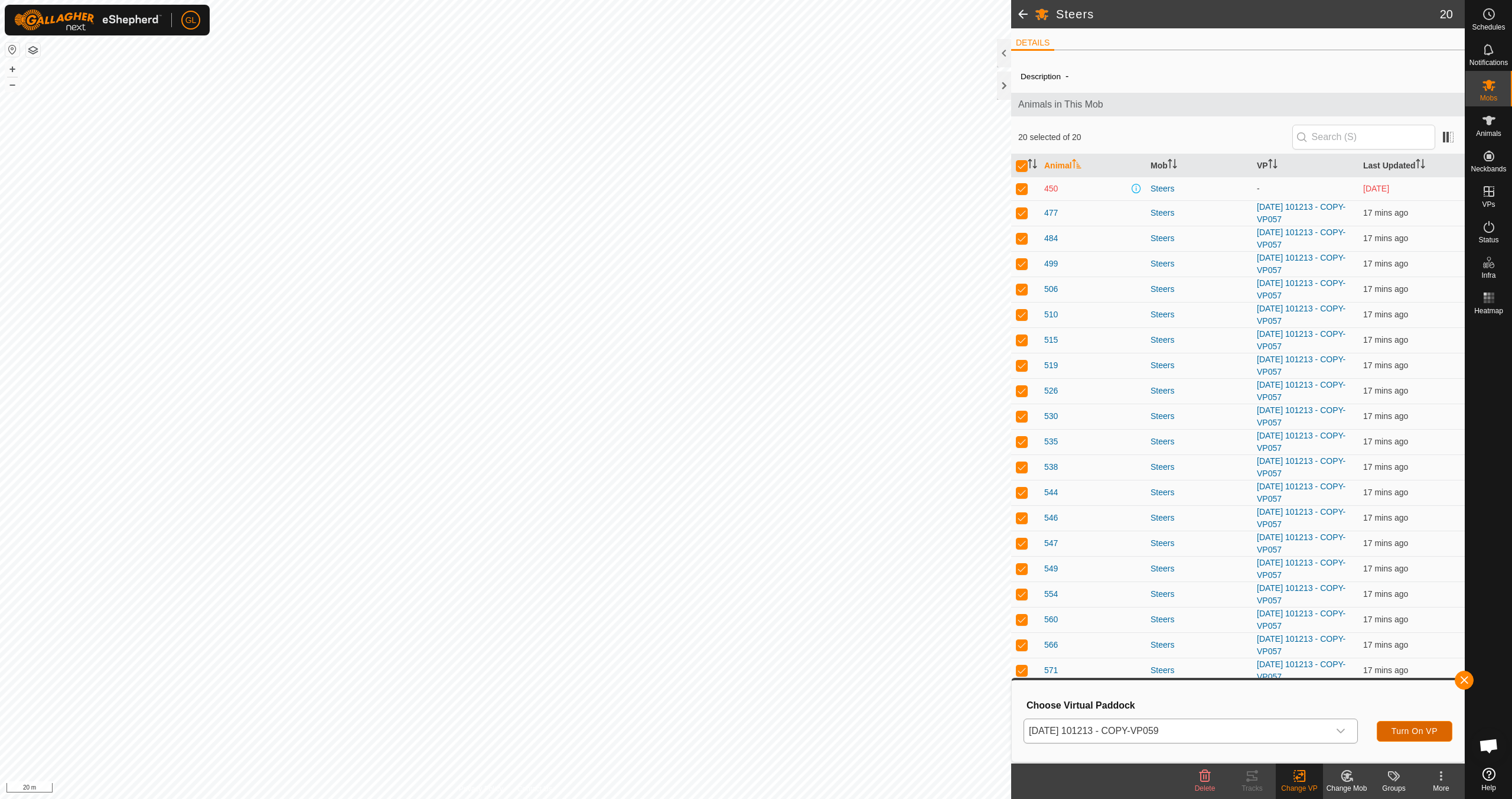
click at [1413, 731] on span "Turn On VP" at bounding box center [1413, 730] width 46 height 10
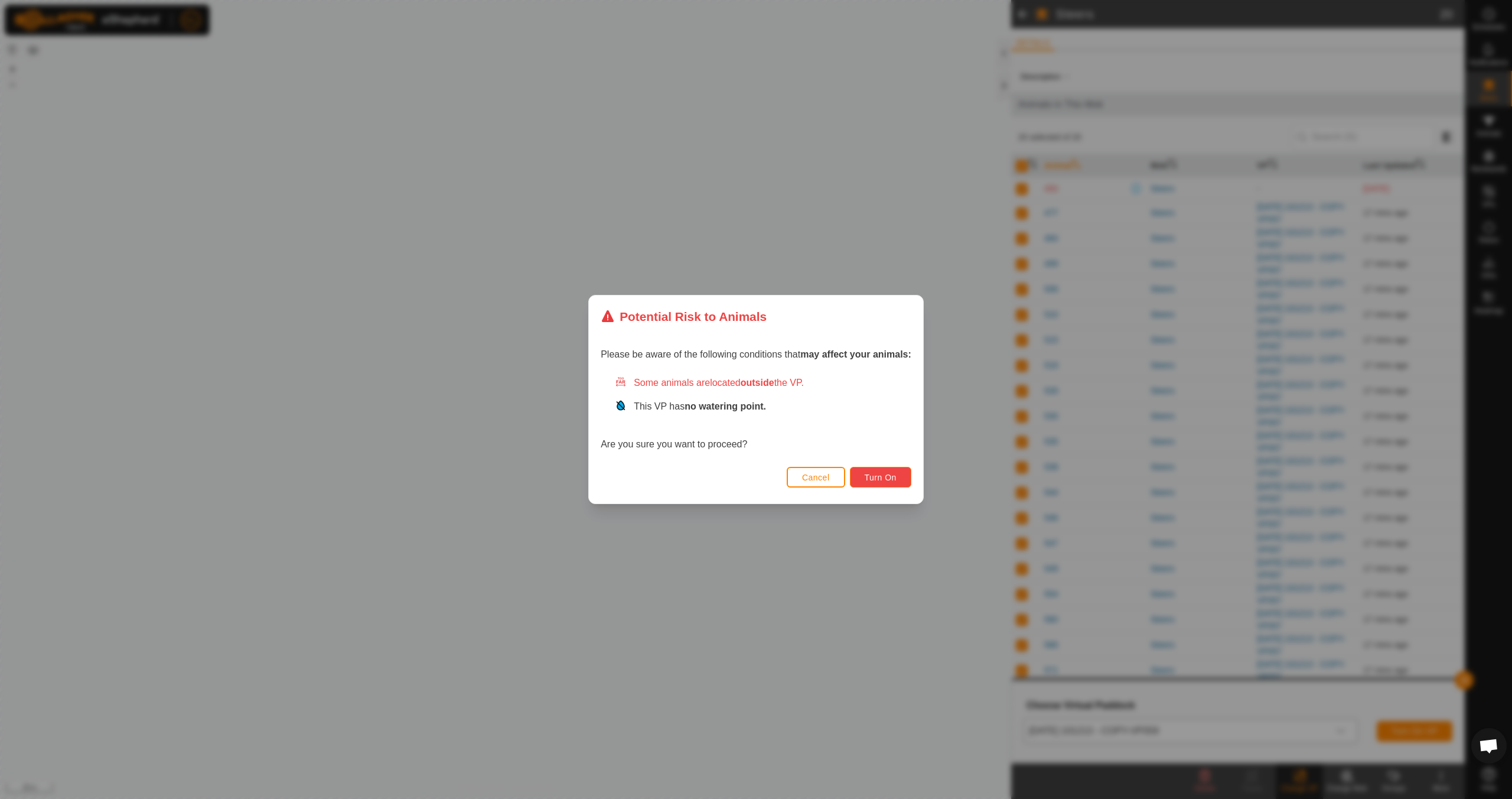
click at [879, 475] on span "Turn On" at bounding box center [881, 477] width 32 height 10
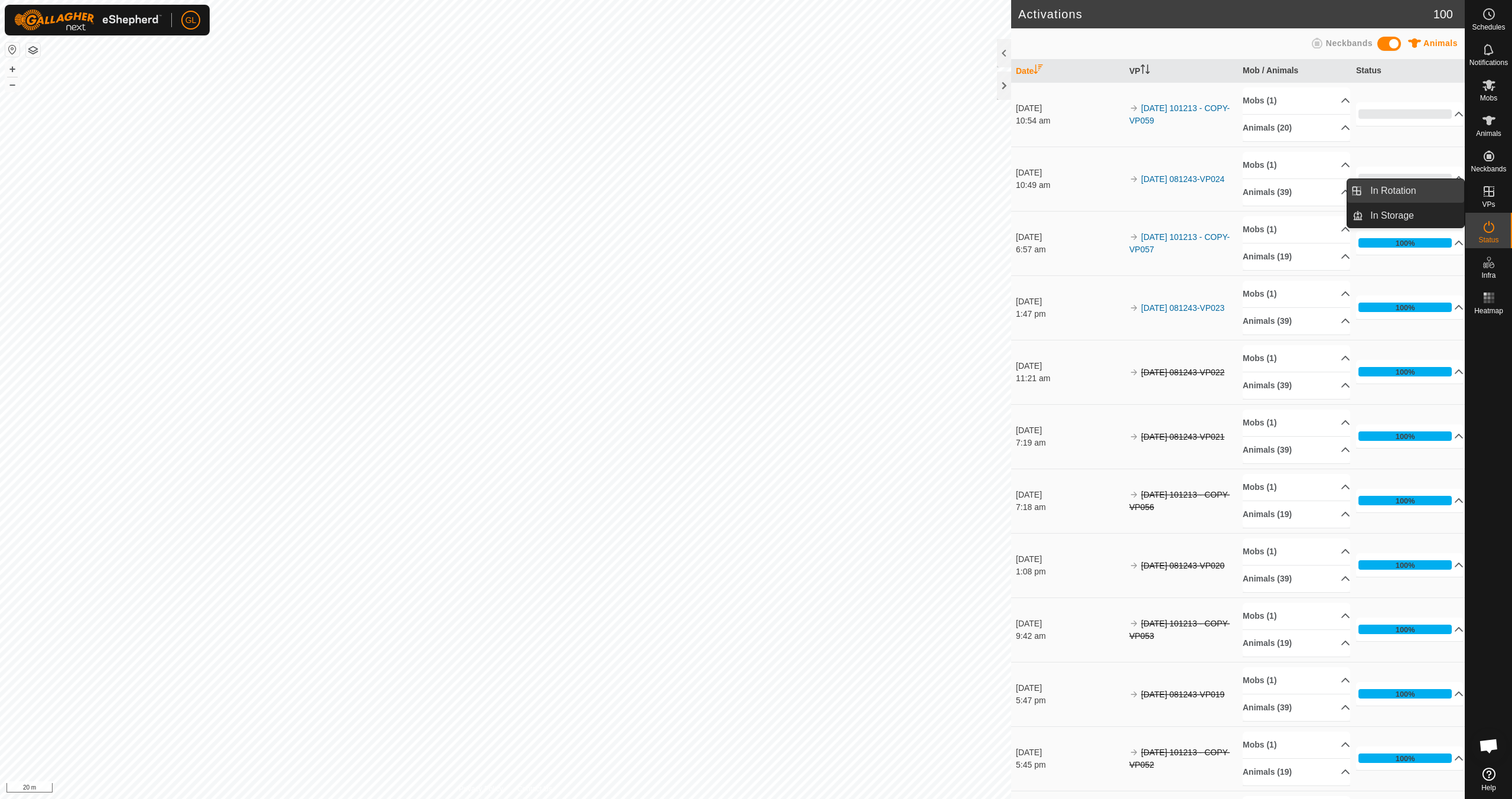
click at [1413, 193] on link "In Rotation" at bounding box center [1413, 191] width 101 height 23
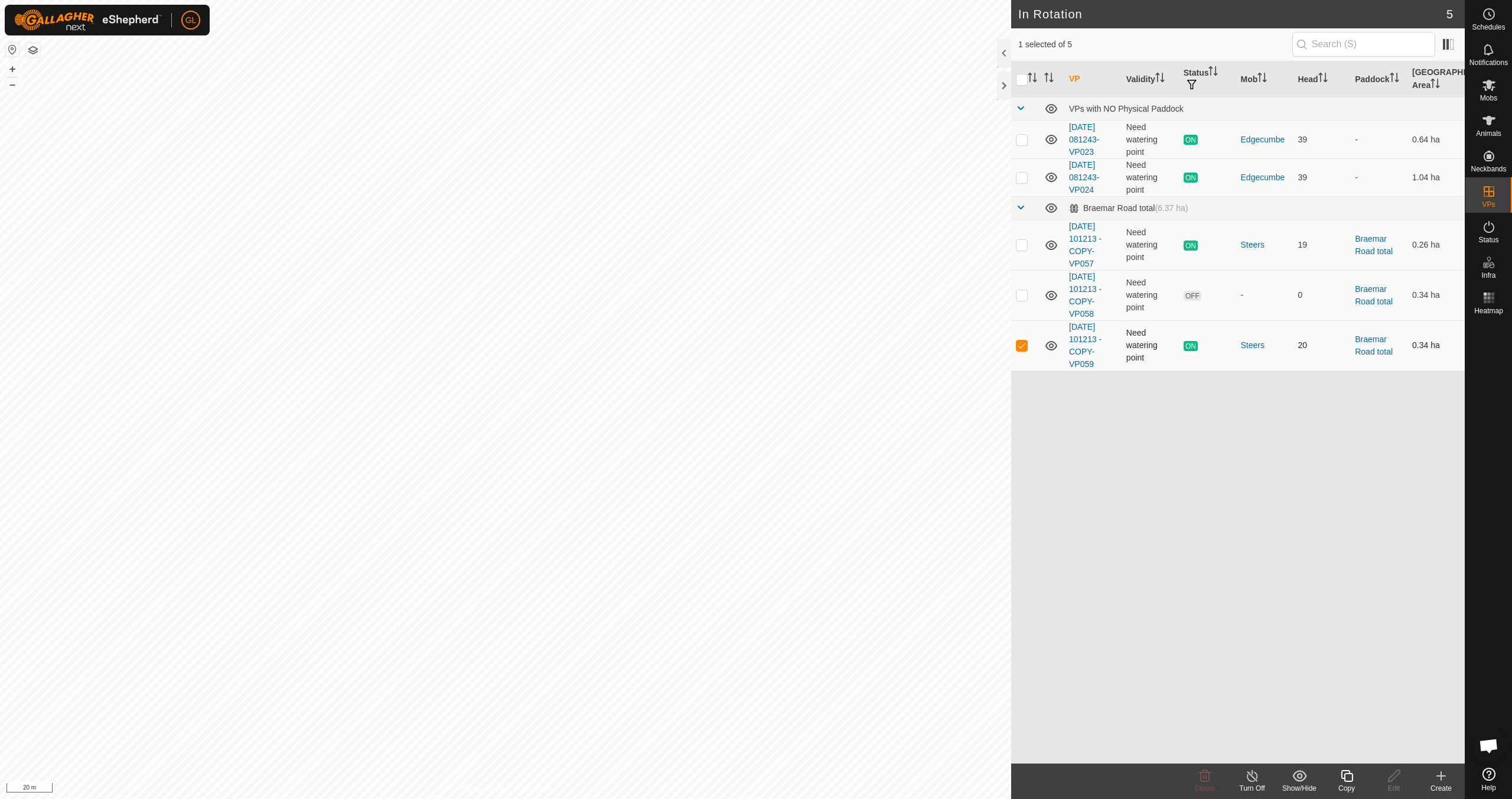
click at [1016, 344] on p-checkbox at bounding box center [1021, 345] width 12 height 10
checkbox input "false"
click at [1018, 295] on p-checkbox at bounding box center [1021, 294] width 12 height 10
checkbox input "true"
click at [1349, 780] on icon at bounding box center [1346, 776] width 15 height 14
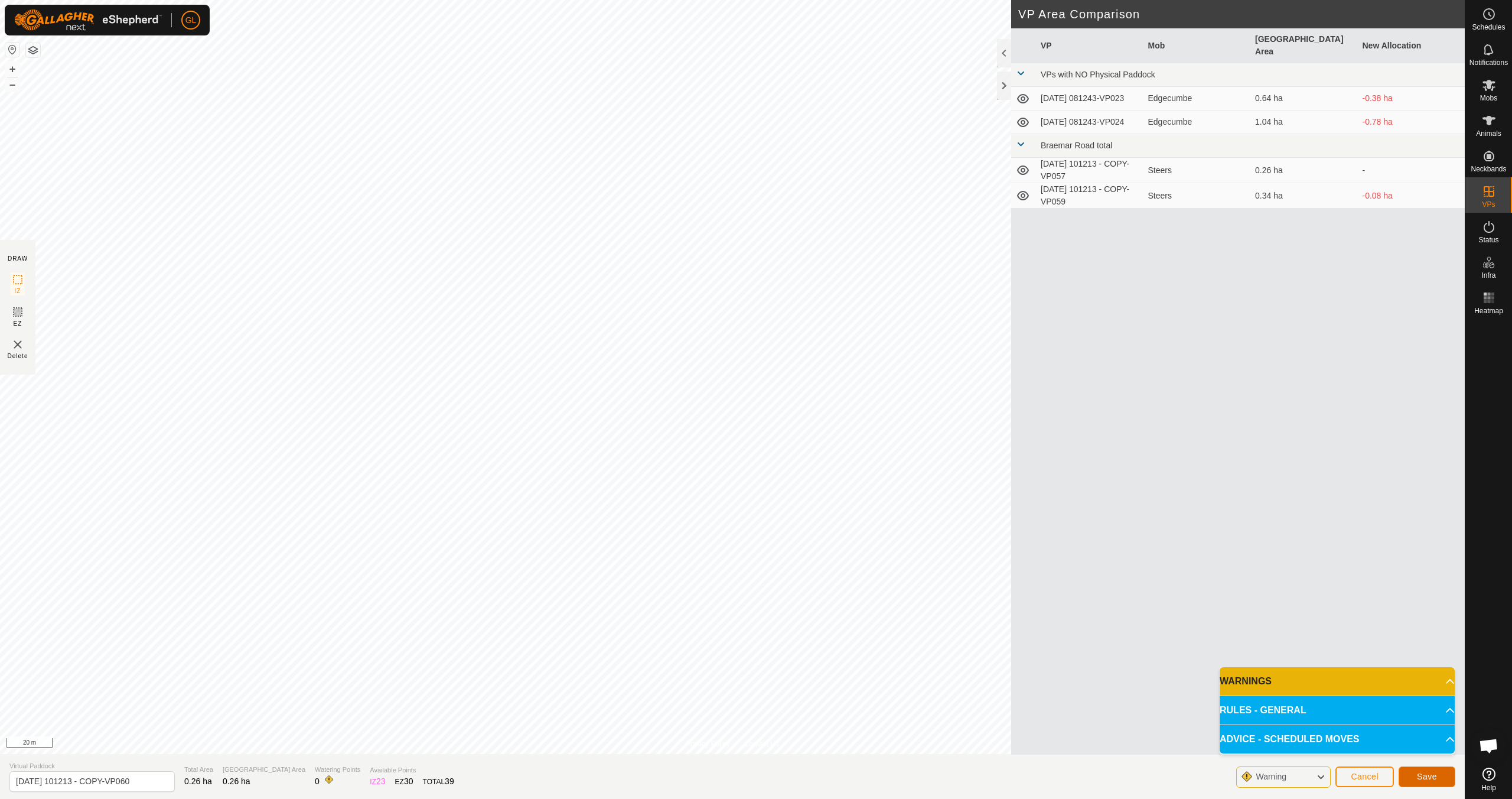
click at [1427, 773] on span "Save" at bounding box center [1426, 776] width 20 height 10
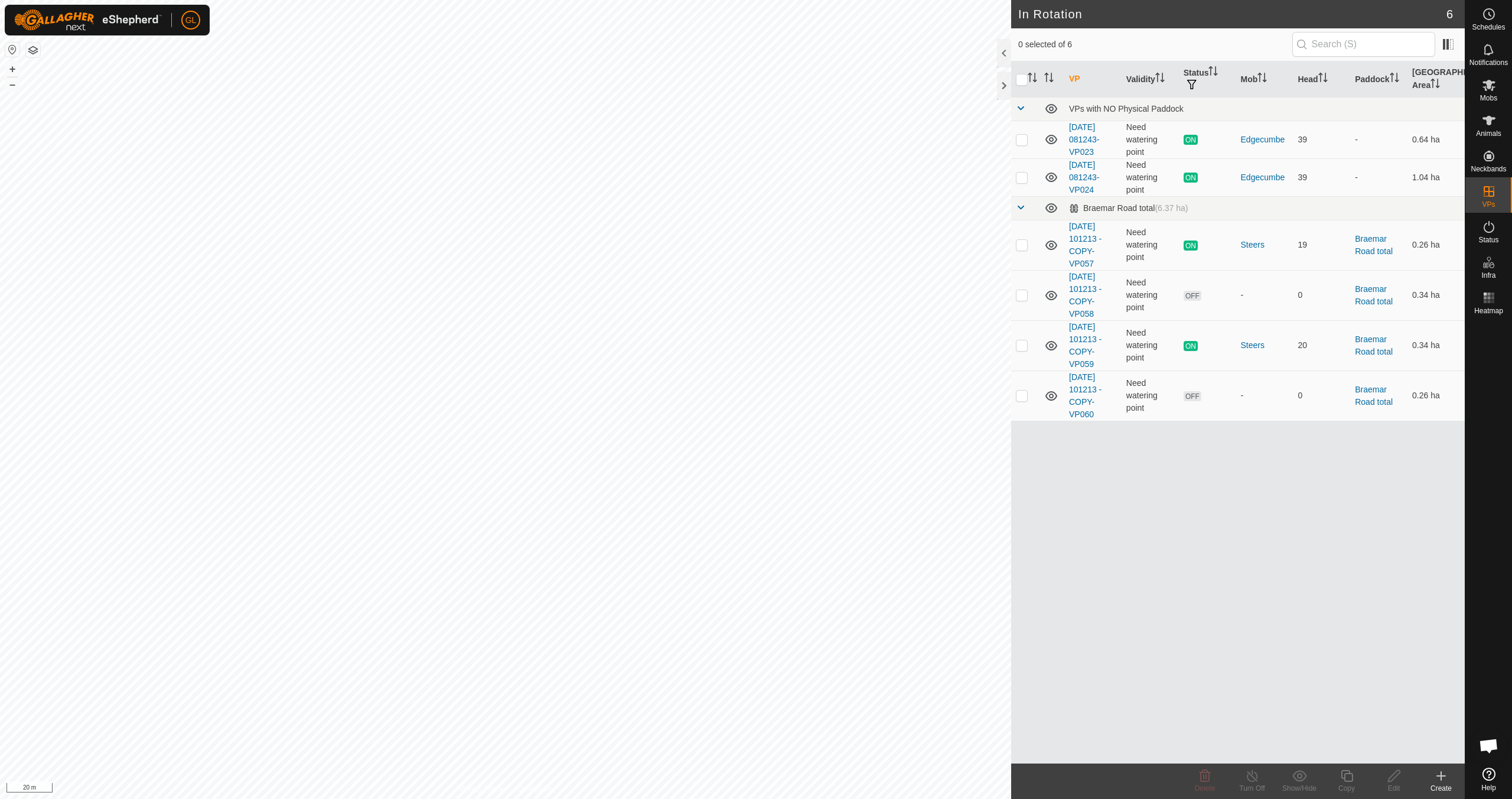
click at [1441, 780] on icon at bounding box center [1441, 776] width 14 height 14
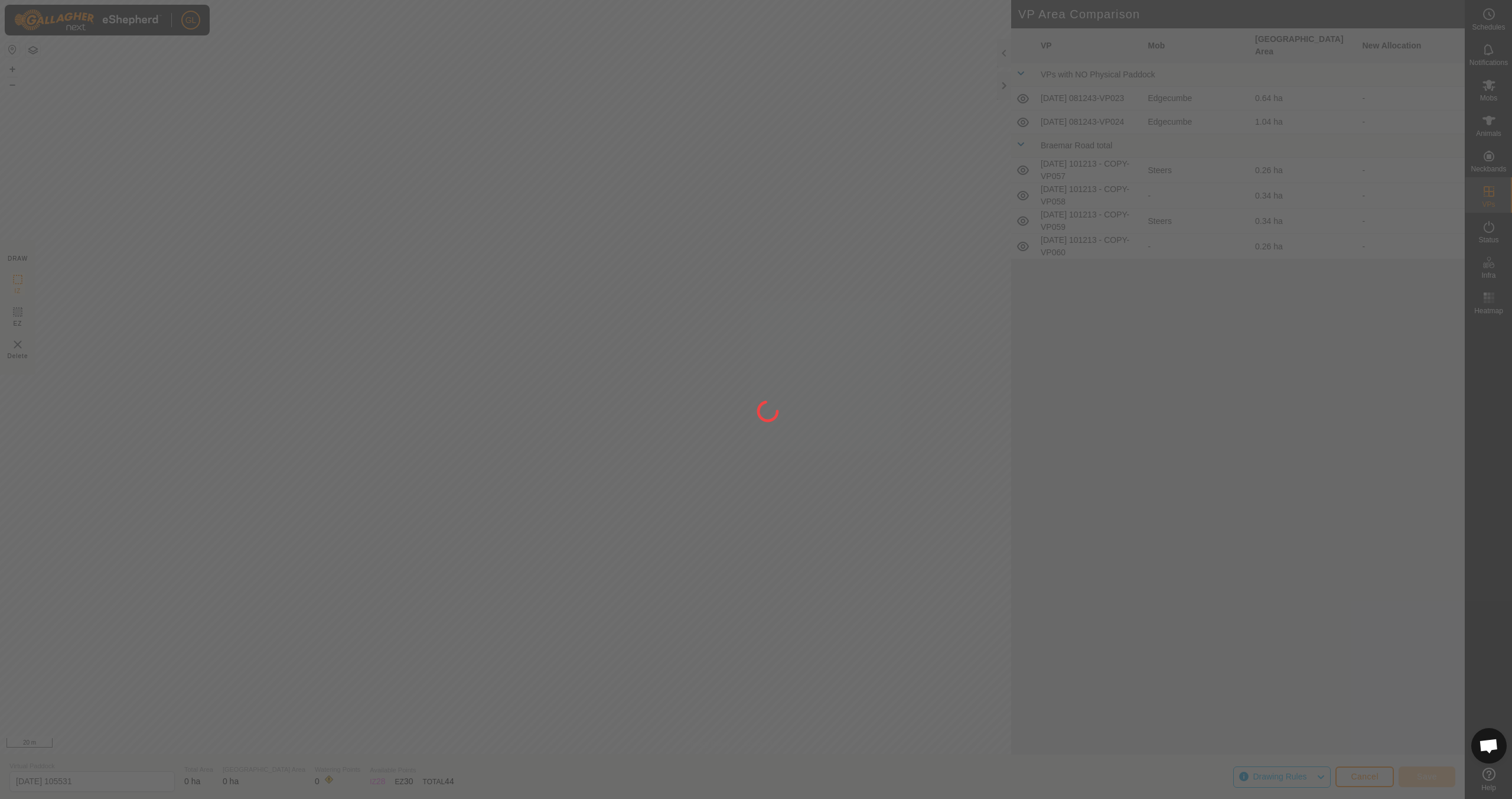
click at [594, 360] on div at bounding box center [756, 399] width 1512 height 799
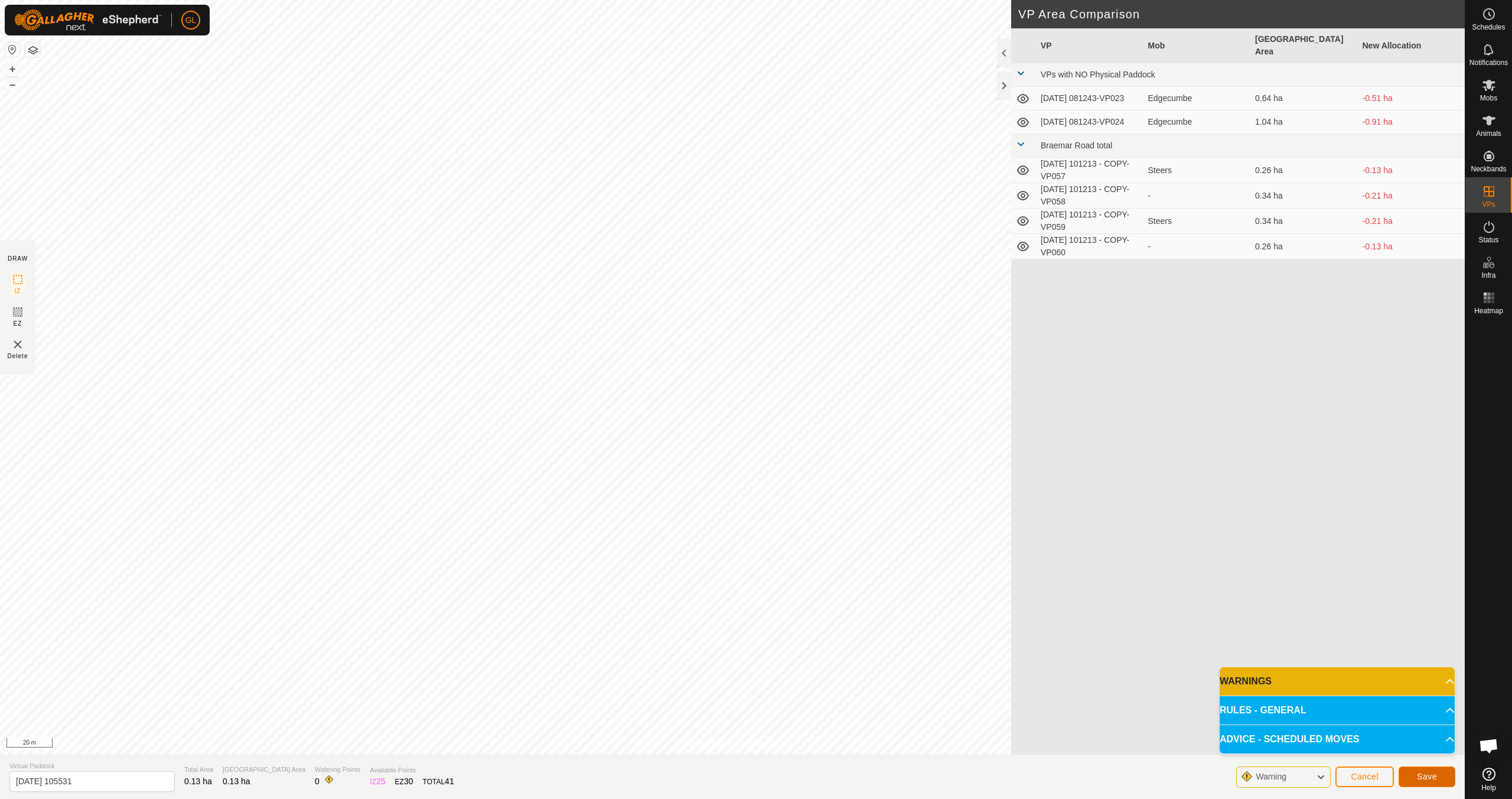
click at [1426, 770] on button "Save" at bounding box center [1426, 776] width 56 height 20
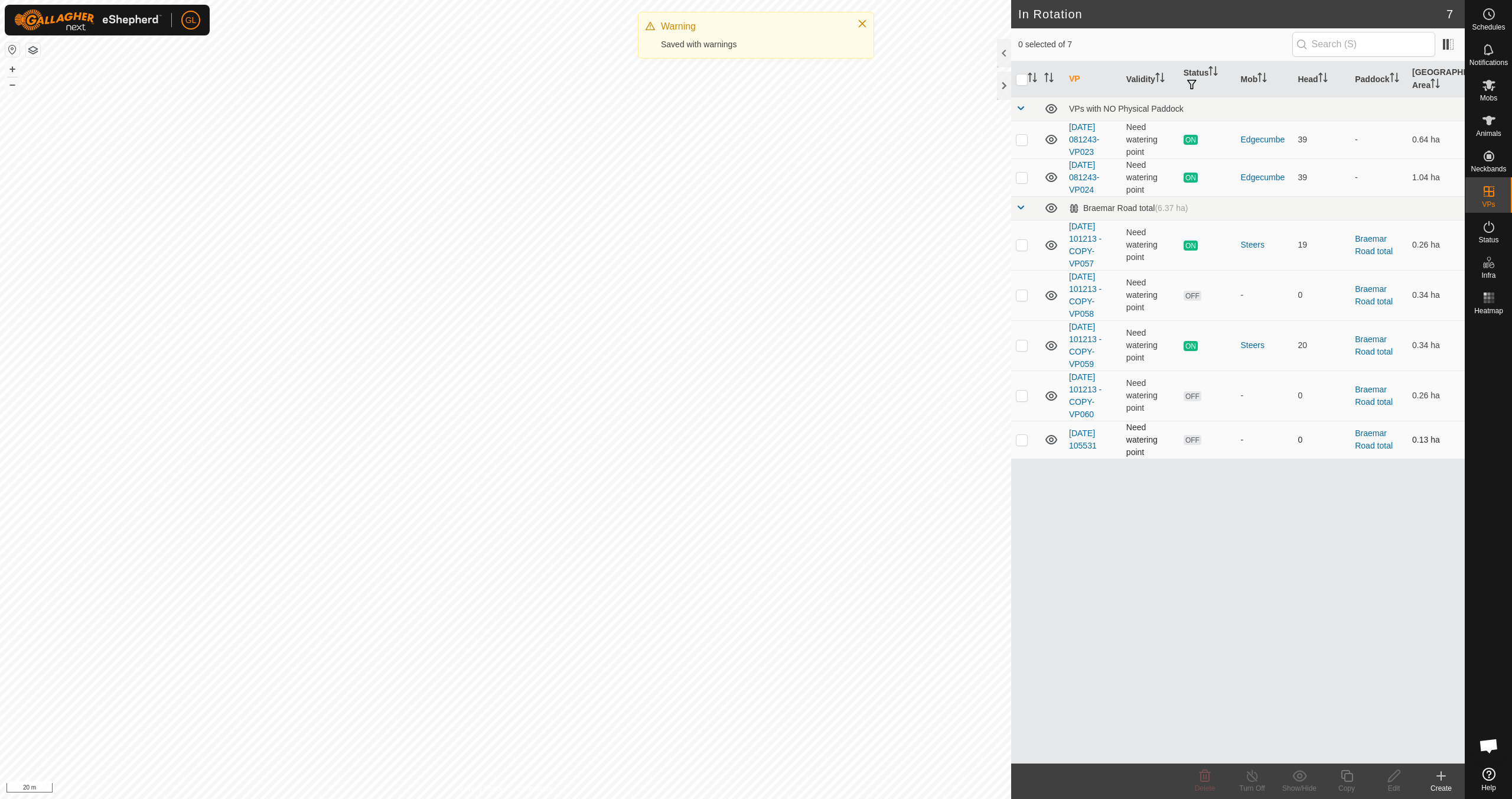
click at [1022, 438] on p-checkbox at bounding box center [1021, 439] width 12 height 10
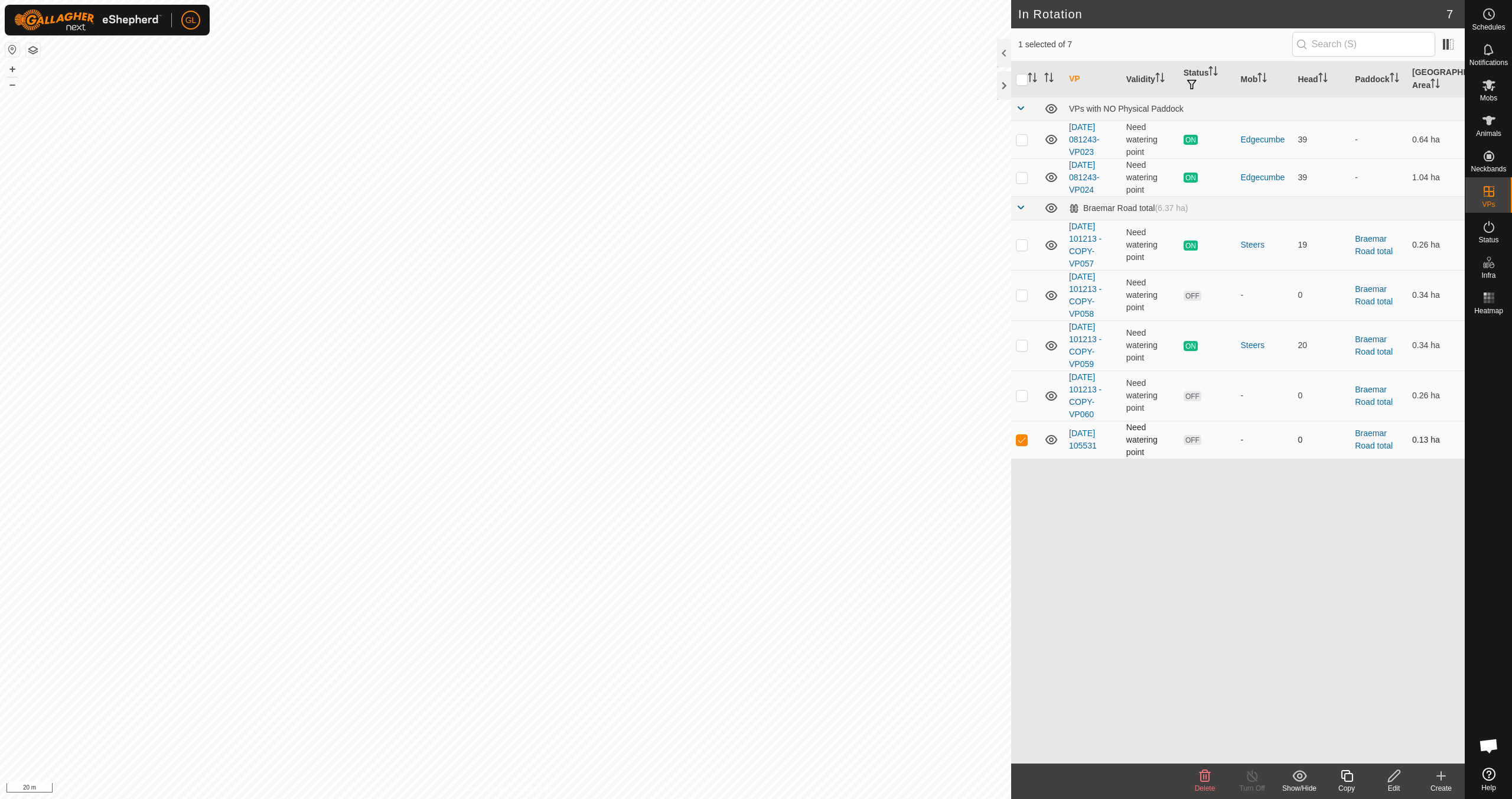
click at [1022, 438] on p-checkbox at bounding box center [1021, 439] width 12 height 10
checkbox input "false"
click at [1022, 438] on p-checkbox at bounding box center [1021, 439] width 12 height 10
click at [1206, 780] on icon at bounding box center [1204, 776] width 14 height 14
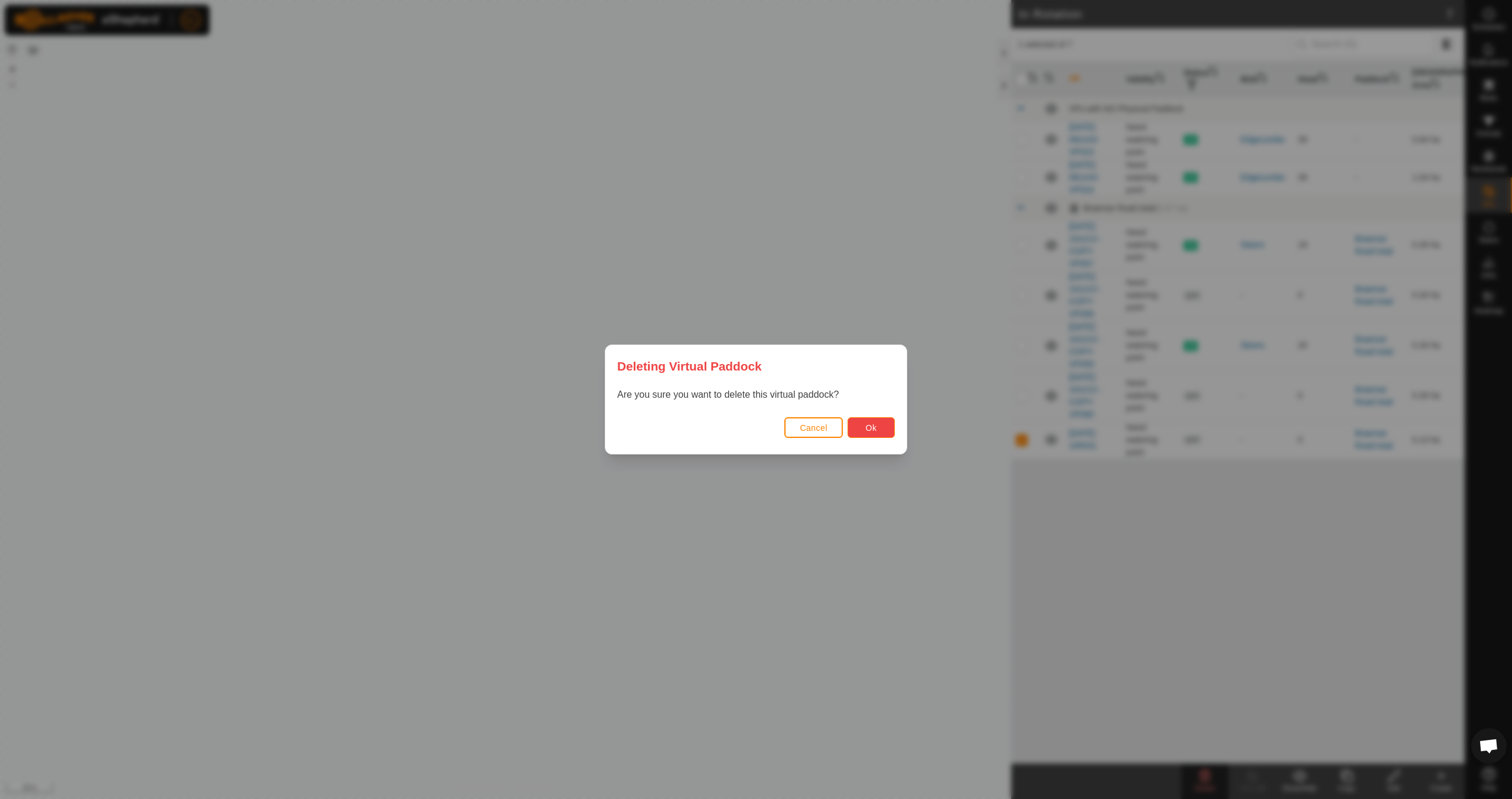
click at [867, 428] on span "Ok" at bounding box center [871, 428] width 11 height 10
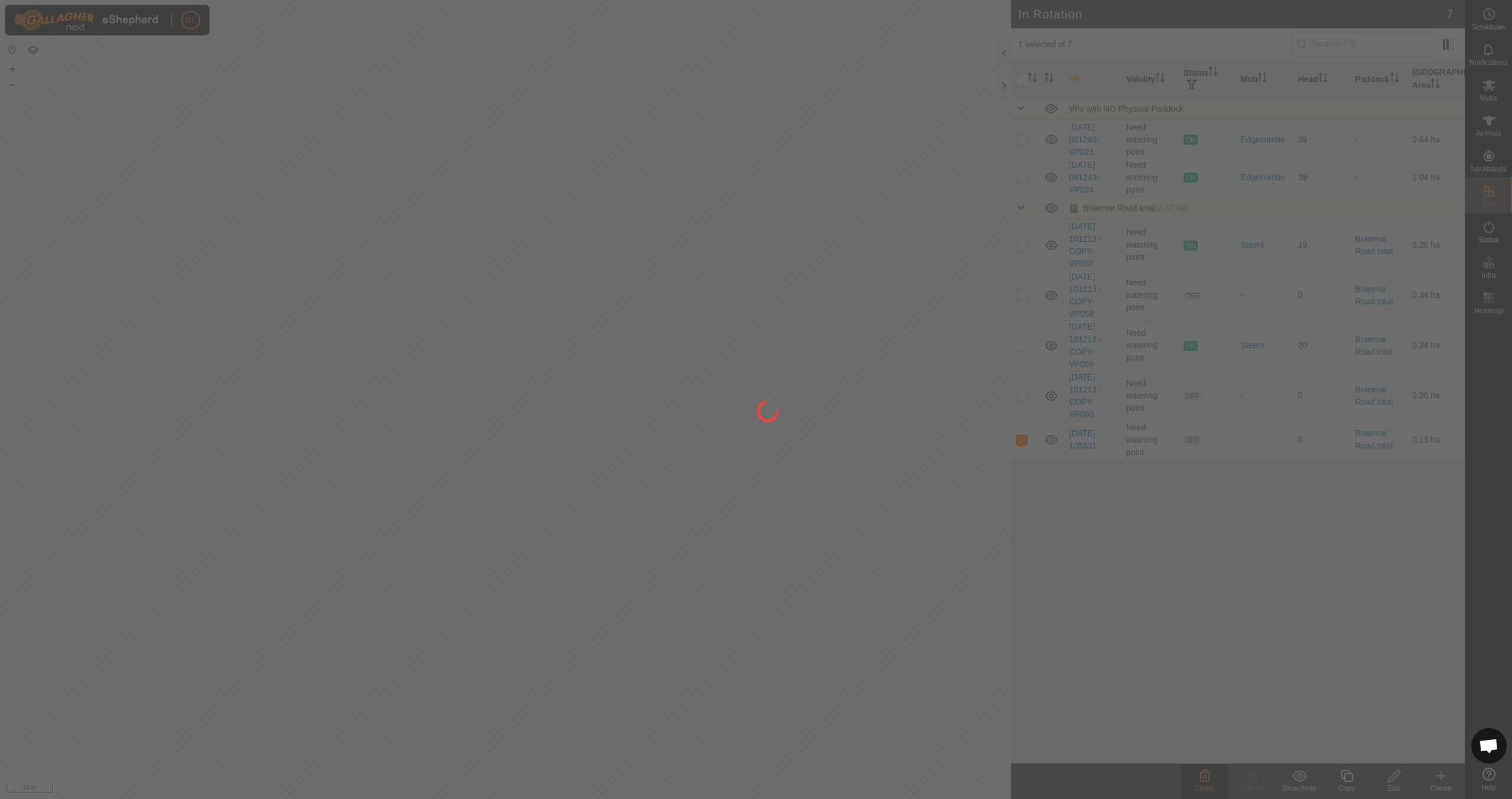
checkbox input "false"
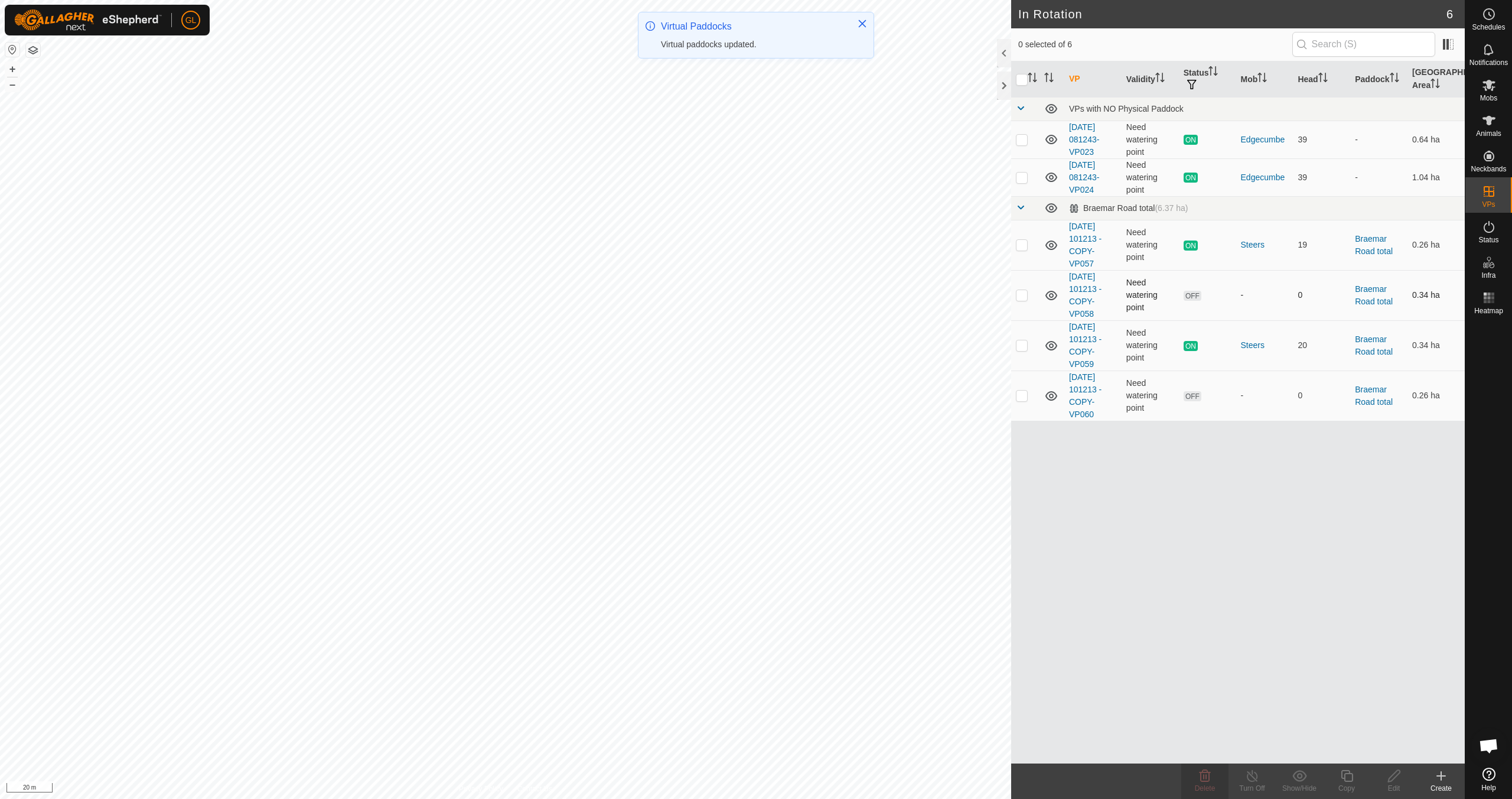
click at [1021, 294] on p-checkbox at bounding box center [1021, 294] width 12 height 10
checkbox input "false"
click at [1021, 395] on p-checkbox at bounding box center [1021, 395] width 12 height 10
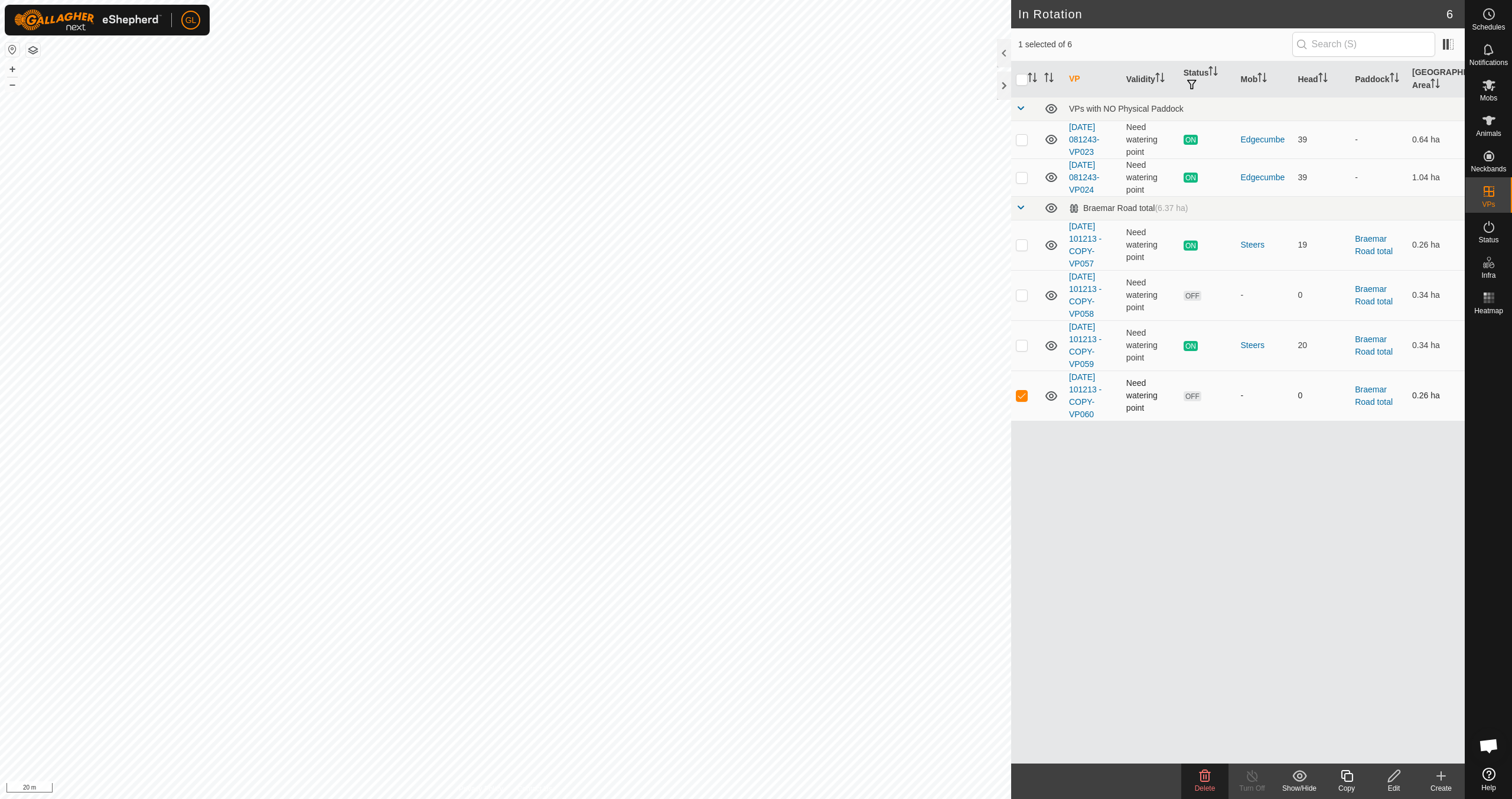
checkbox input "false"
